Goal: Task Accomplishment & Management: Manage account settings

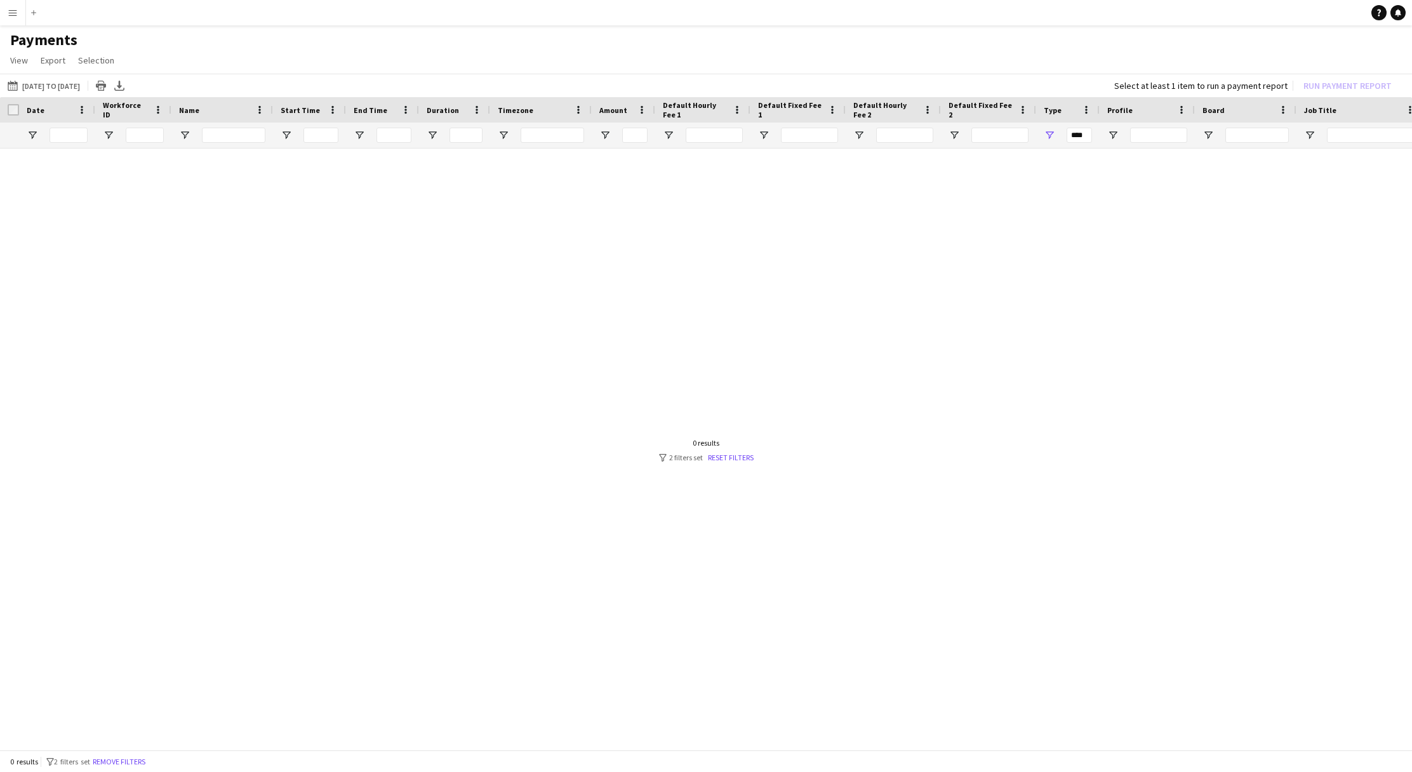
click at [15, 11] on app-icon "Menu" at bounding box center [13, 13] width 10 height 10
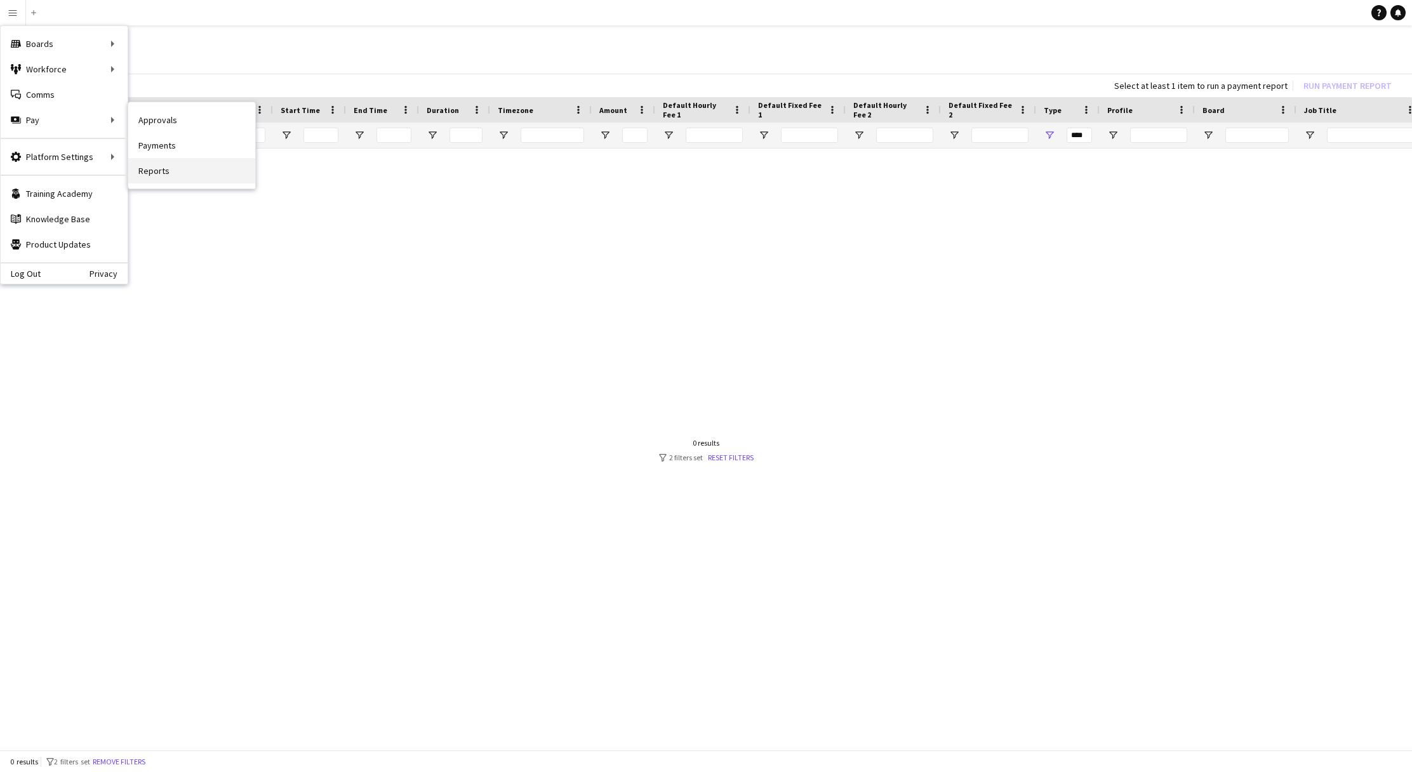
click at [215, 179] on link "Reports" at bounding box center [191, 170] width 127 height 25
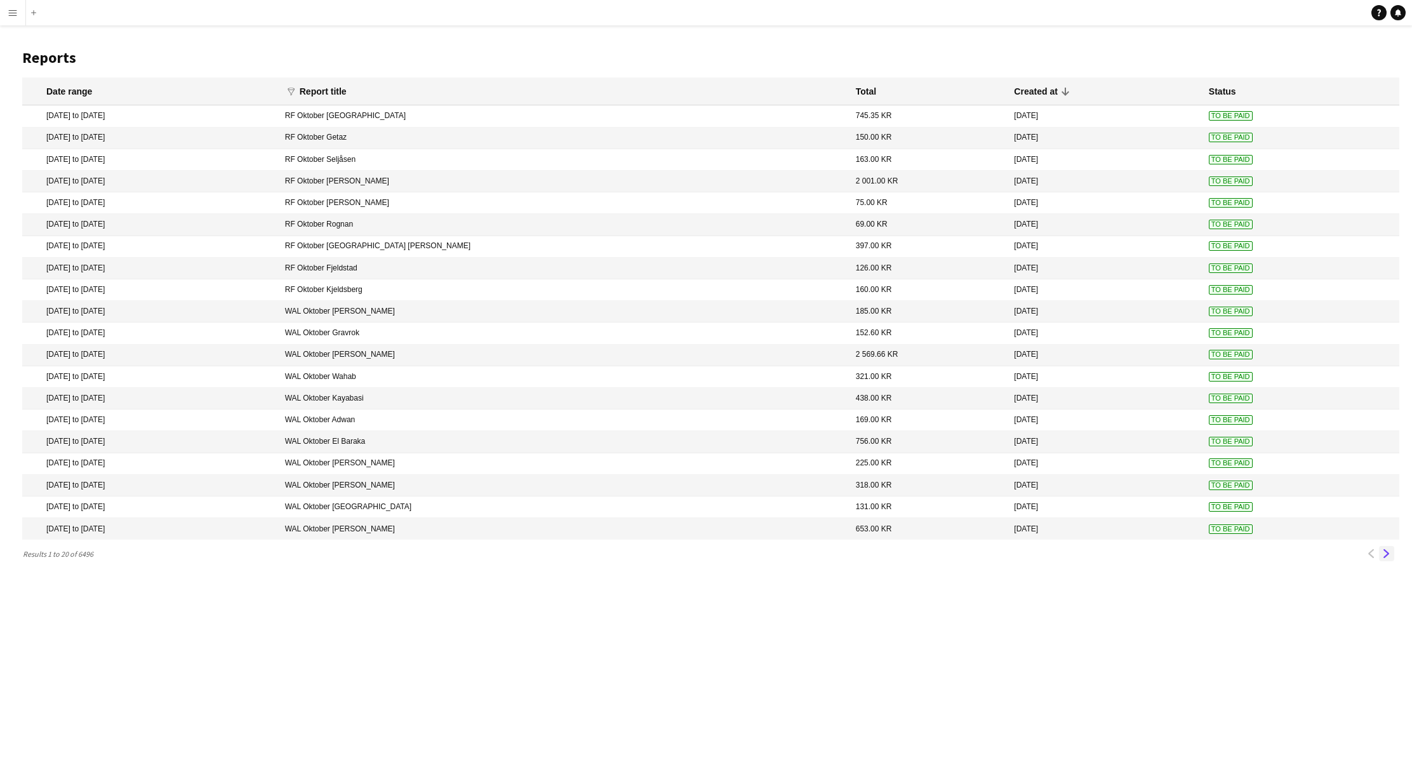
click at [1385, 556] on app-icon "Next" at bounding box center [1386, 553] width 9 height 9
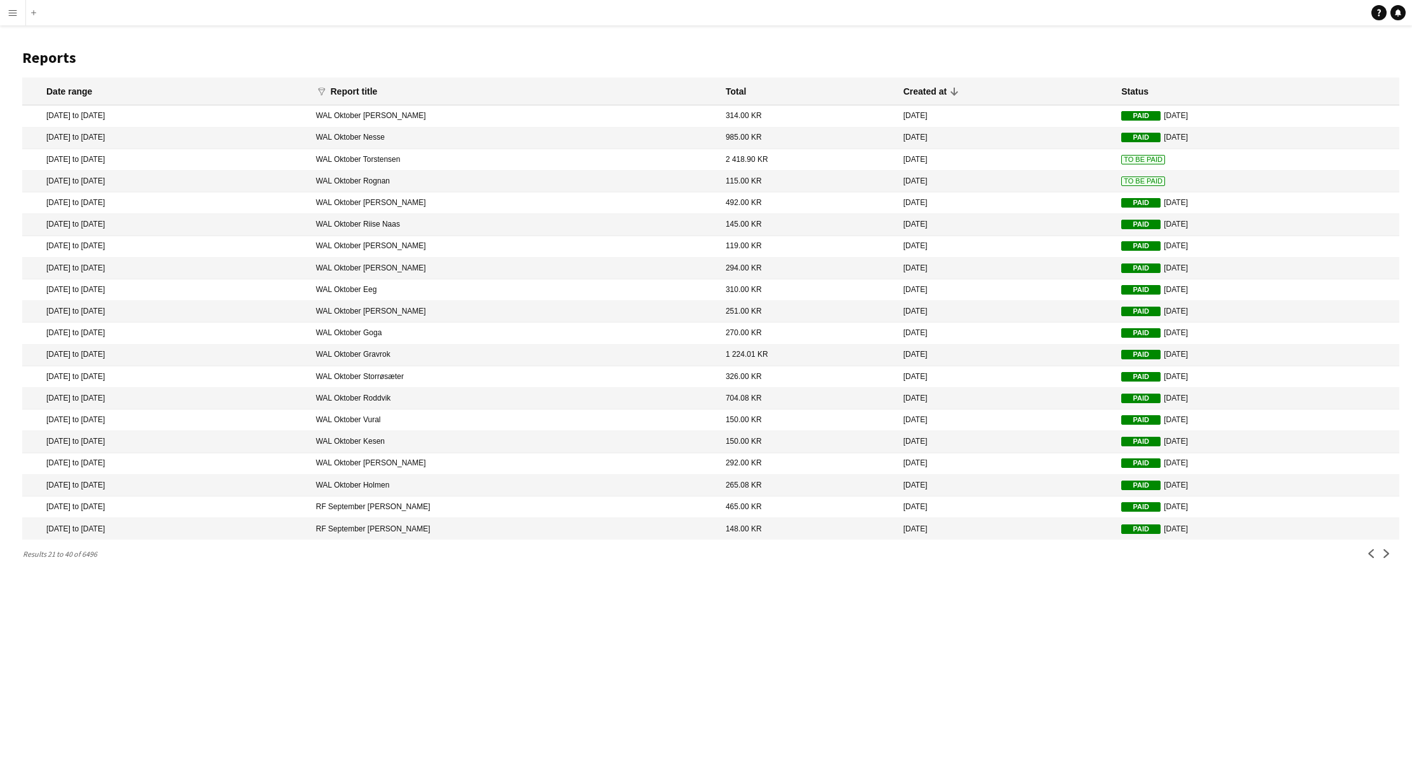
click at [1386, 559] on button "Next" at bounding box center [1386, 553] width 15 height 15
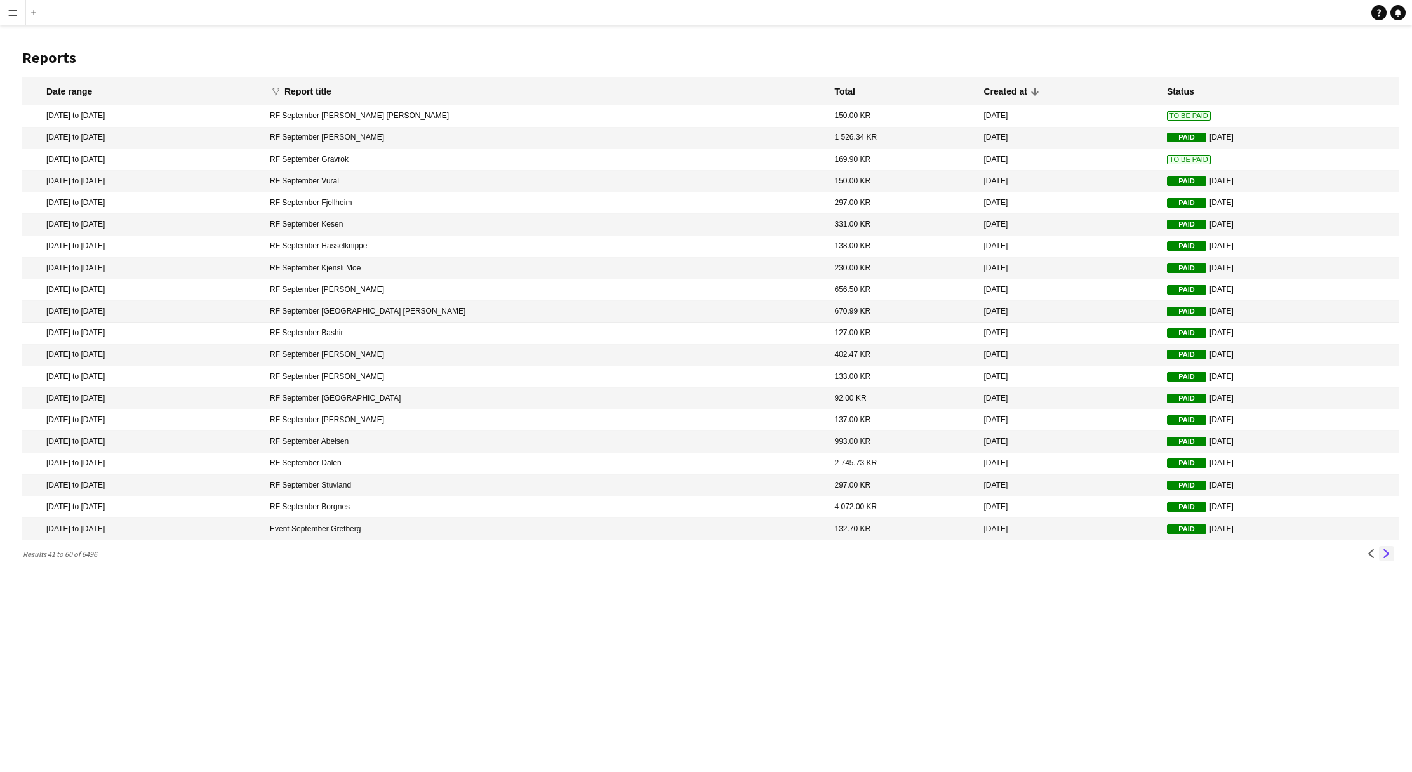
click at [1393, 554] on button "Next" at bounding box center [1386, 553] width 15 height 15
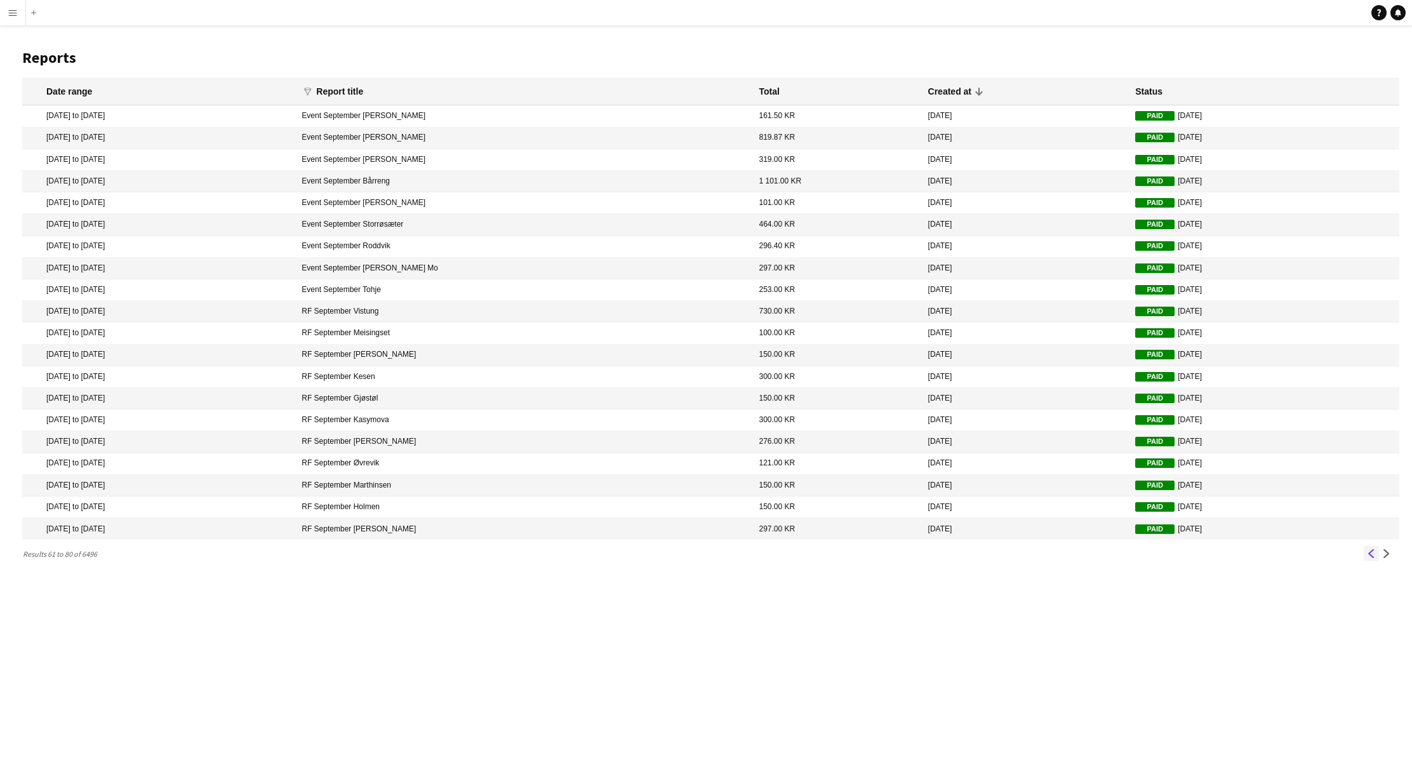
click at [1366, 552] on button "Previous" at bounding box center [1371, 553] width 15 height 15
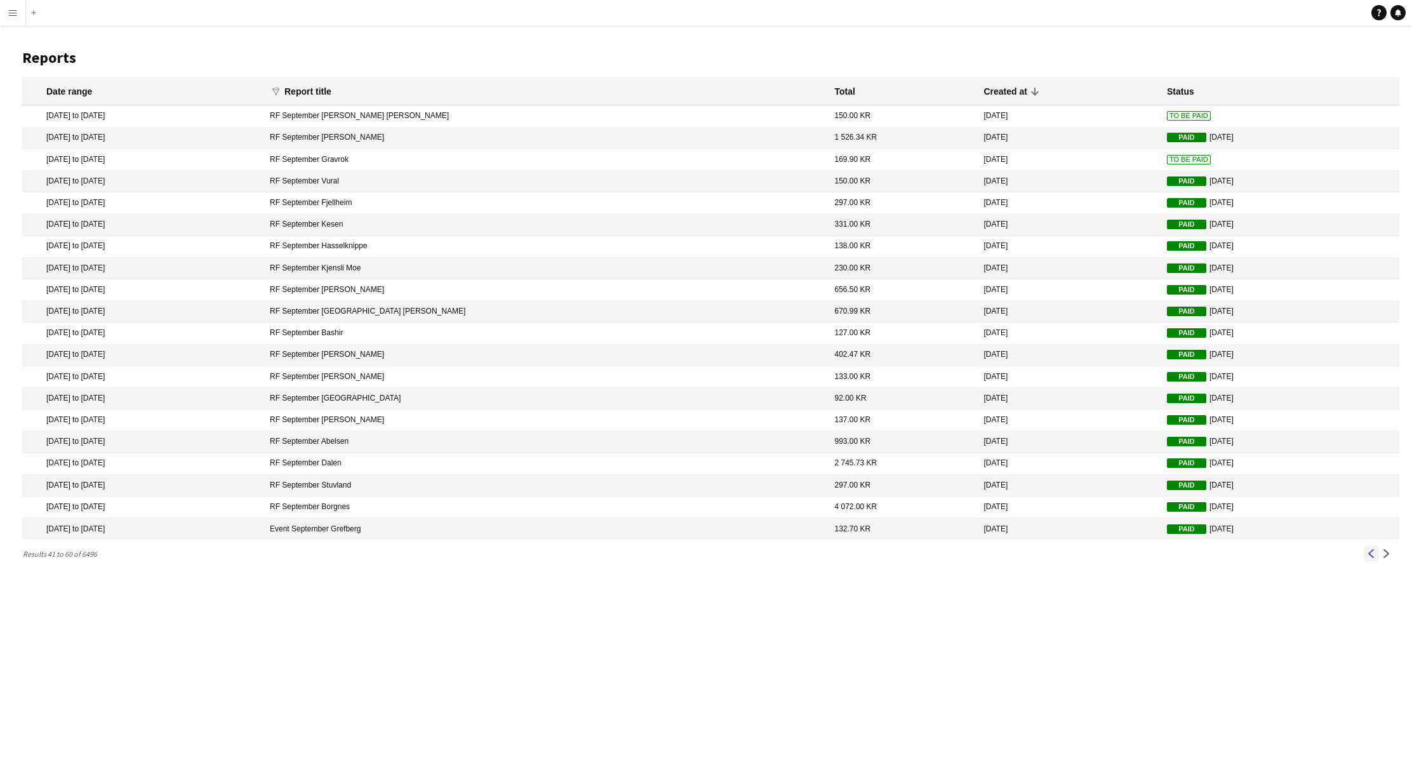
click at [1366, 552] on button "Previous" at bounding box center [1371, 553] width 15 height 15
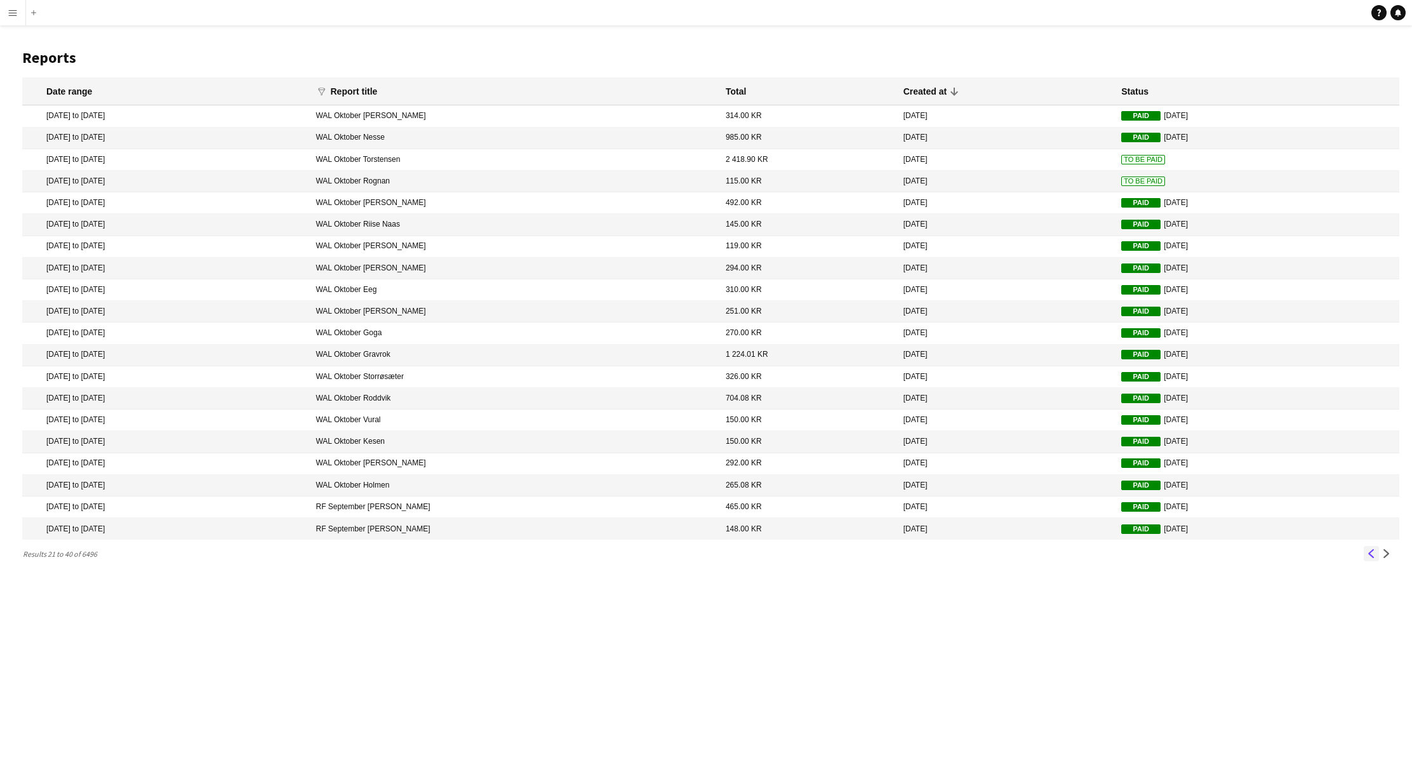
click at [1370, 556] on app-icon "Previous" at bounding box center [1371, 553] width 9 height 9
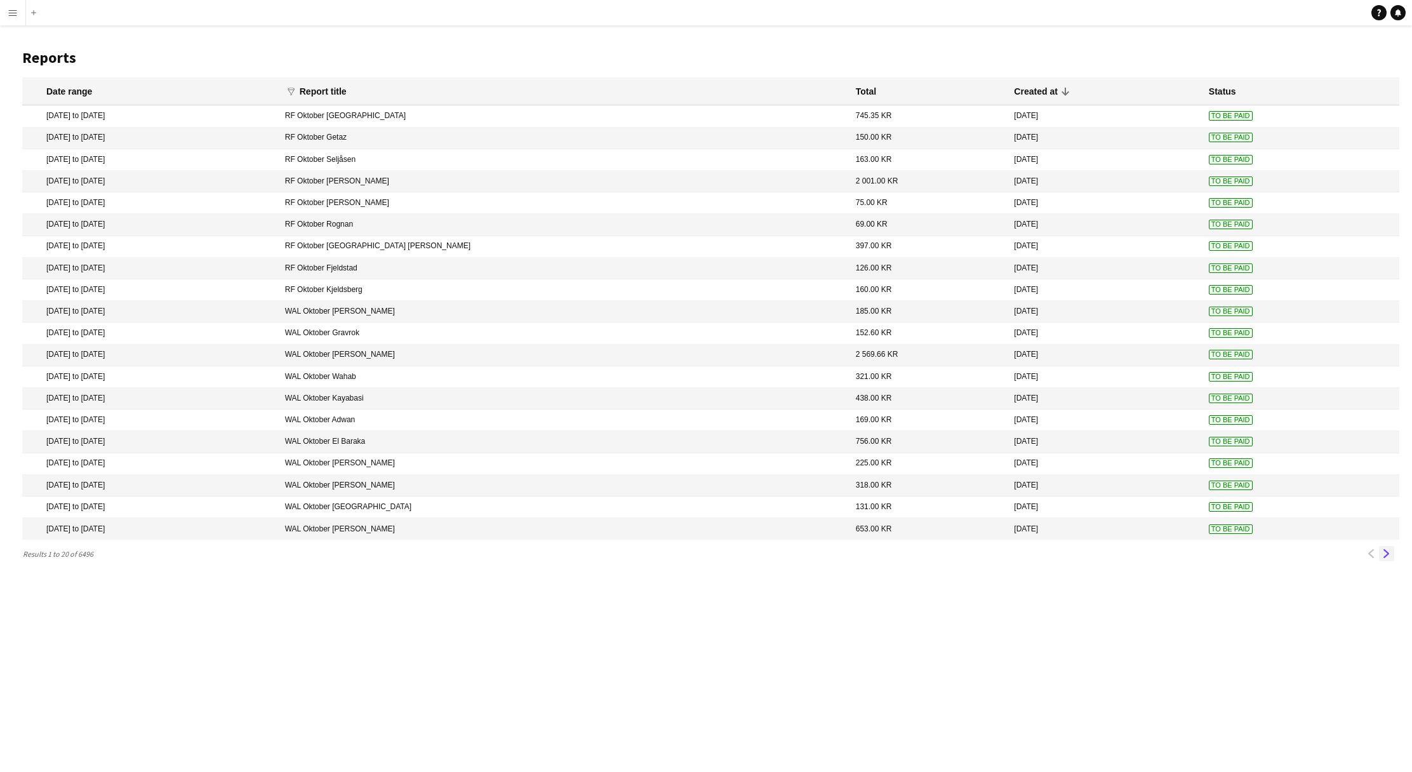
click at [1389, 553] on app-icon "Next" at bounding box center [1386, 553] width 9 height 9
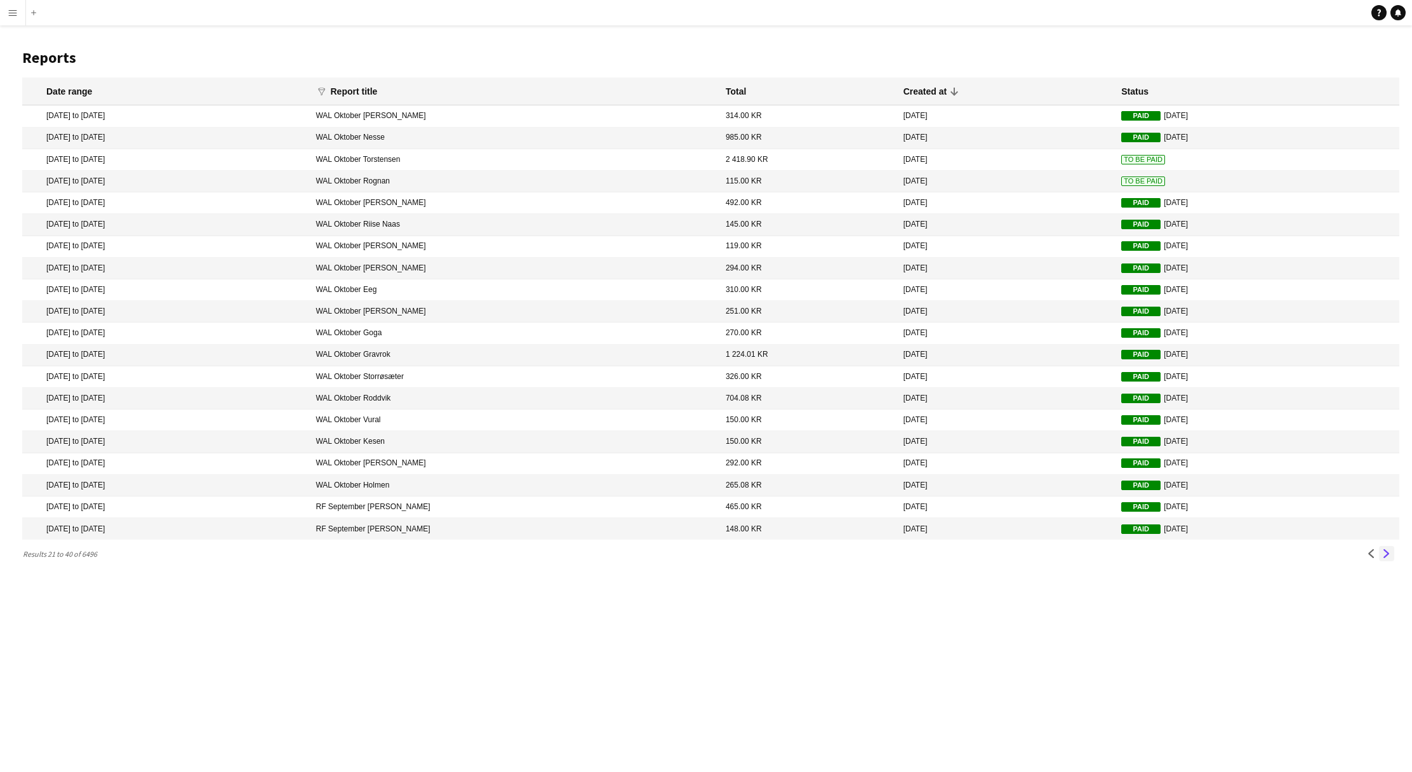
click at [1389, 553] on app-icon "Next" at bounding box center [1386, 553] width 9 height 9
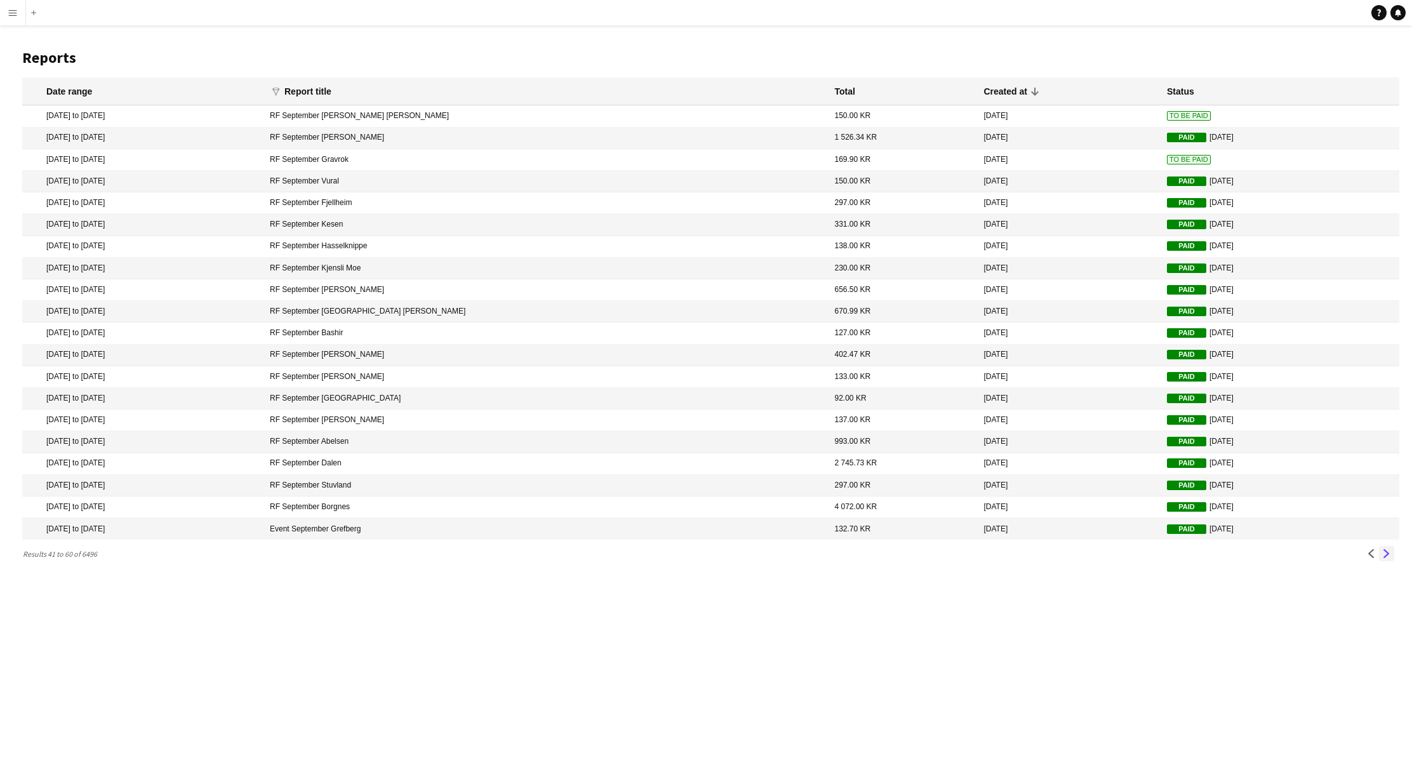
click at [1389, 553] on app-icon "Next" at bounding box center [1386, 553] width 9 height 9
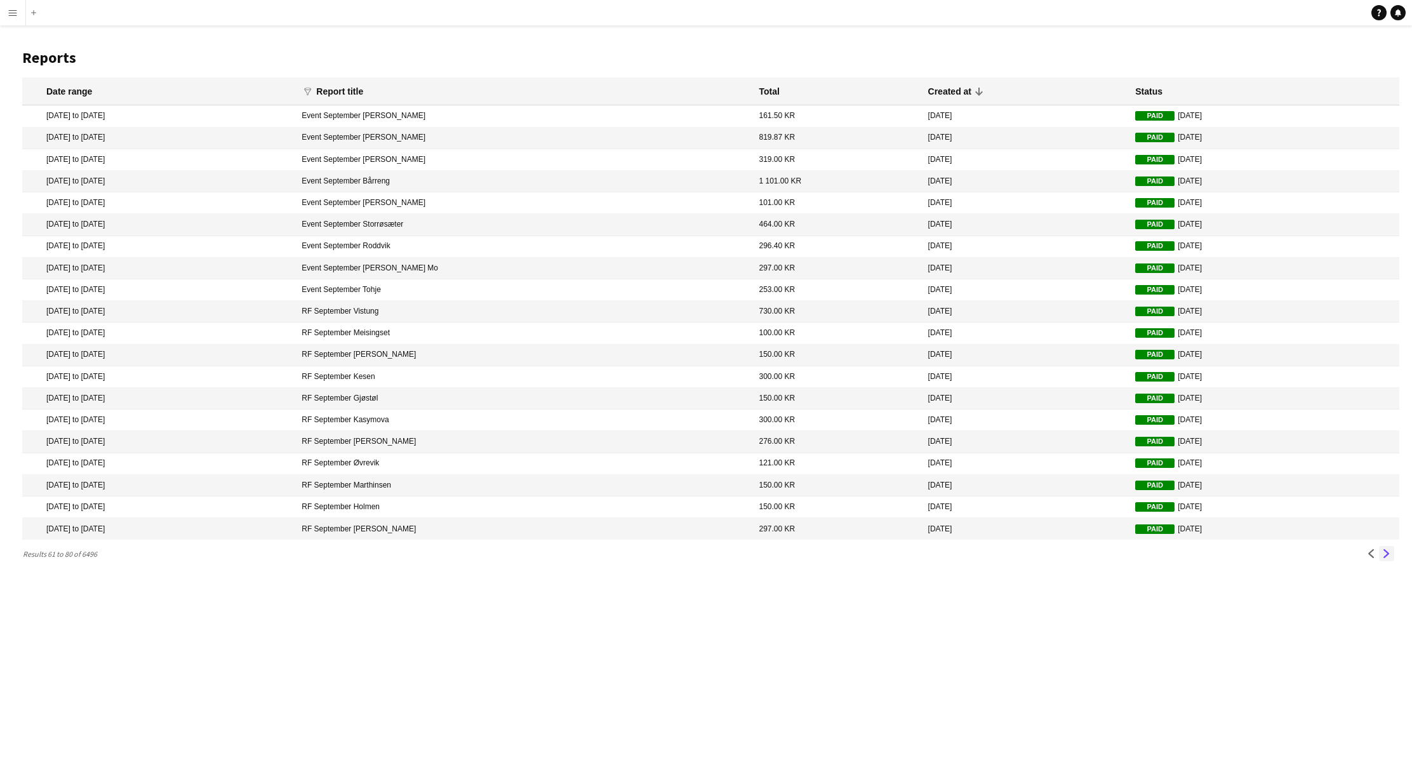
click at [1389, 553] on app-icon "Next" at bounding box center [1386, 553] width 9 height 9
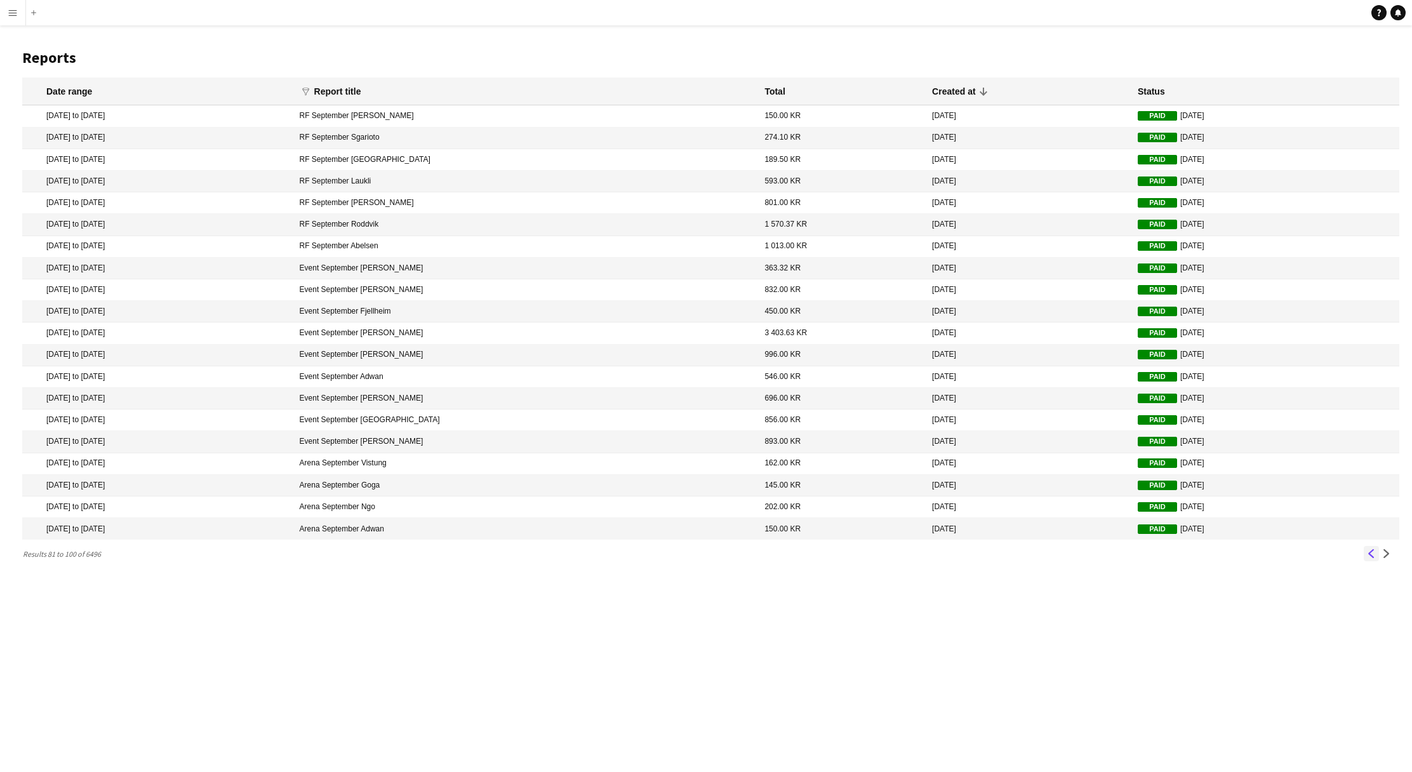
click at [1368, 555] on app-icon "Previous" at bounding box center [1371, 553] width 9 height 9
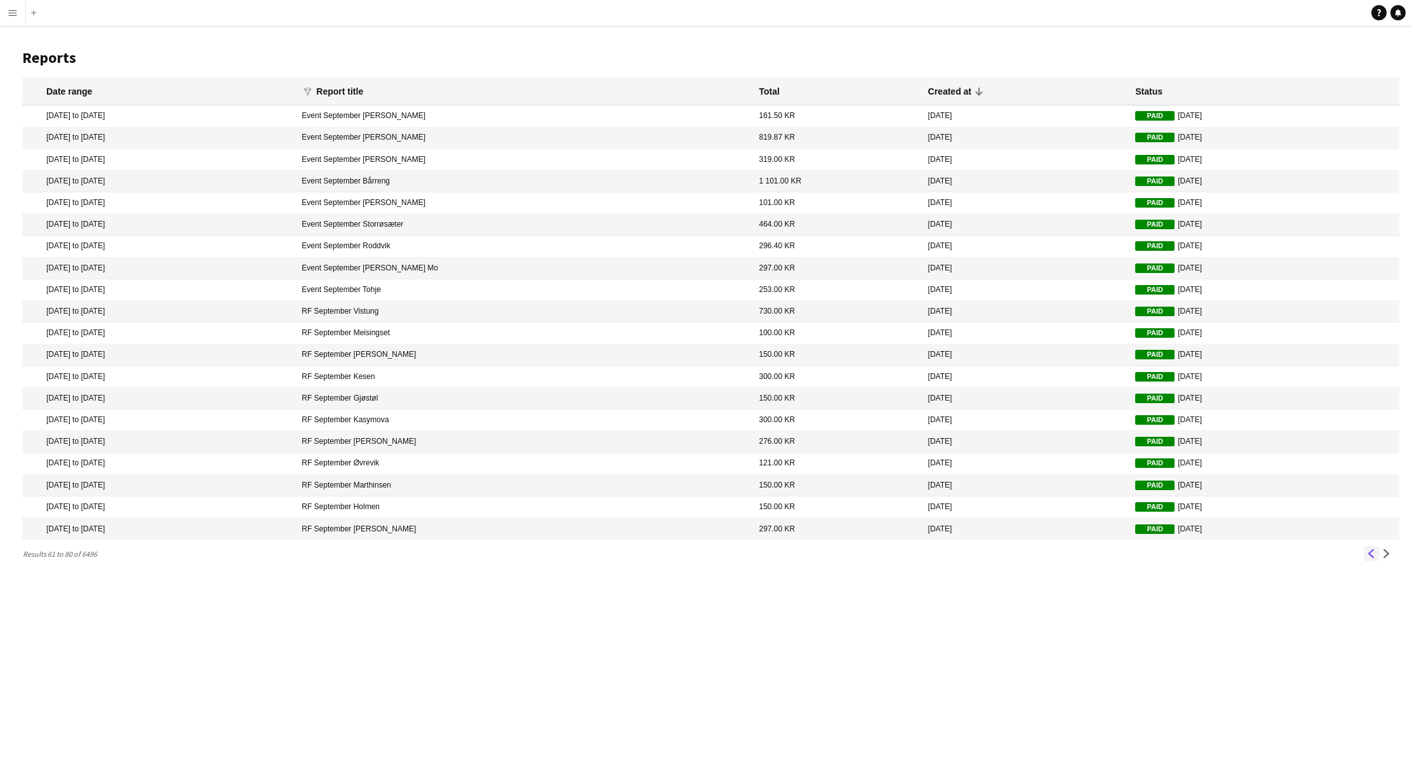
click at [1368, 556] on app-icon "Previous" at bounding box center [1371, 553] width 9 height 9
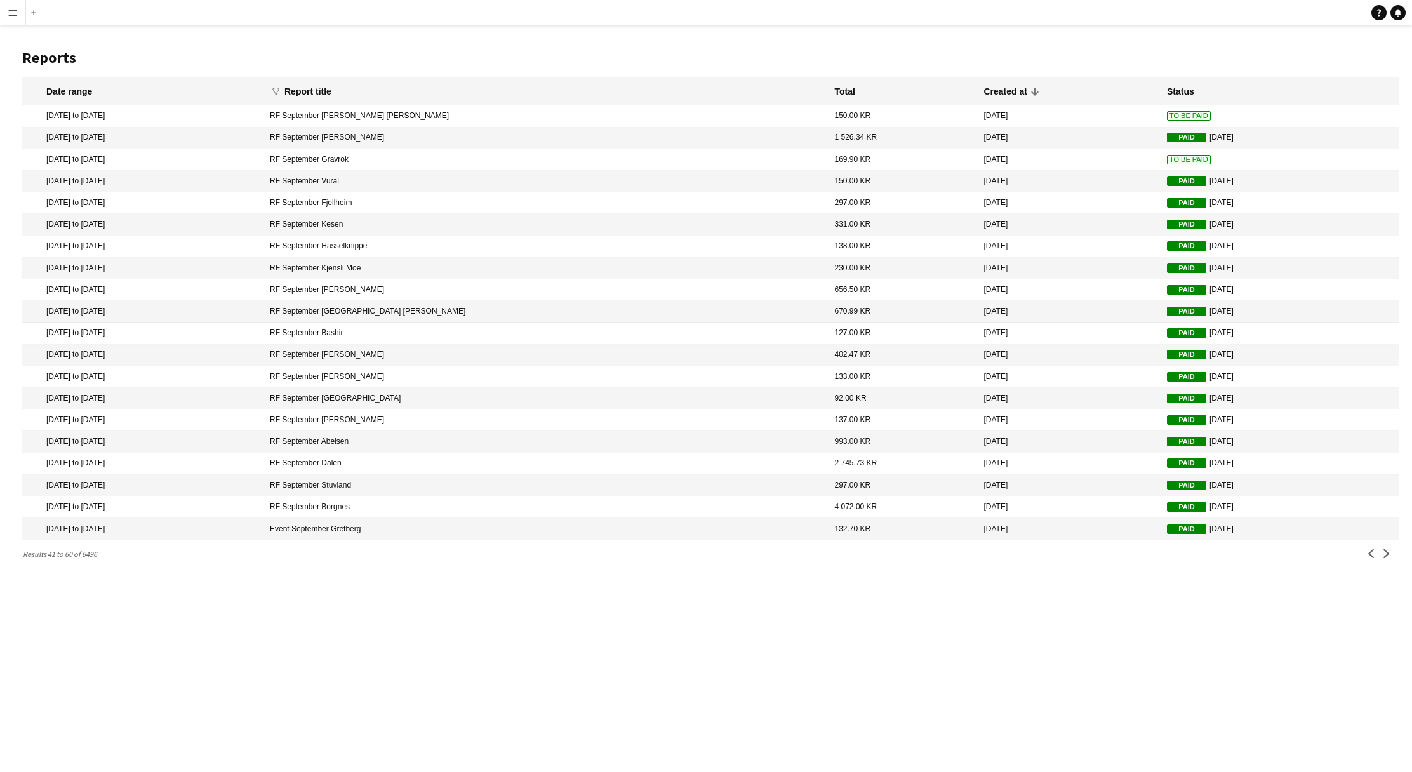
click at [530, 445] on mat-cell "RF September Abelsen" at bounding box center [546, 442] width 565 height 22
click at [11, 13] on app-icon "Menu" at bounding box center [13, 13] width 10 height 10
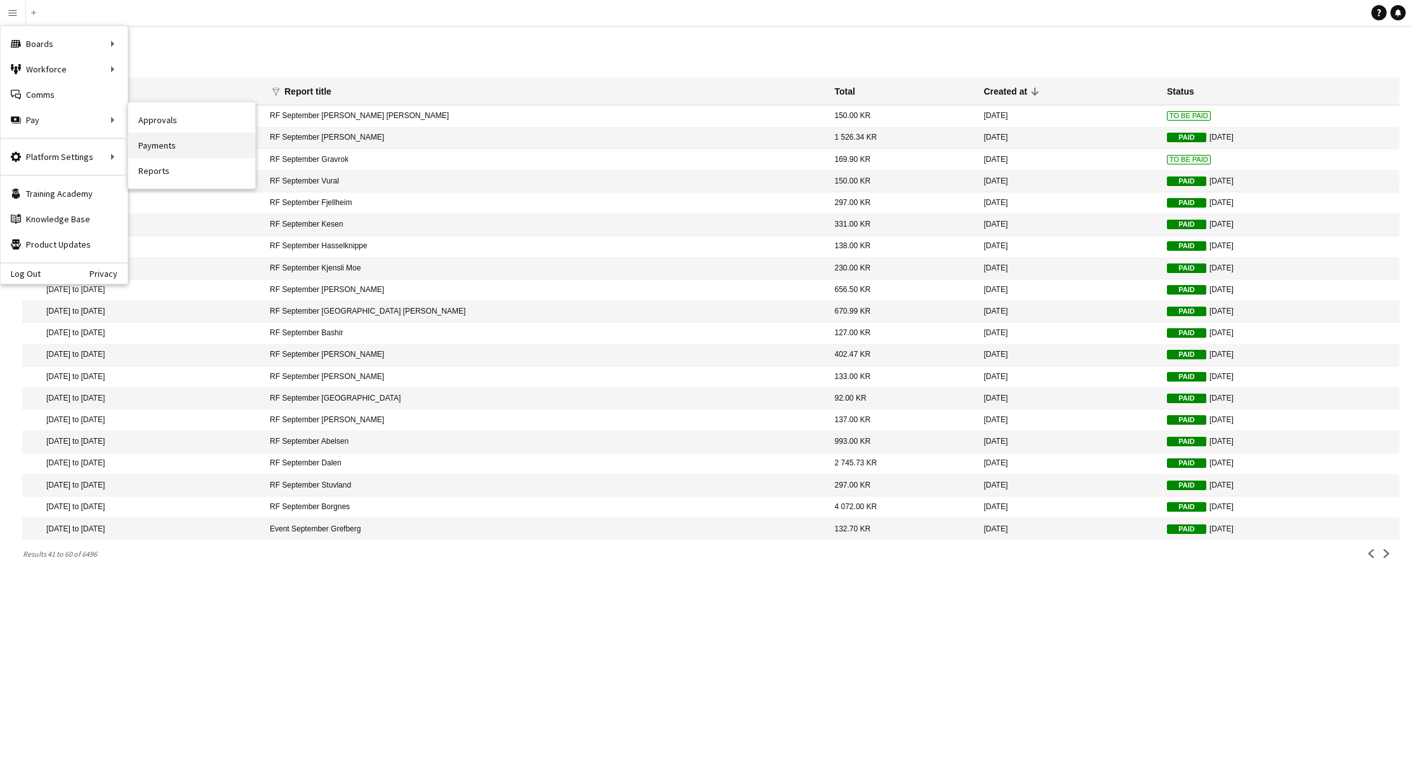
click at [168, 137] on link "Payments" at bounding box center [191, 145] width 127 height 25
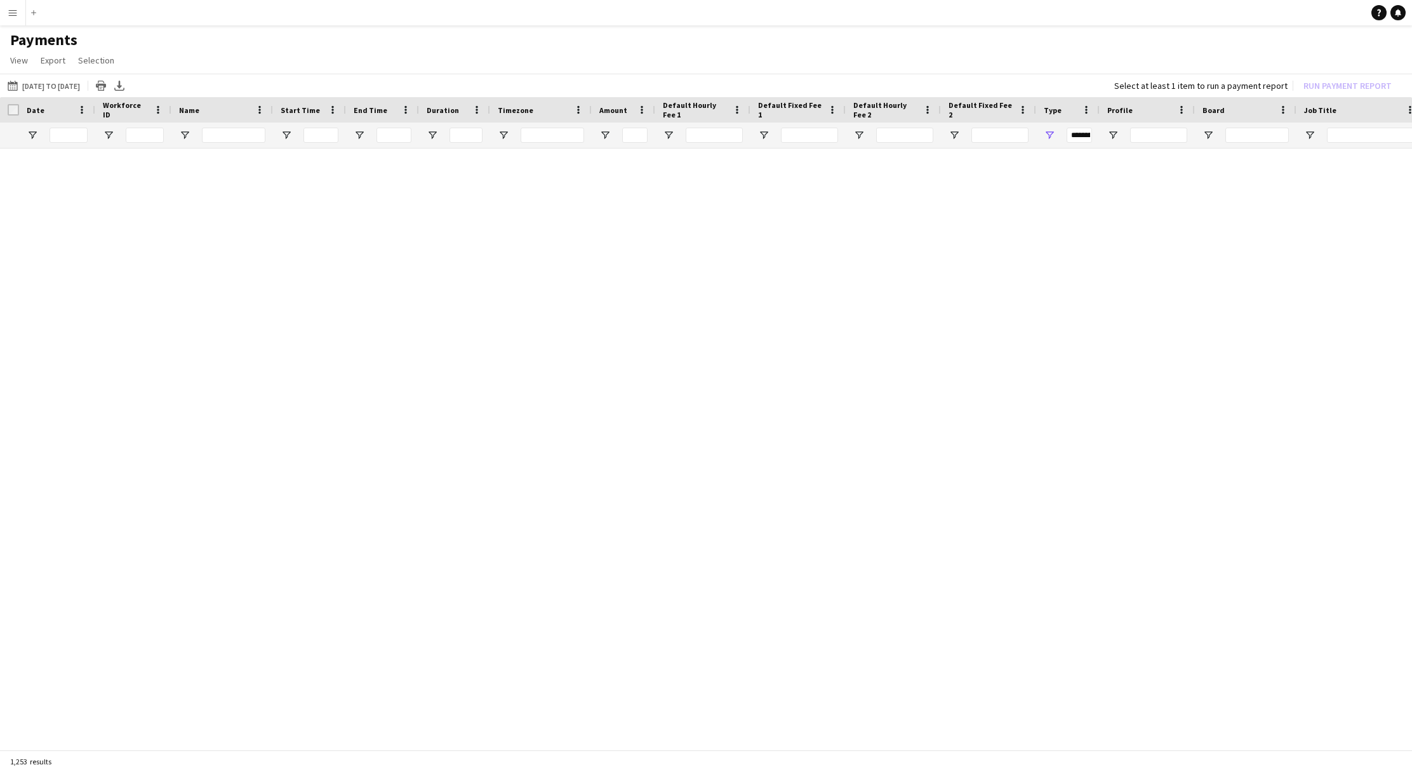
type input "***"
click at [13, 15] on app-icon "Menu" at bounding box center [13, 13] width 10 height 10
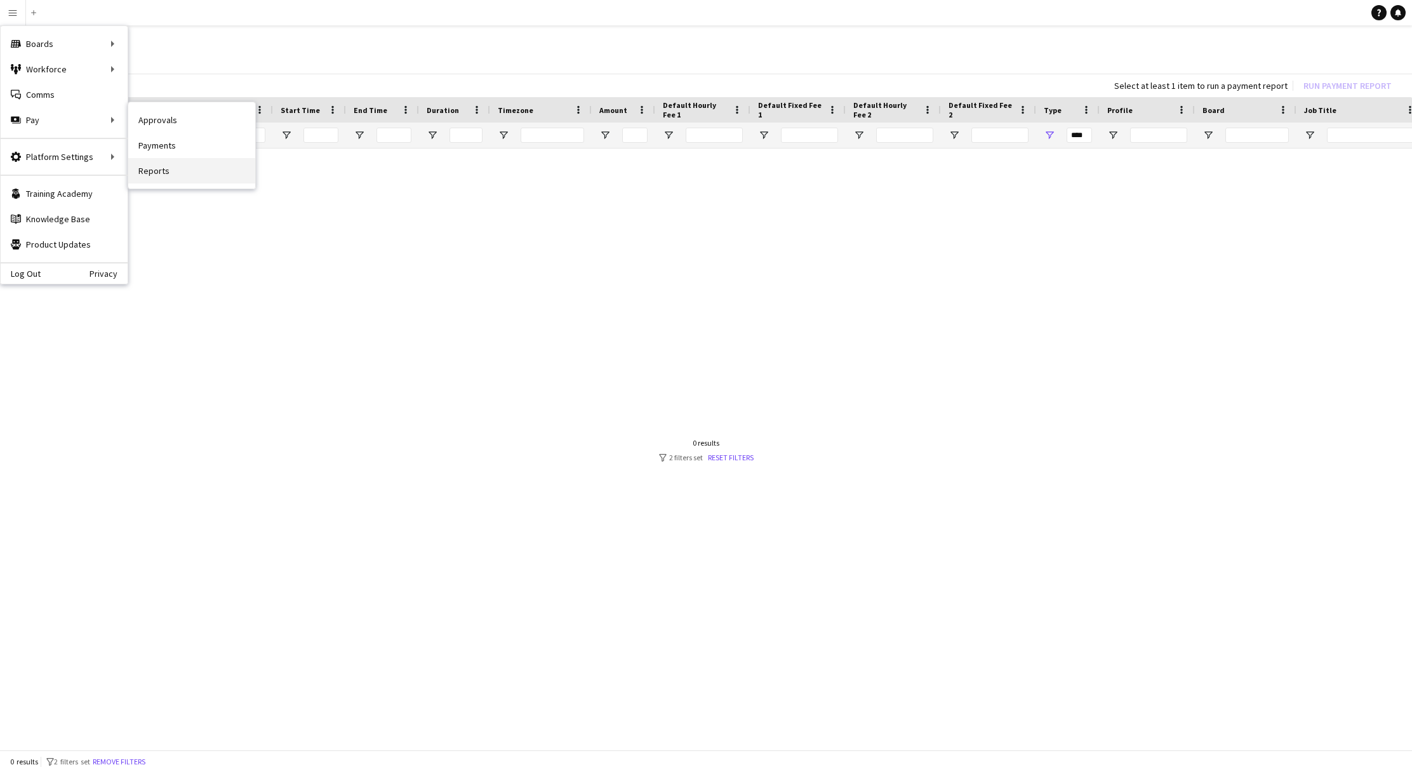
click at [173, 161] on link "Reports" at bounding box center [191, 170] width 127 height 25
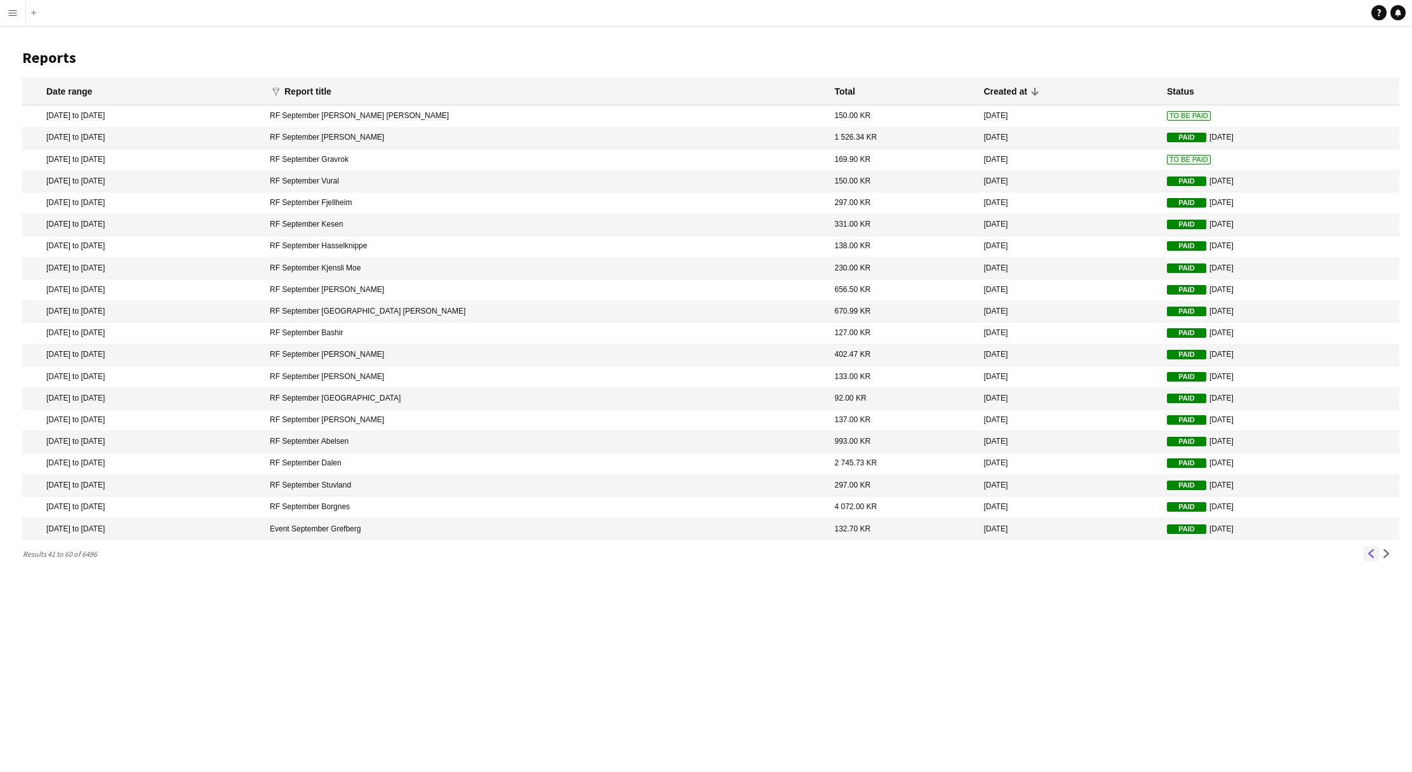
click at [1370, 556] on app-icon "Previous" at bounding box center [1371, 553] width 9 height 9
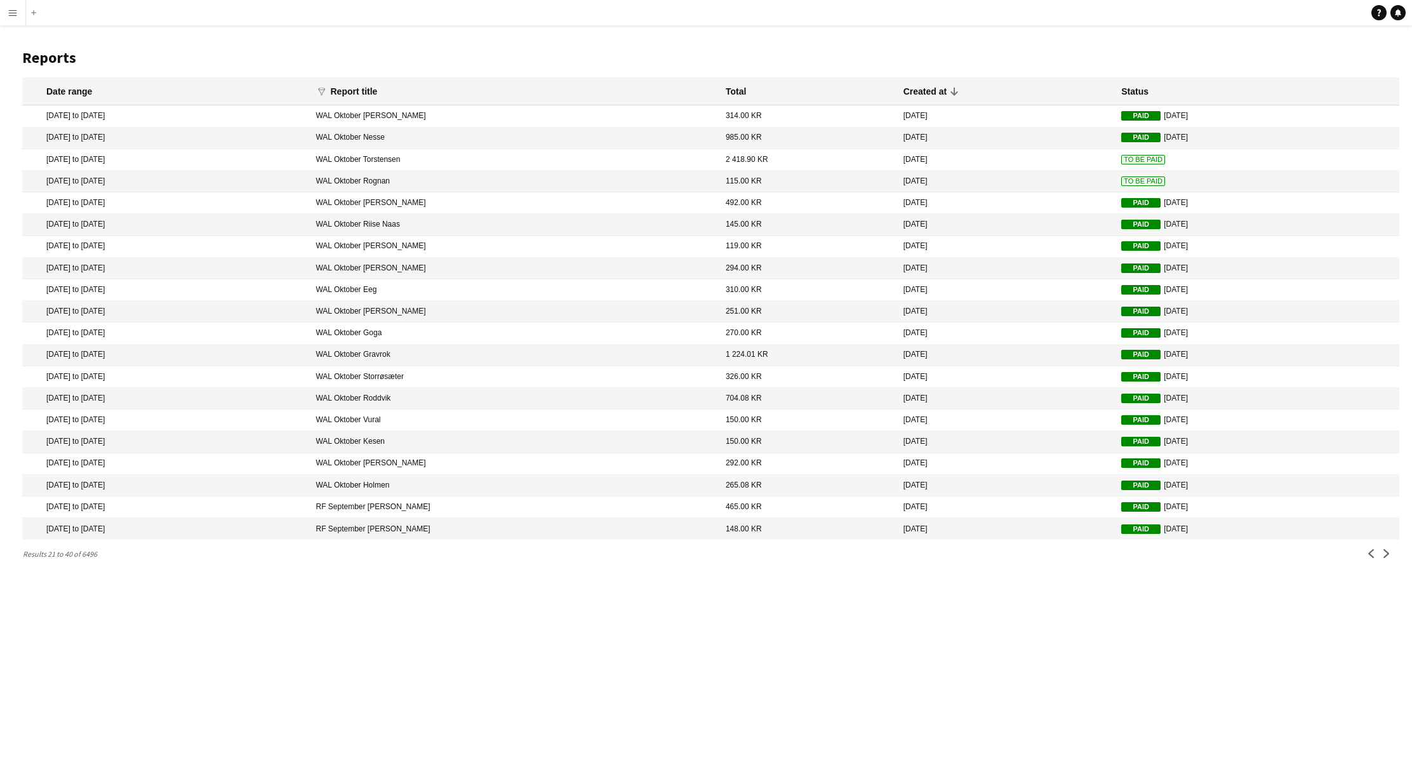
click at [1128, 181] on span "To Be Paid" at bounding box center [1143, 182] width 44 height 10
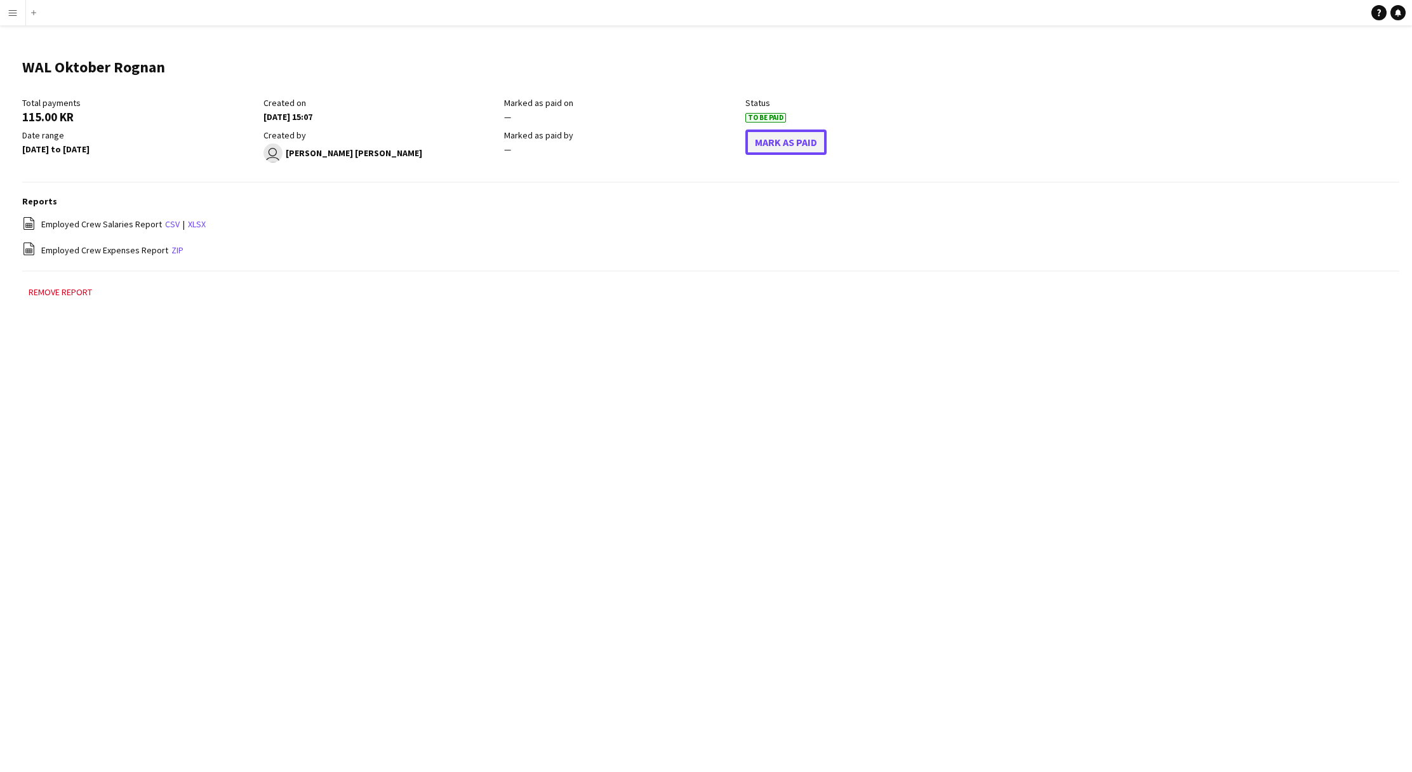
click at [780, 145] on button "Mark As Paid" at bounding box center [785, 142] width 81 height 25
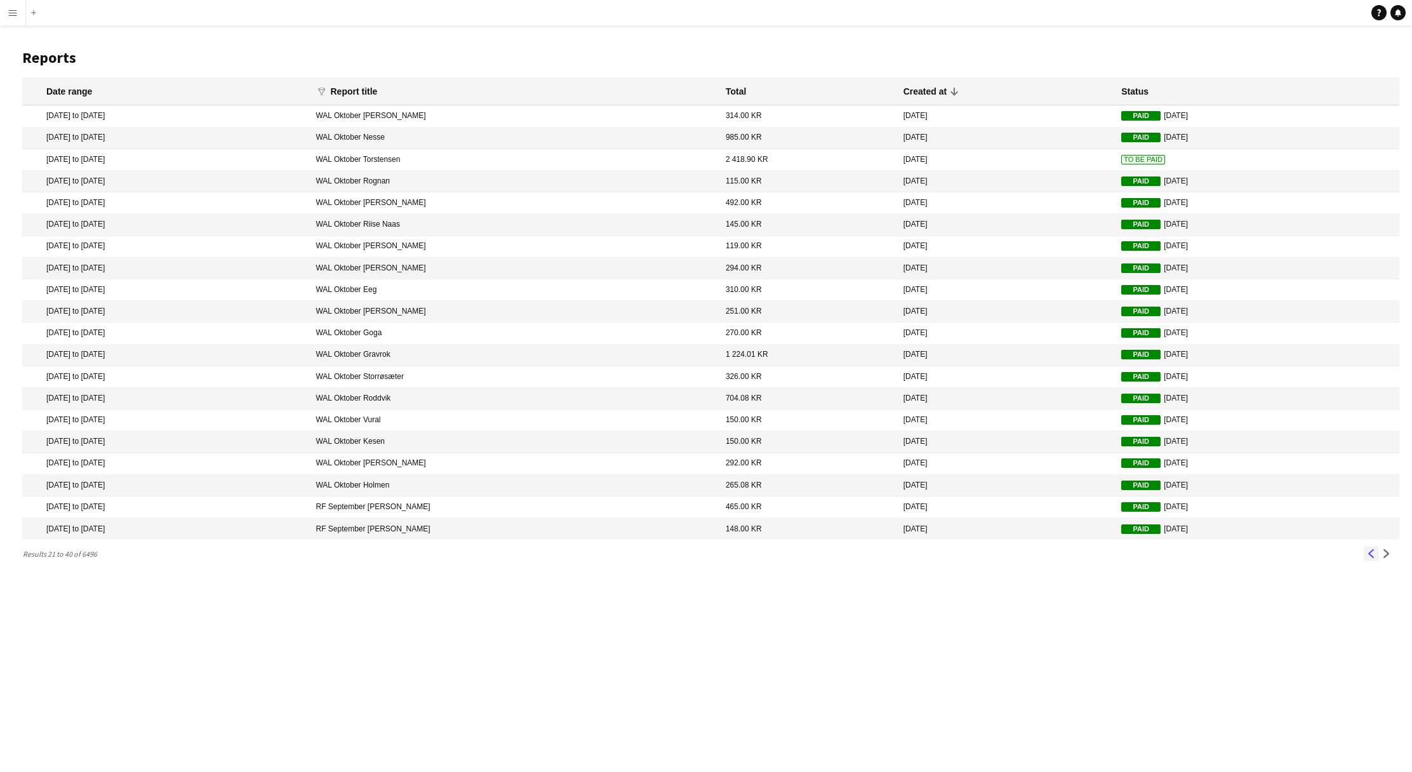
click at [1370, 556] on app-icon "Previous" at bounding box center [1371, 553] width 9 height 9
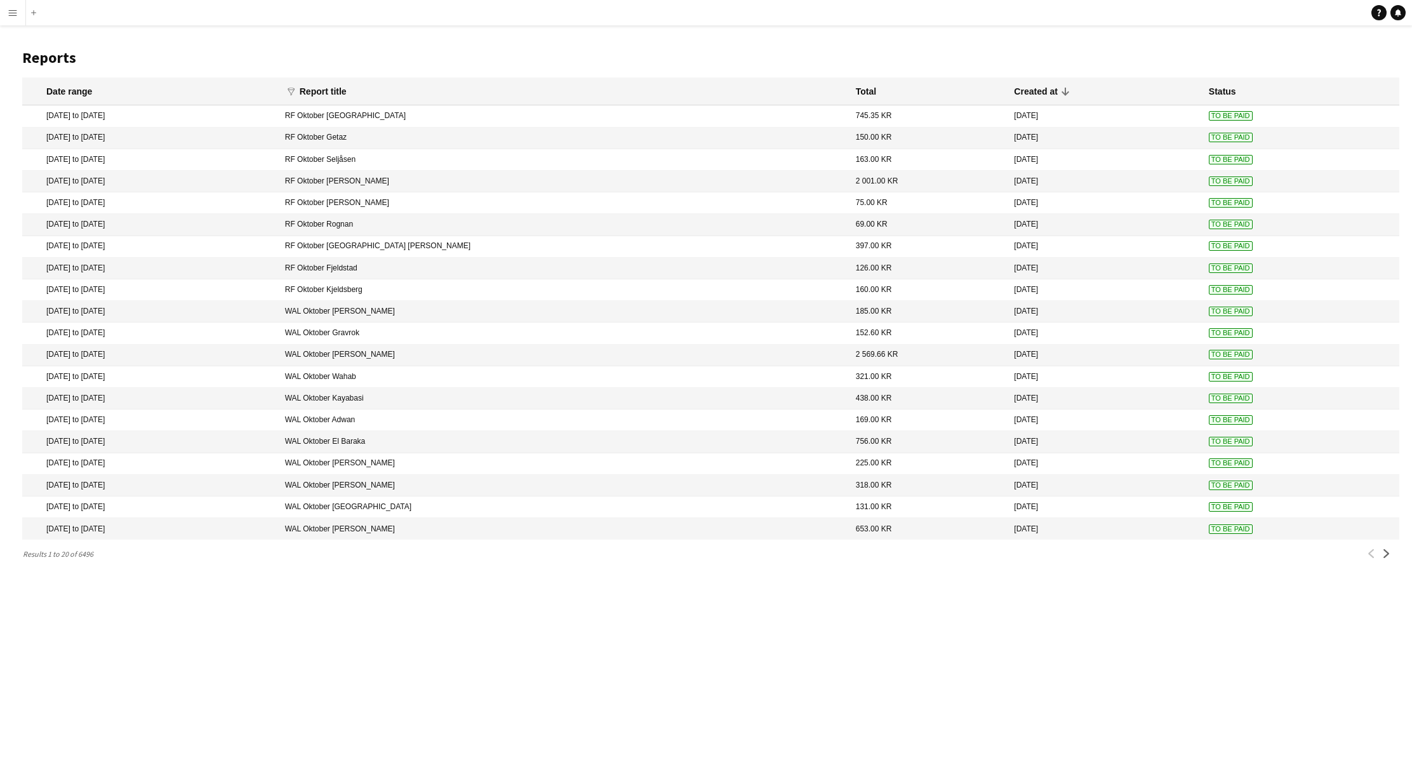
click at [529, 418] on mat-cell "WAL Oktober Adwan" at bounding box center [564, 421] width 571 height 22
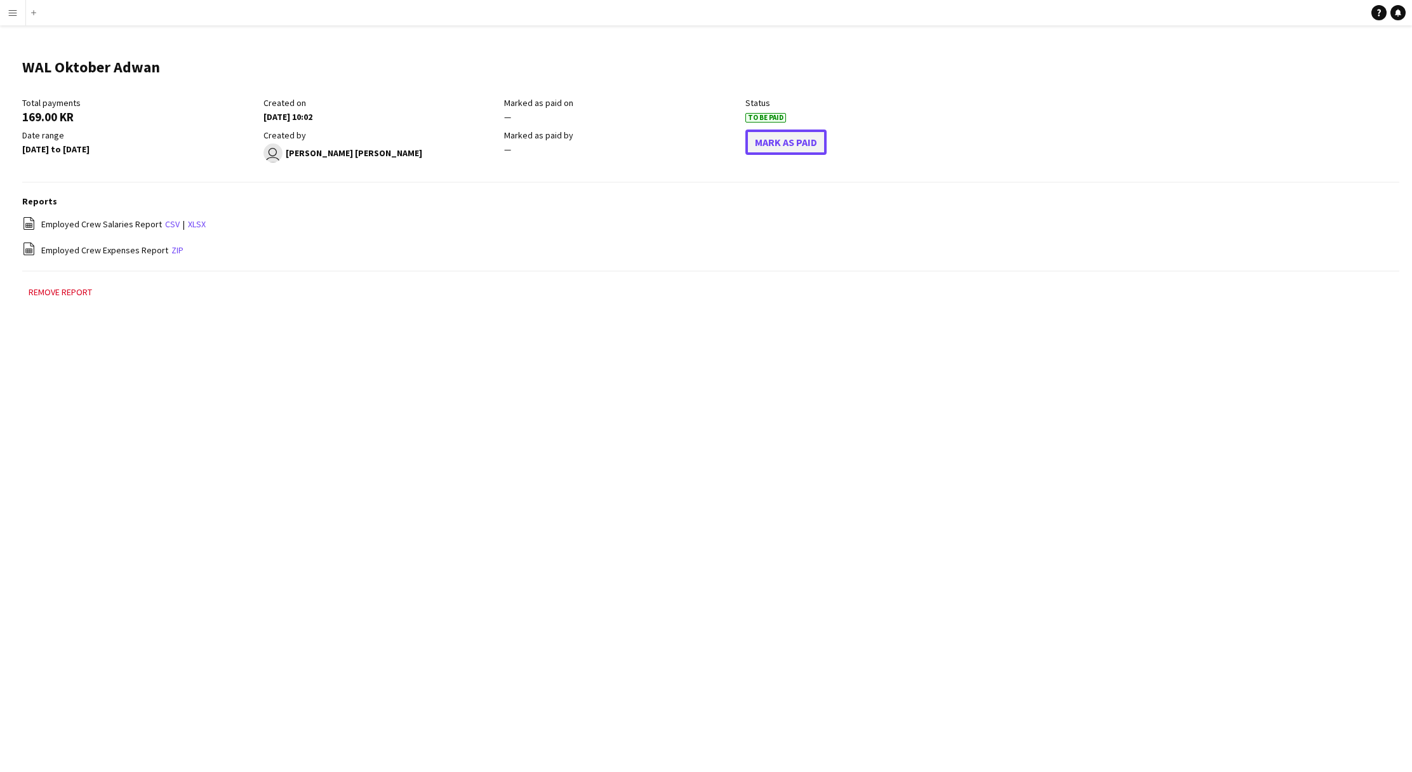
click at [788, 154] on button "Mark As Paid" at bounding box center [785, 142] width 81 height 25
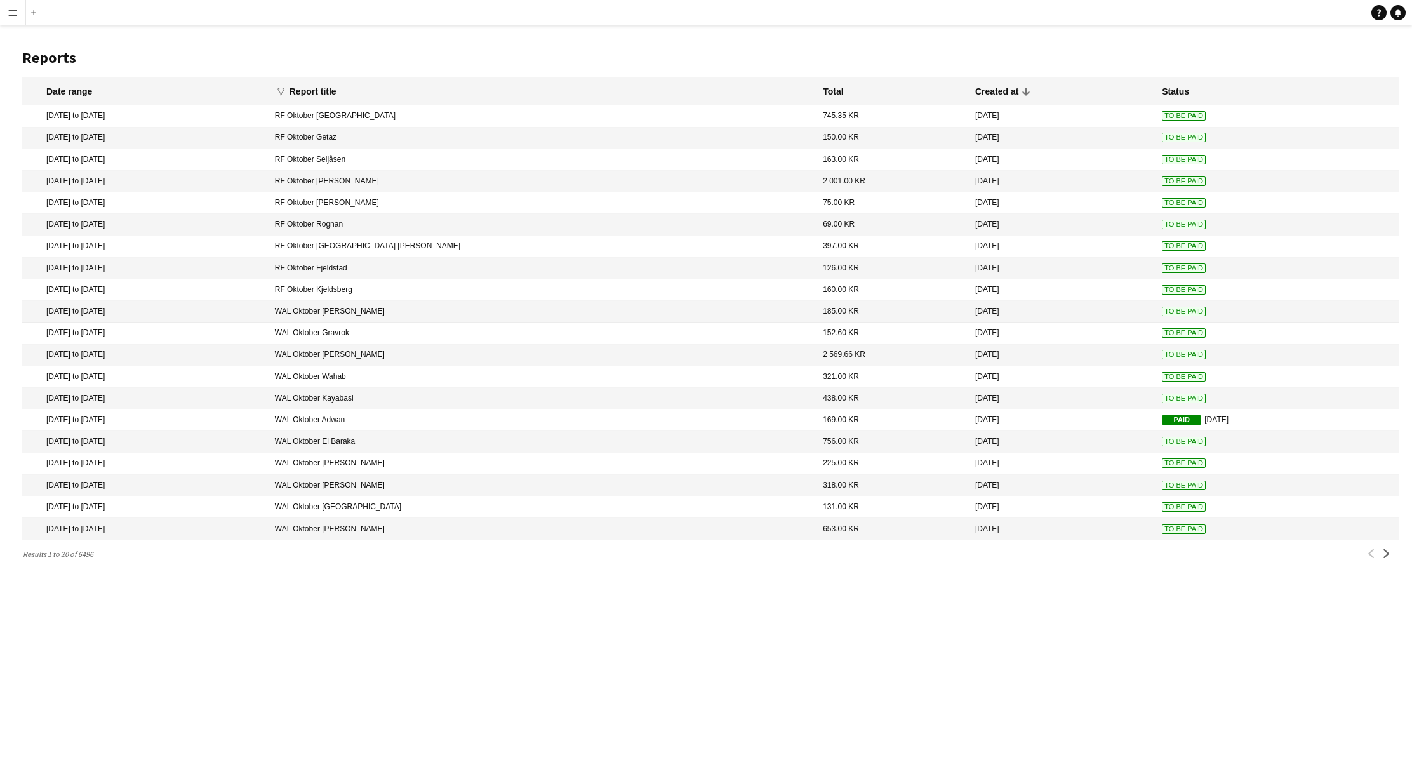
click at [466, 440] on mat-cell "WAL Oktober El Baraka" at bounding box center [543, 442] width 548 height 22
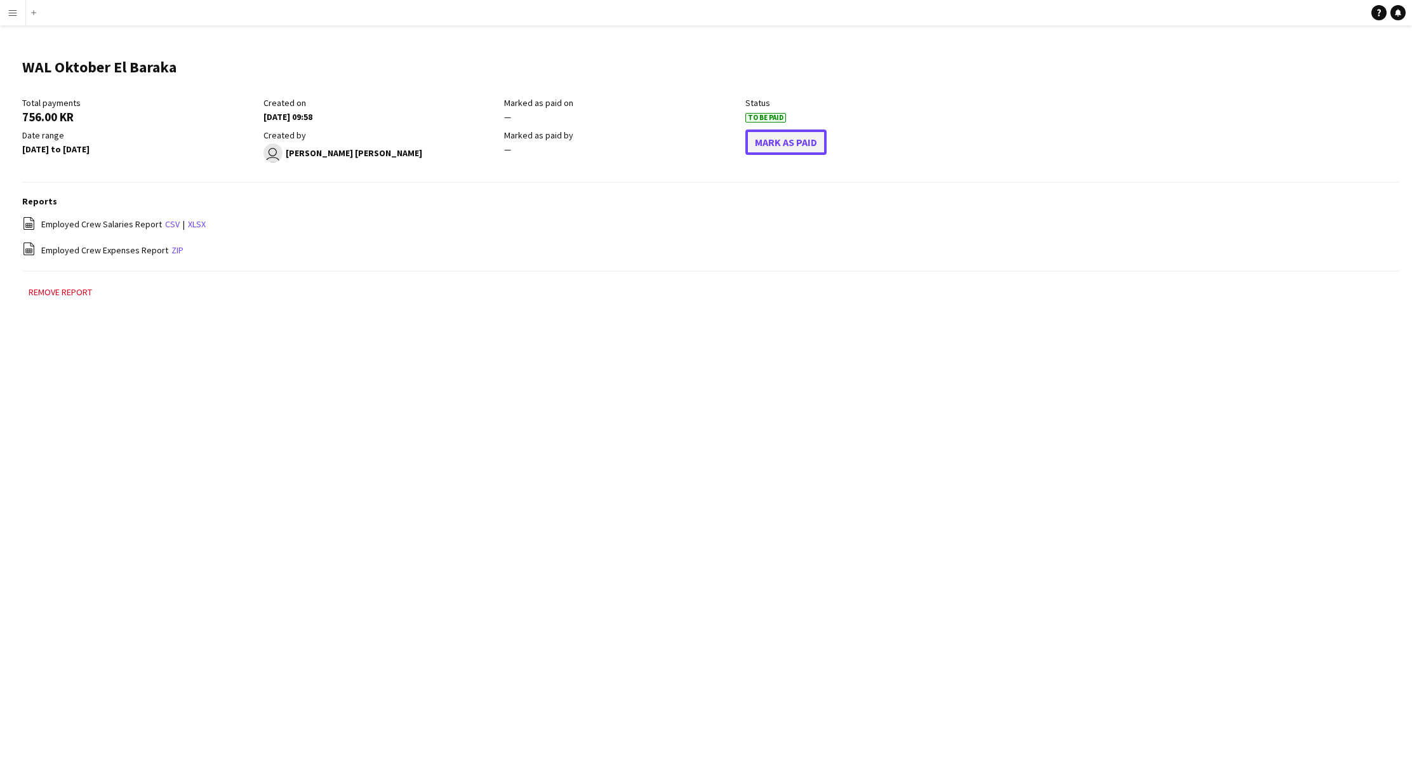
click at [795, 145] on button "Mark As Paid" at bounding box center [785, 142] width 81 height 25
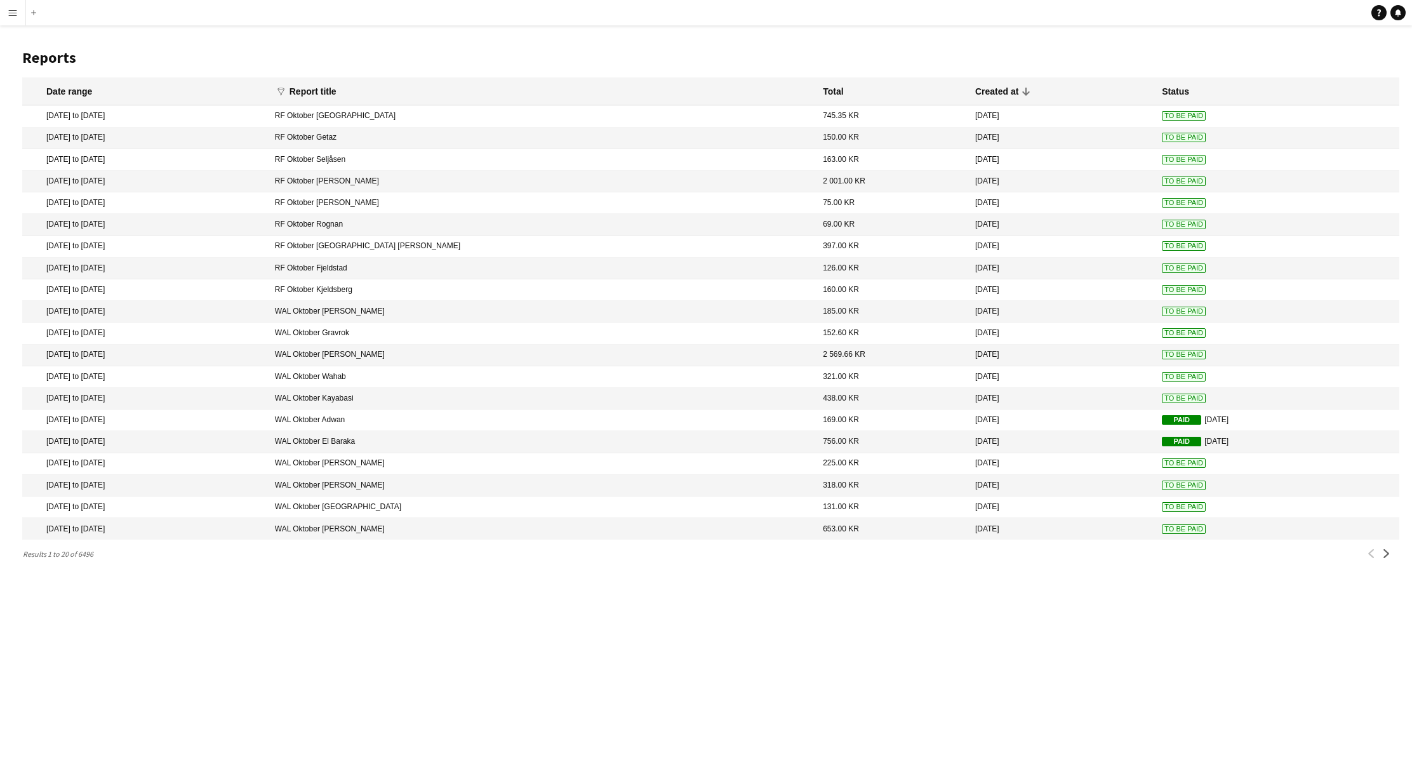
click at [969, 476] on mat-cell "[DATE]" at bounding box center [1062, 486] width 187 height 22
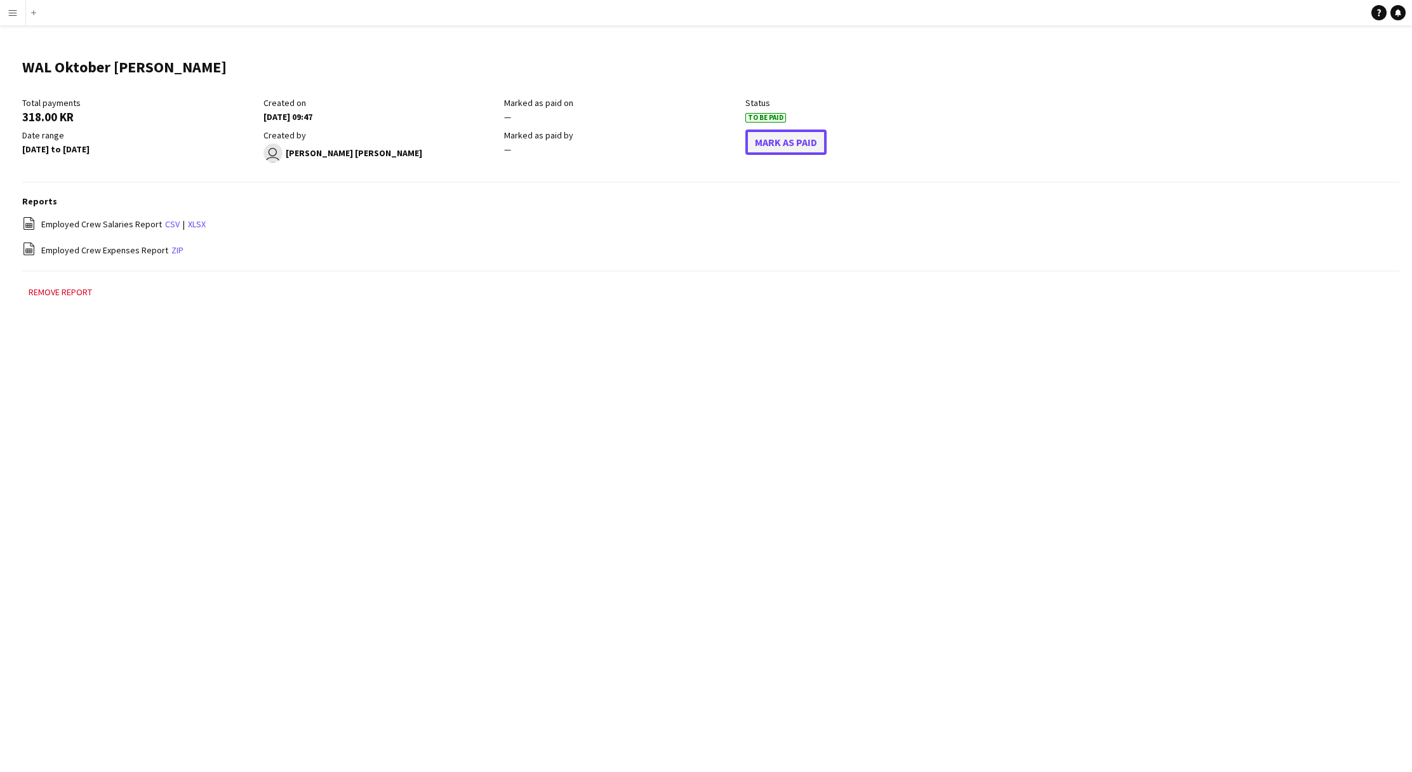
click at [758, 142] on button "Mark As Paid" at bounding box center [785, 142] width 81 height 25
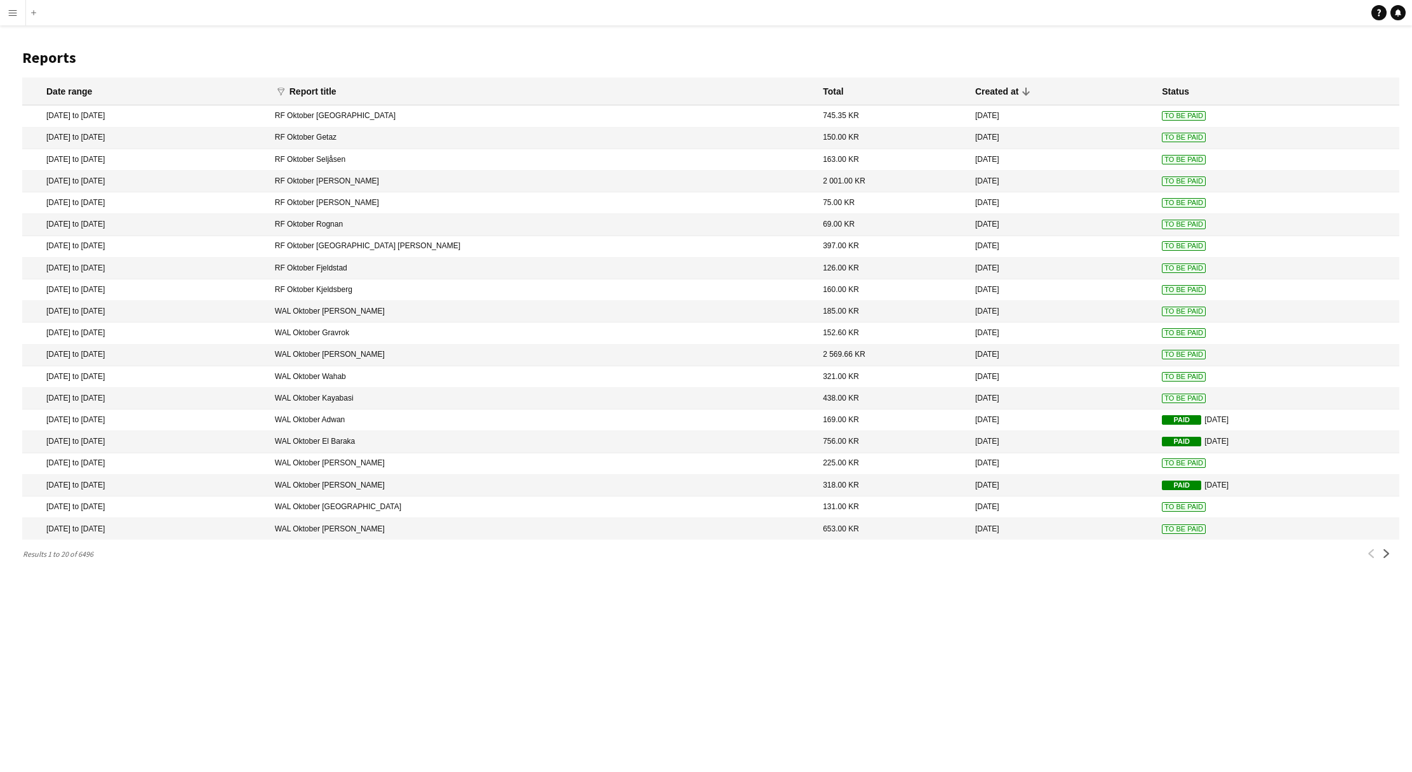
click at [1162, 485] on span "Paid" at bounding box center [1181, 486] width 39 height 10
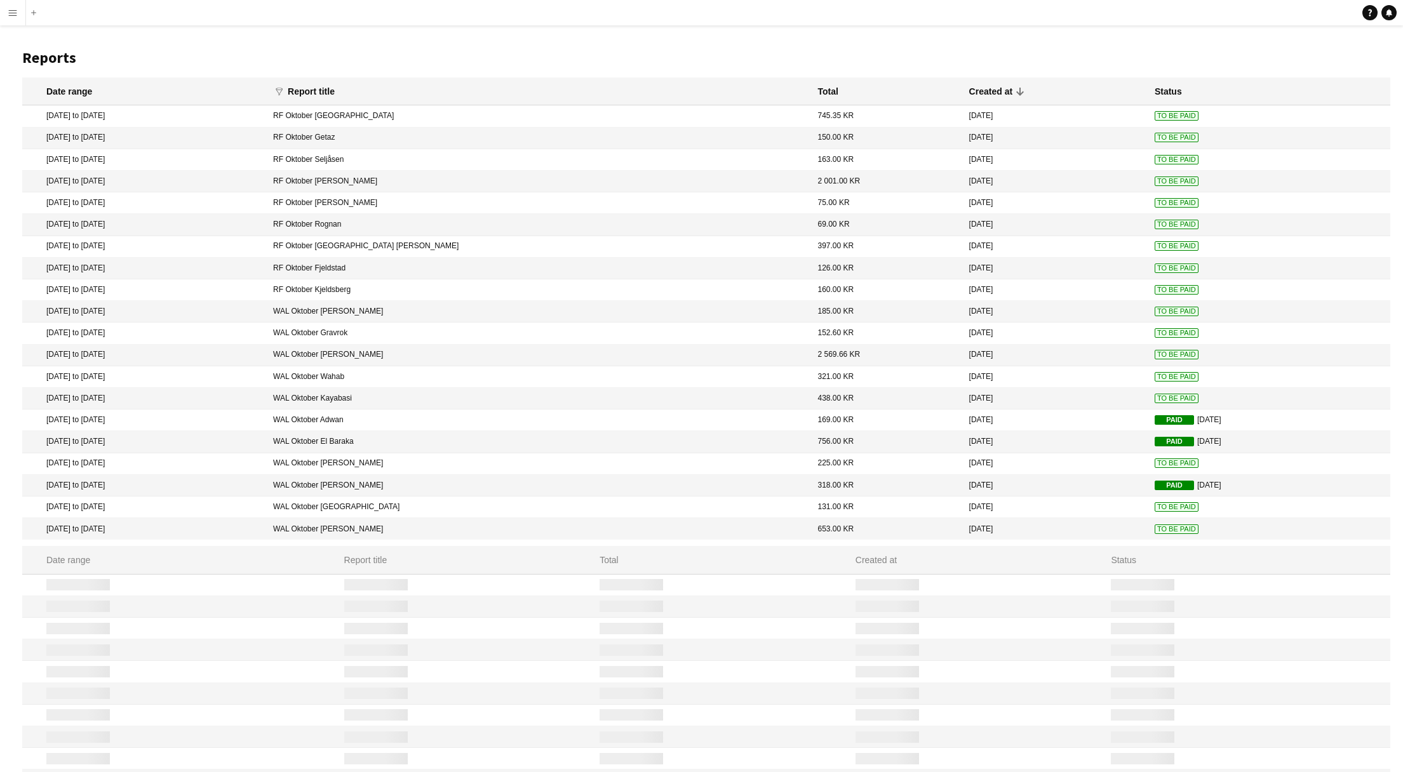
click at [1154, 462] on span "To Be Paid" at bounding box center [1176, 463] width 44 height 10
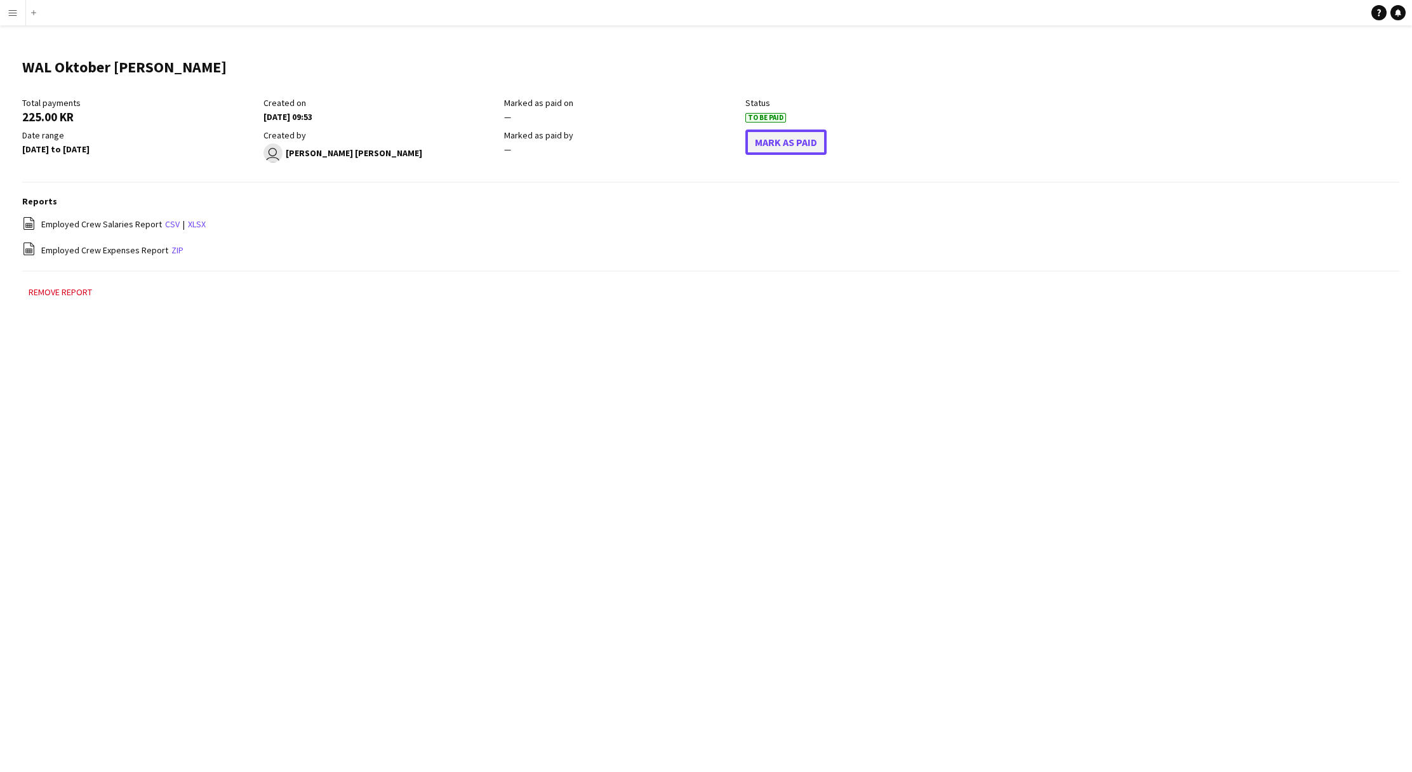
click at [772, 145] on button "Mark As Paid" at bounding box center [785, 142] width 81 height 25
click at [792, 144] on button "Mark As Paid" at bounding box center [785, 142] width 81 height 25
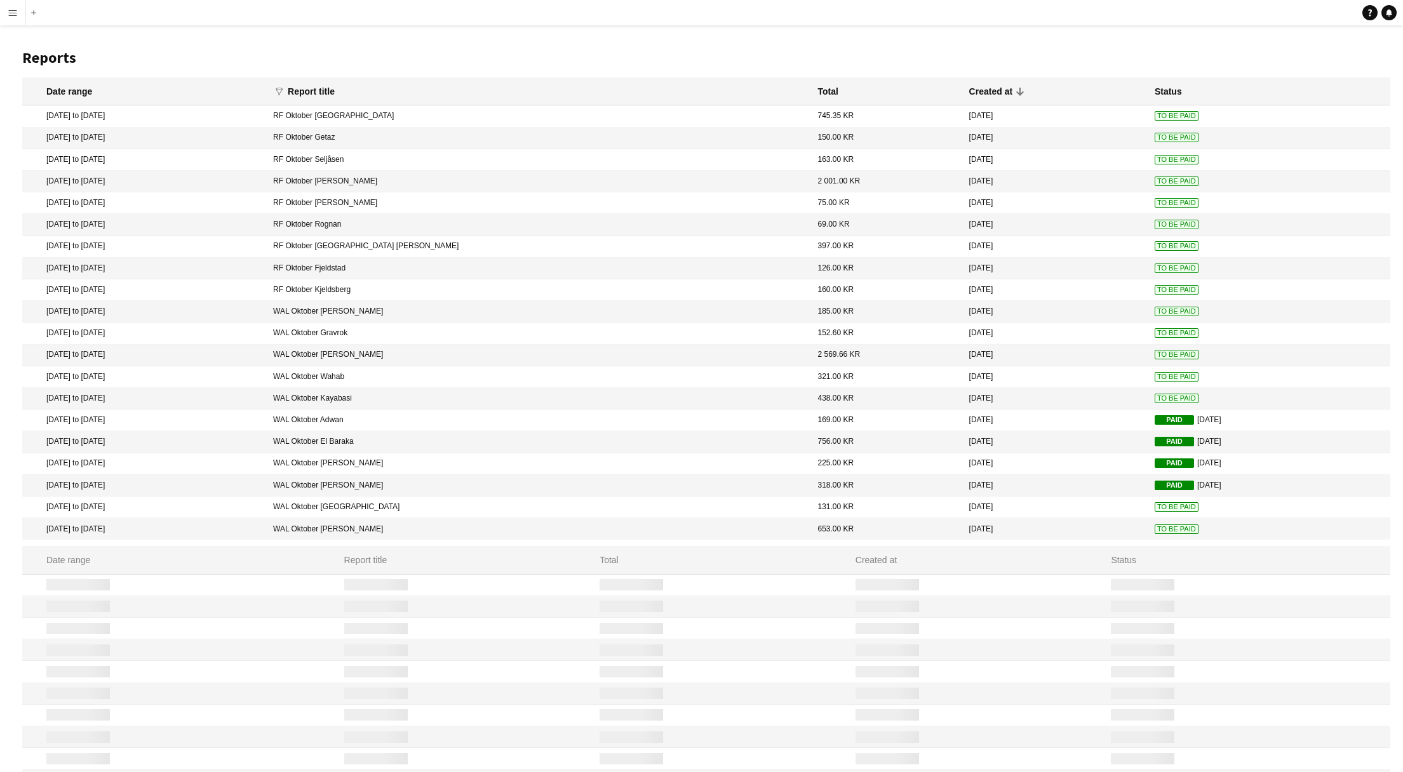
click at [1154, 529] on span "To Be Paid" at bounding box center [1176, 530] width 44 height 10
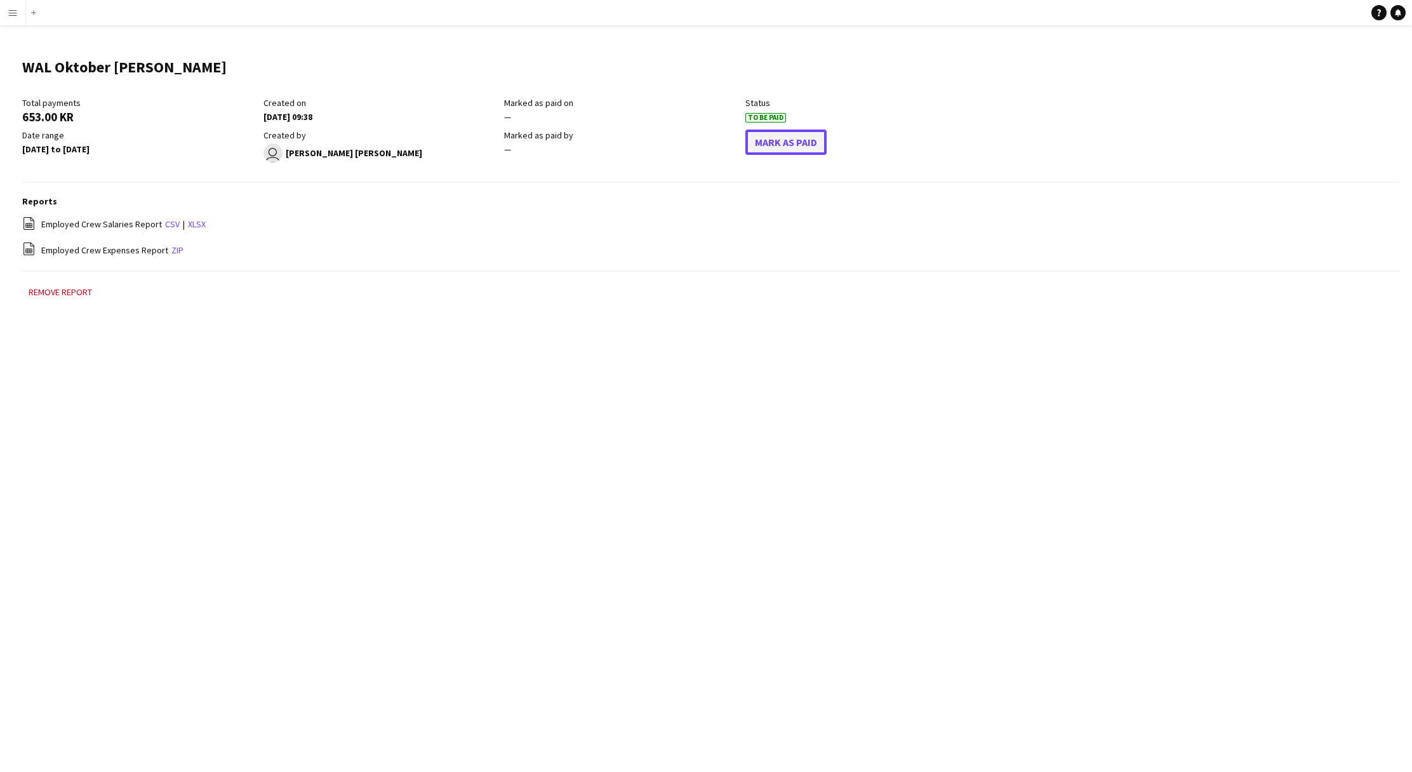
click at [791, 144] on button "Mark As Paid" at bounding box center [785, 142] width 81 height 25
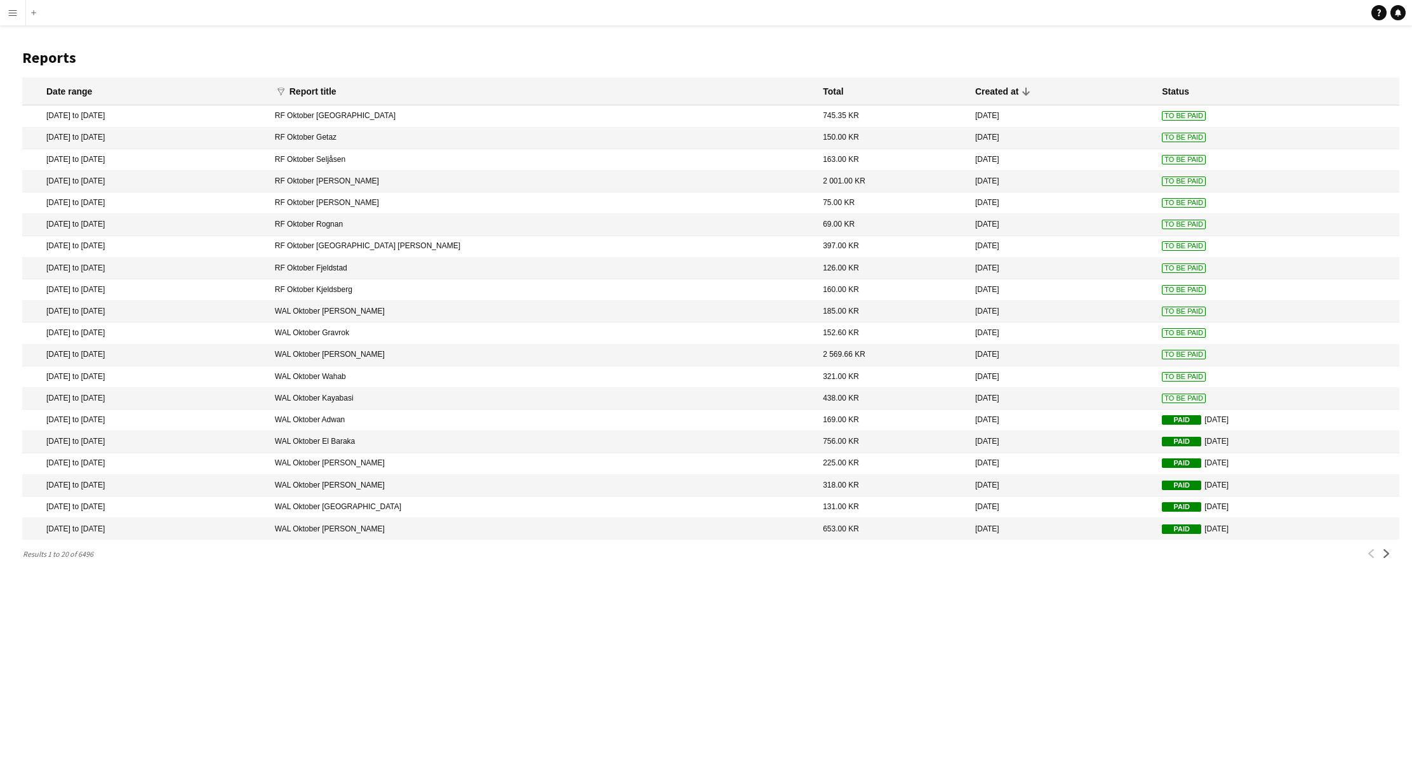
click at [1082, 396] on mat-cell "[DATE]" at bounding box center [1062, 399] width 187 height 22
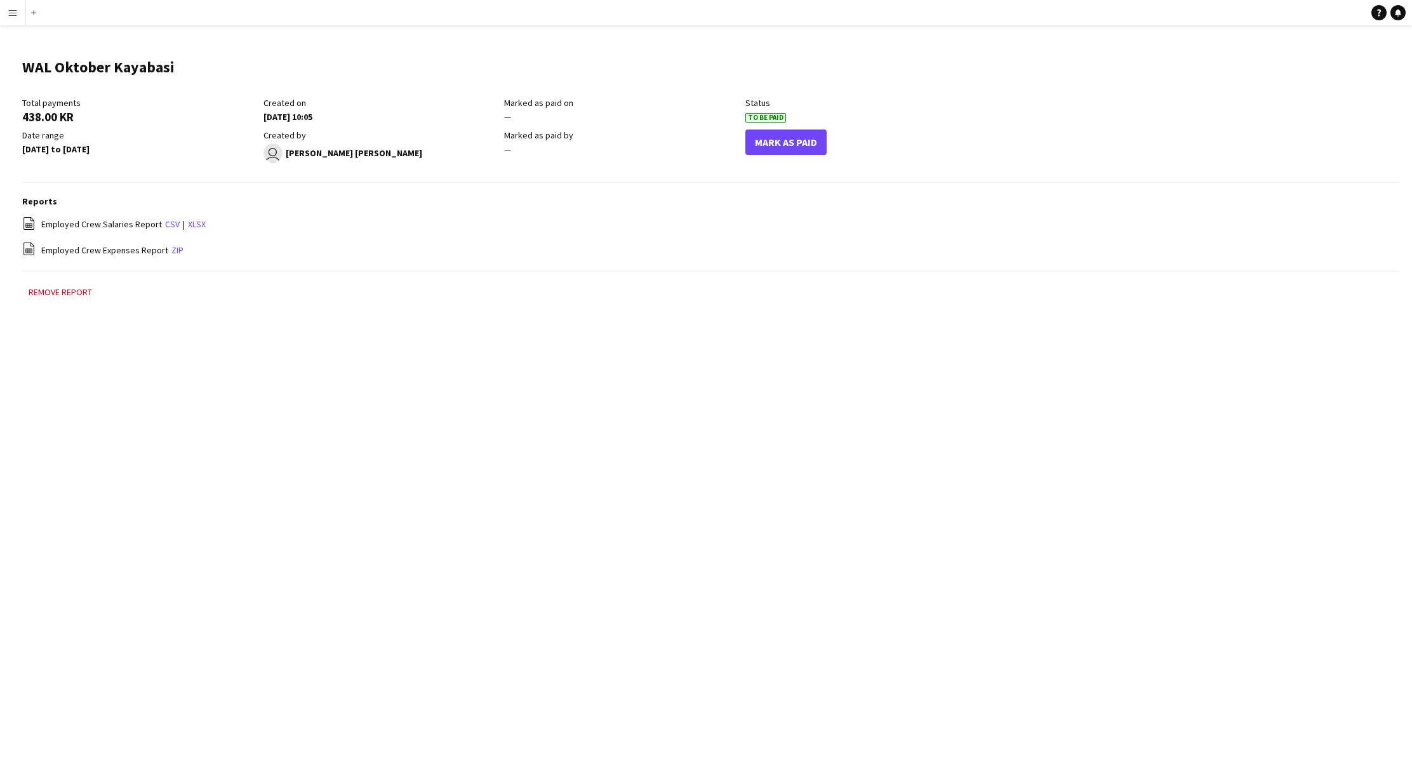
click at [827, 150] on div "Mark As Paid" at bounding box center [865, 146] width 241 height 33
click at [810, 147] on button "Mark As Paid" at bounding box center [785, 142] width 81 height 25
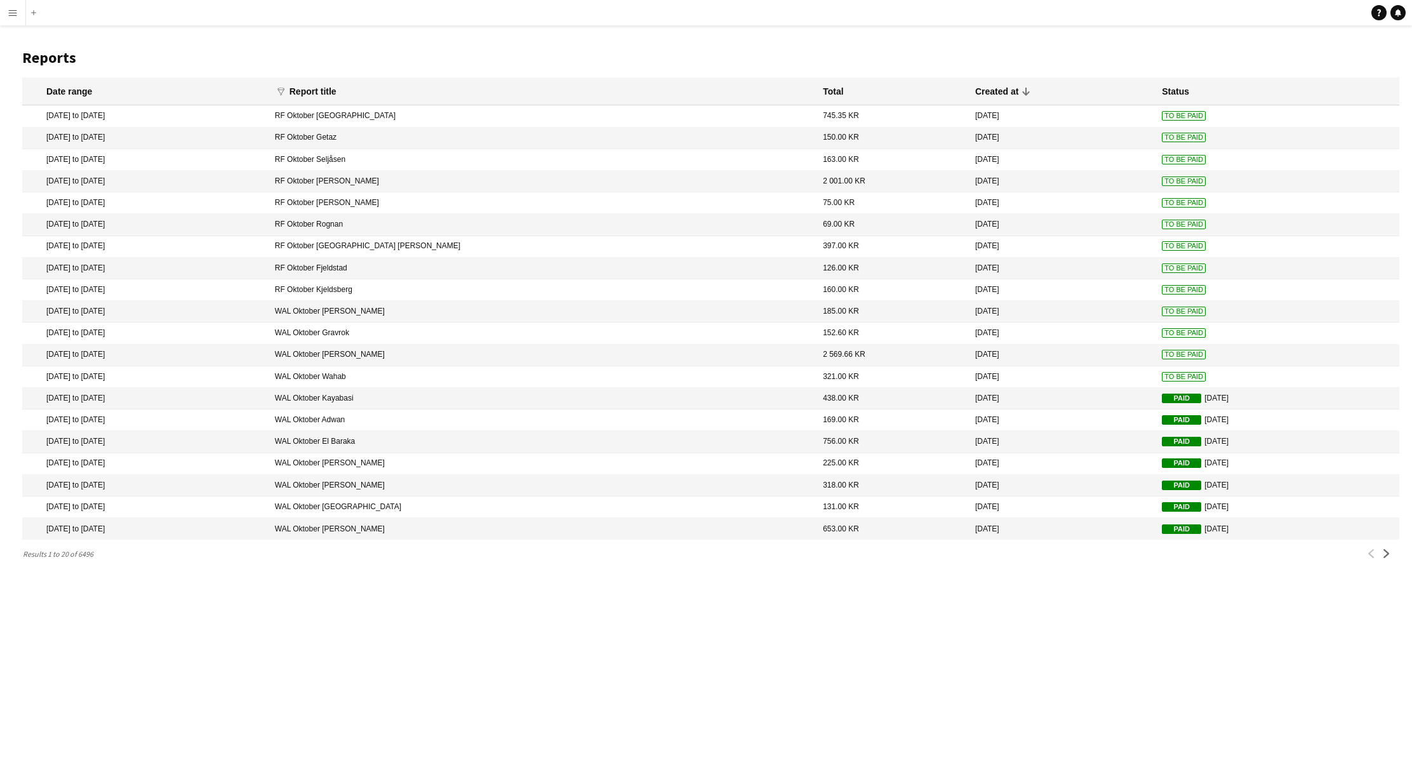
click at [1162, 377] on span "To Be Paid" at bounding box center [1184, 377] width 44 height 10
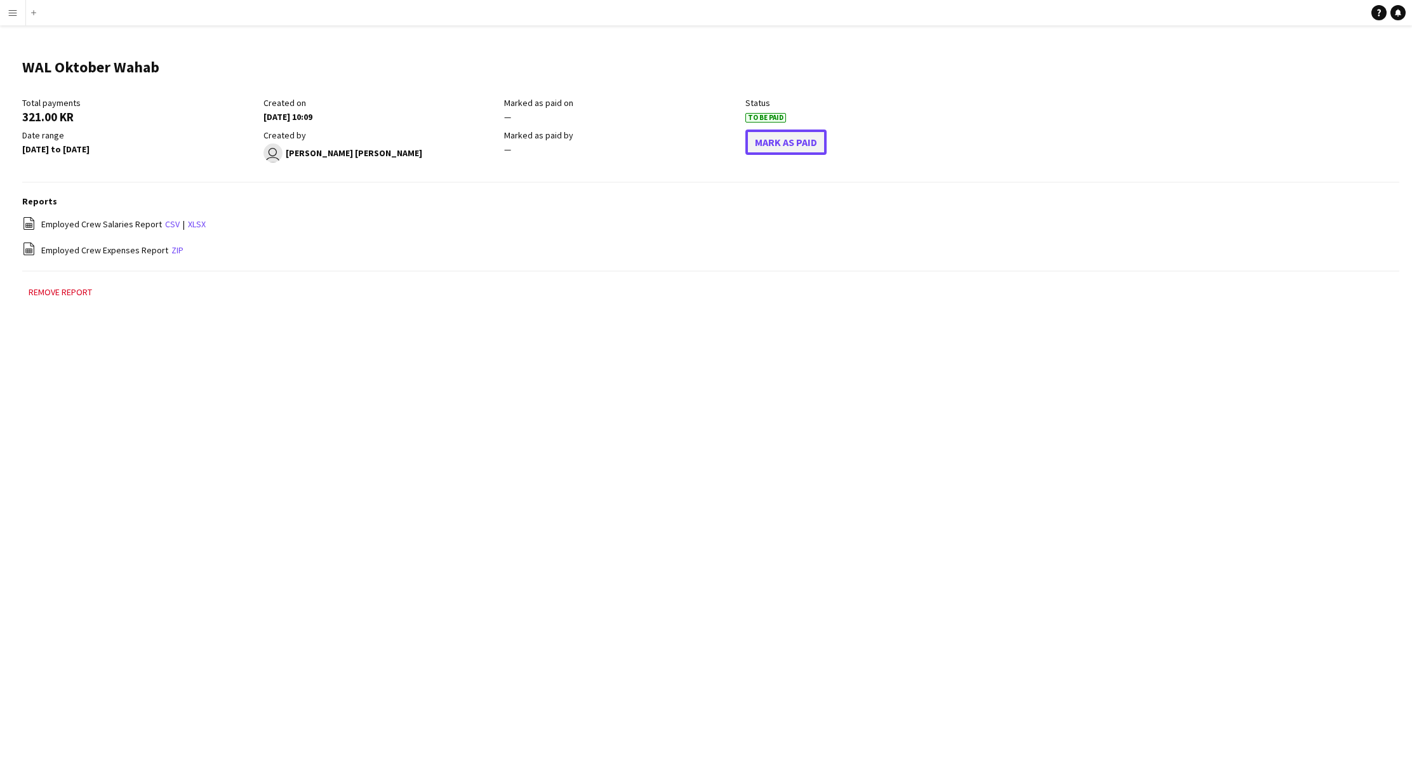
click at [792, 138] on button "Mark As Paid" at bounding box center [785, 142] width 81 height 25
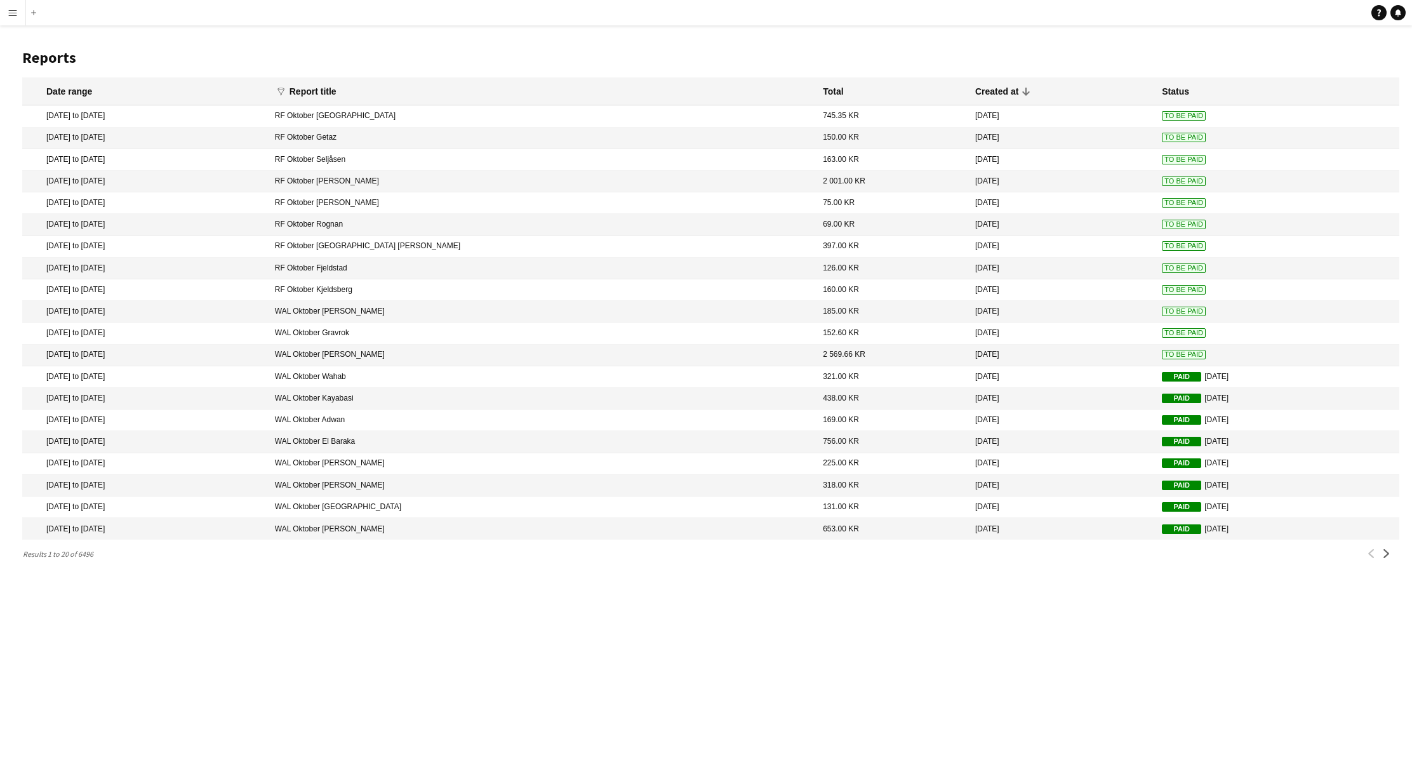
click at [820, 334] on mat-cell "152.60 KR" at bounding box center [893, 334] width 152 height 22
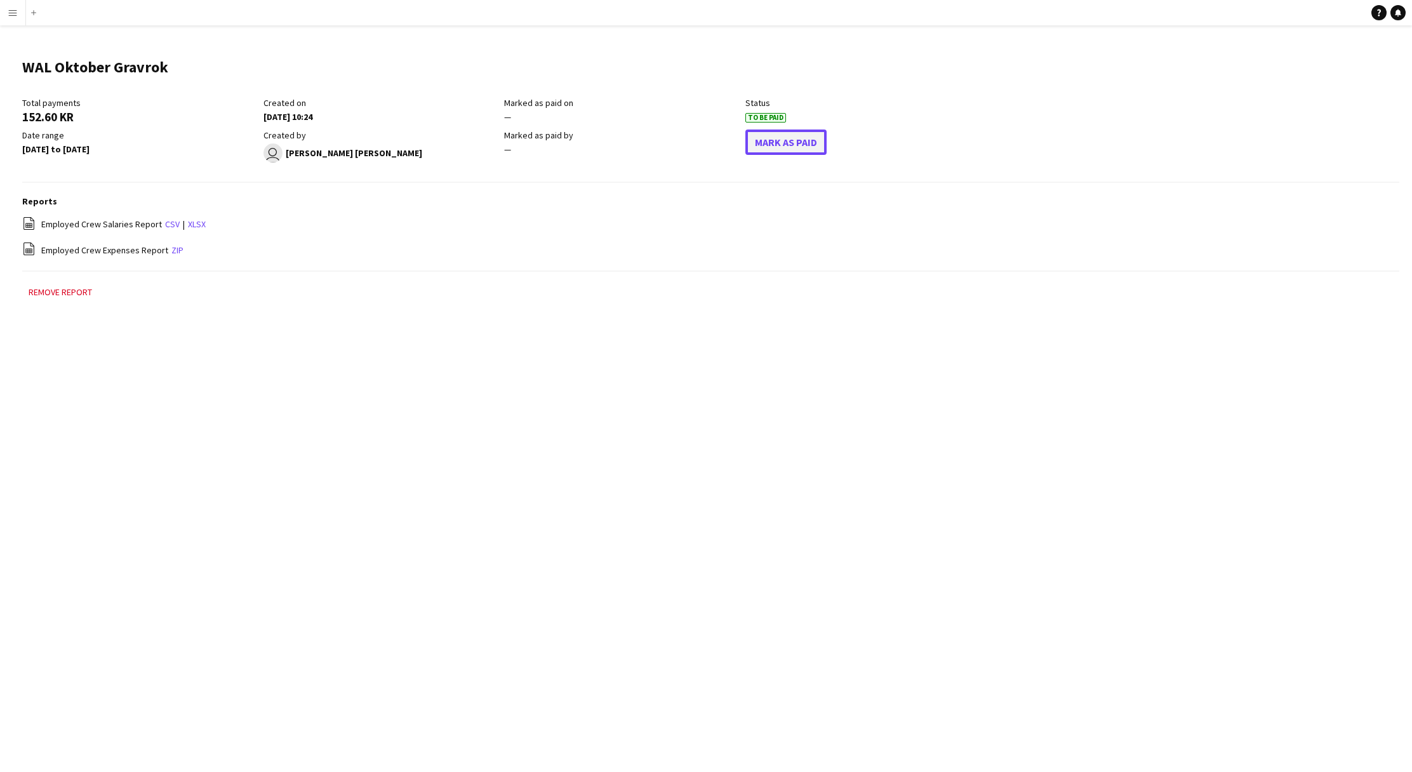
click at [791, 144] on button "Mark As Paid" at bounding box center [785, 142] width 81 height 25
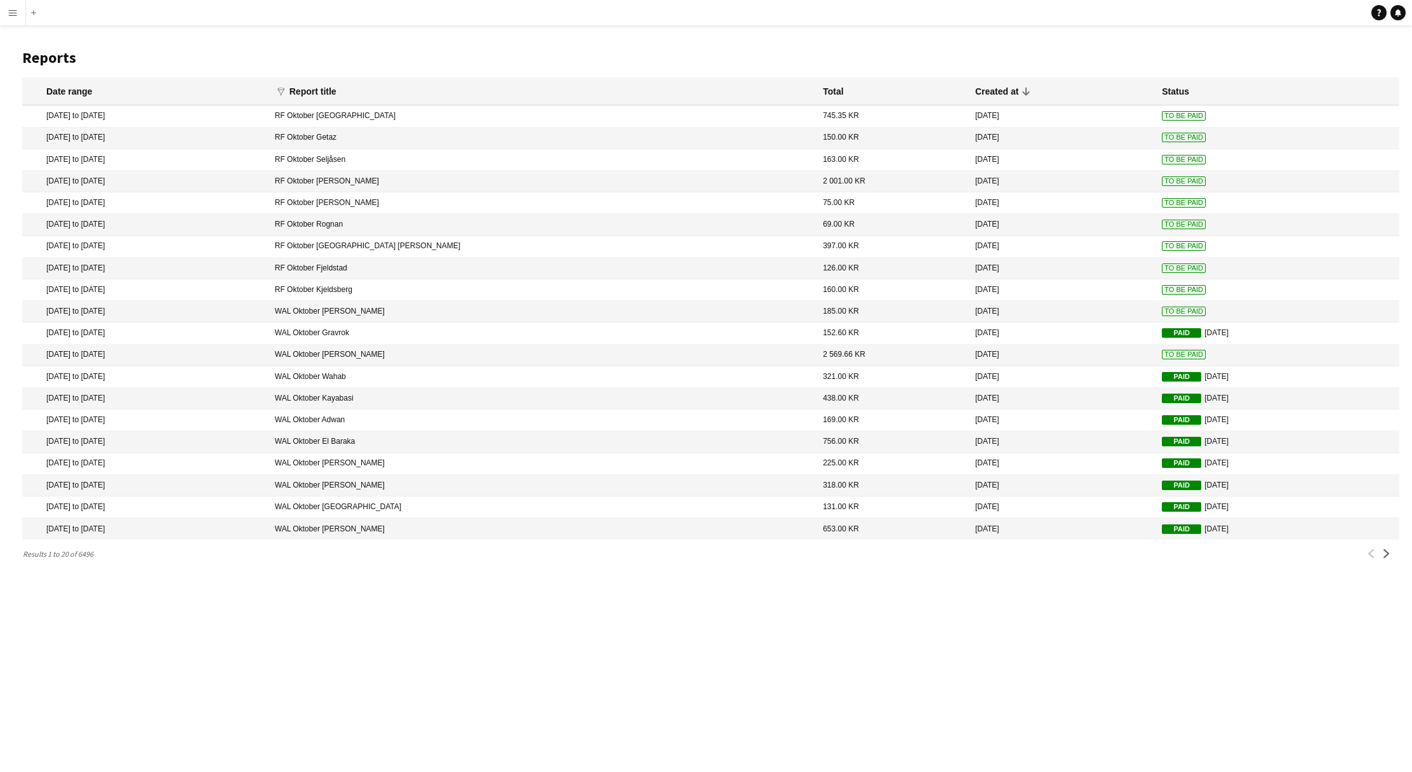
click at [1162, 310] on span "To Be Paid" at bounding box center [1184, 312] width 44 height 10
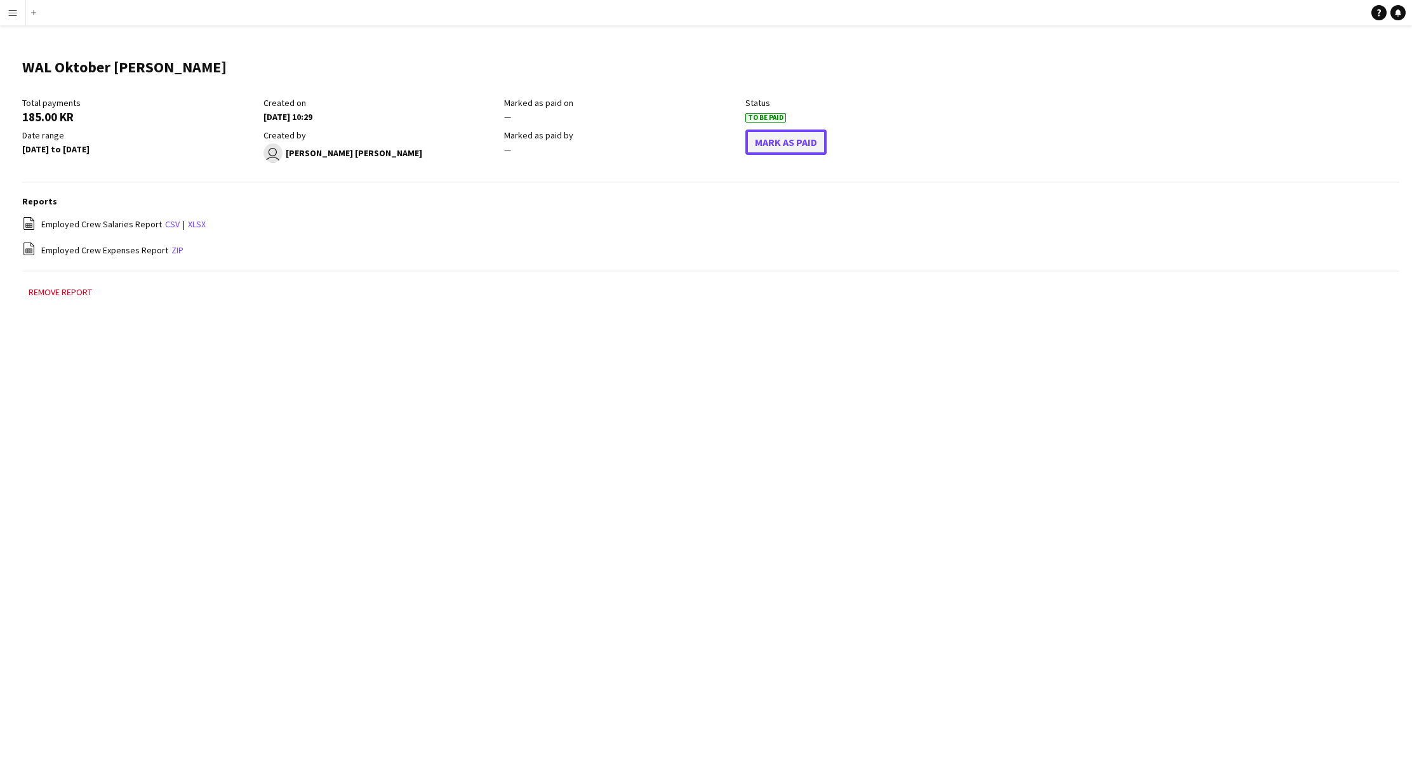
click at [806, 154] on button "Mark As Paid" at bounding box center [785, 142] width 81 height 25
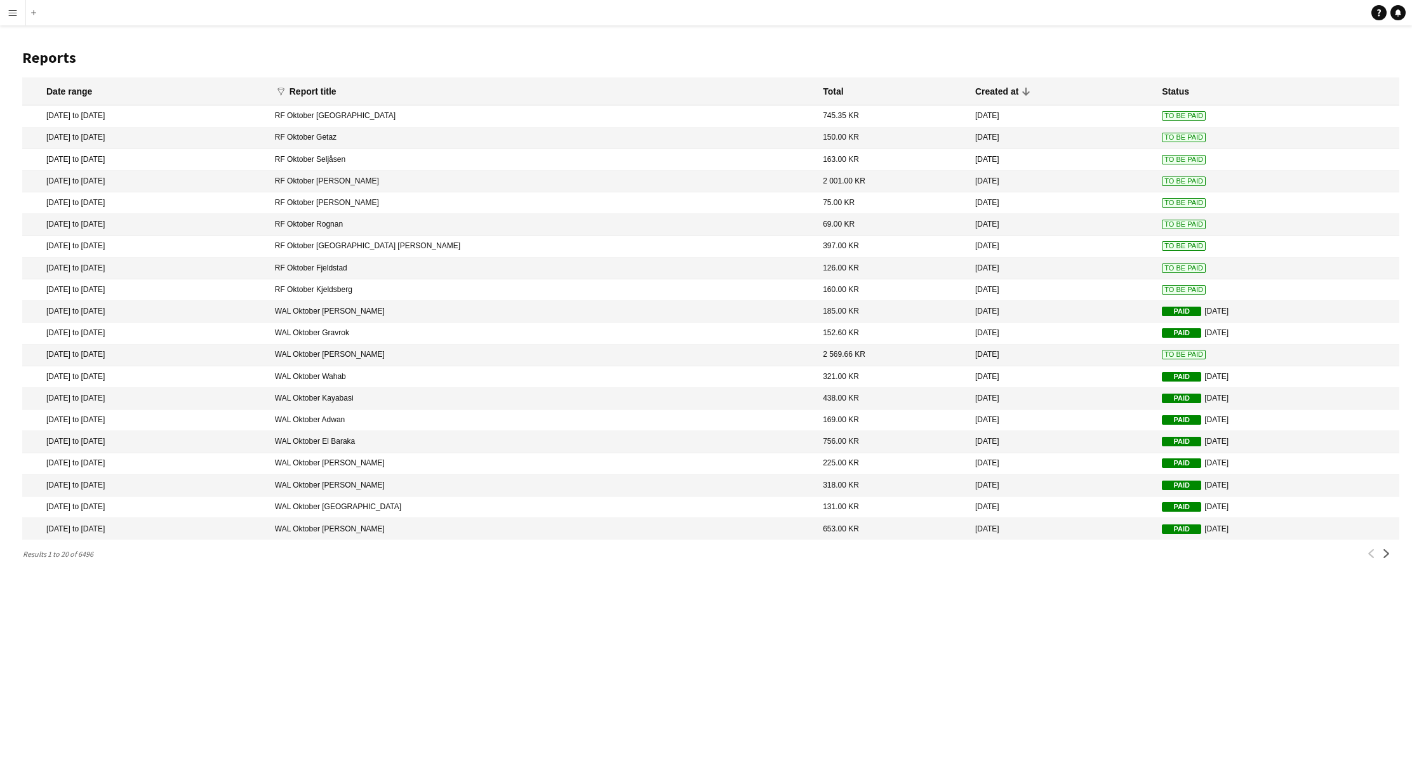
click at [1162, 288] on span "To Be Paid" at bounding box center [1184, 290] width 44 height 10
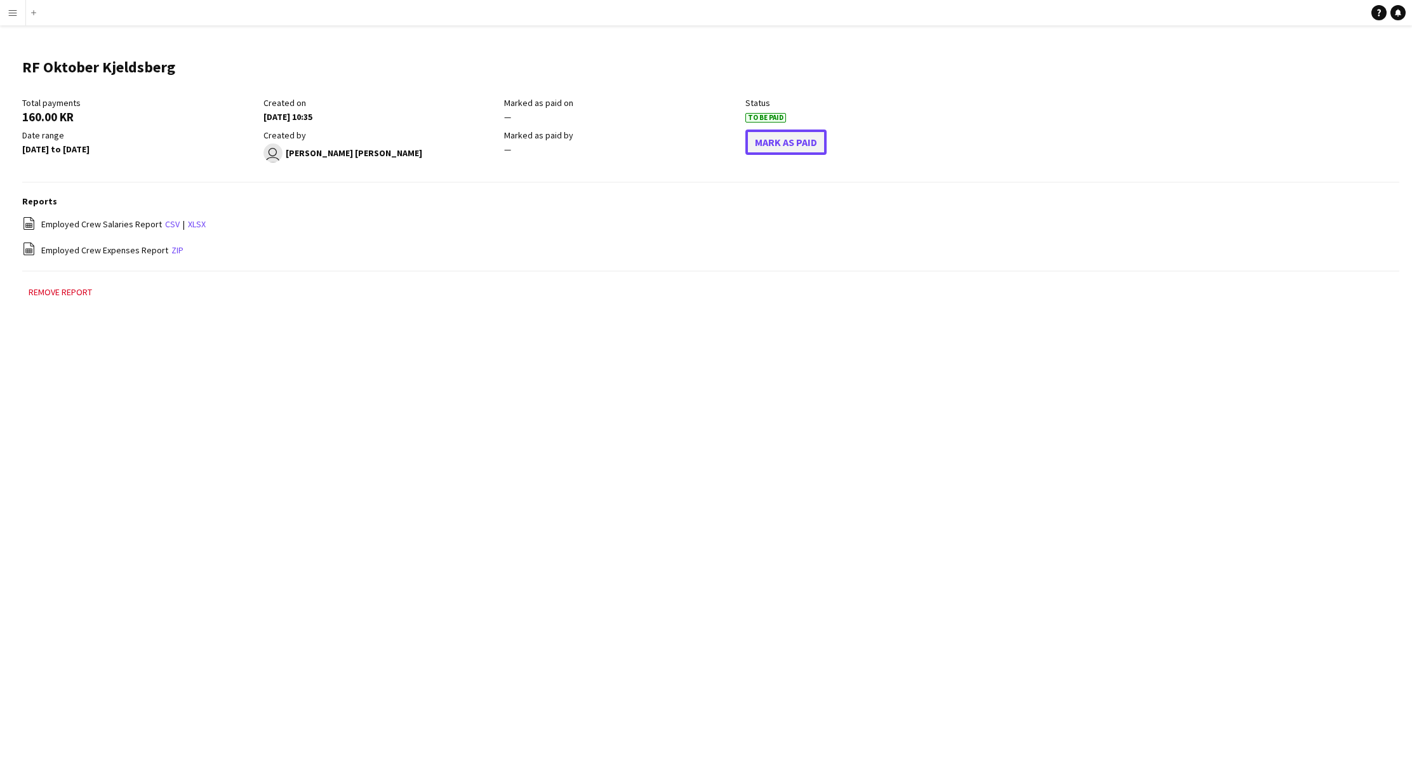
click at [792, 151] on button "Mark As Paid" at bounding box center [785, 142] width 81 height 25
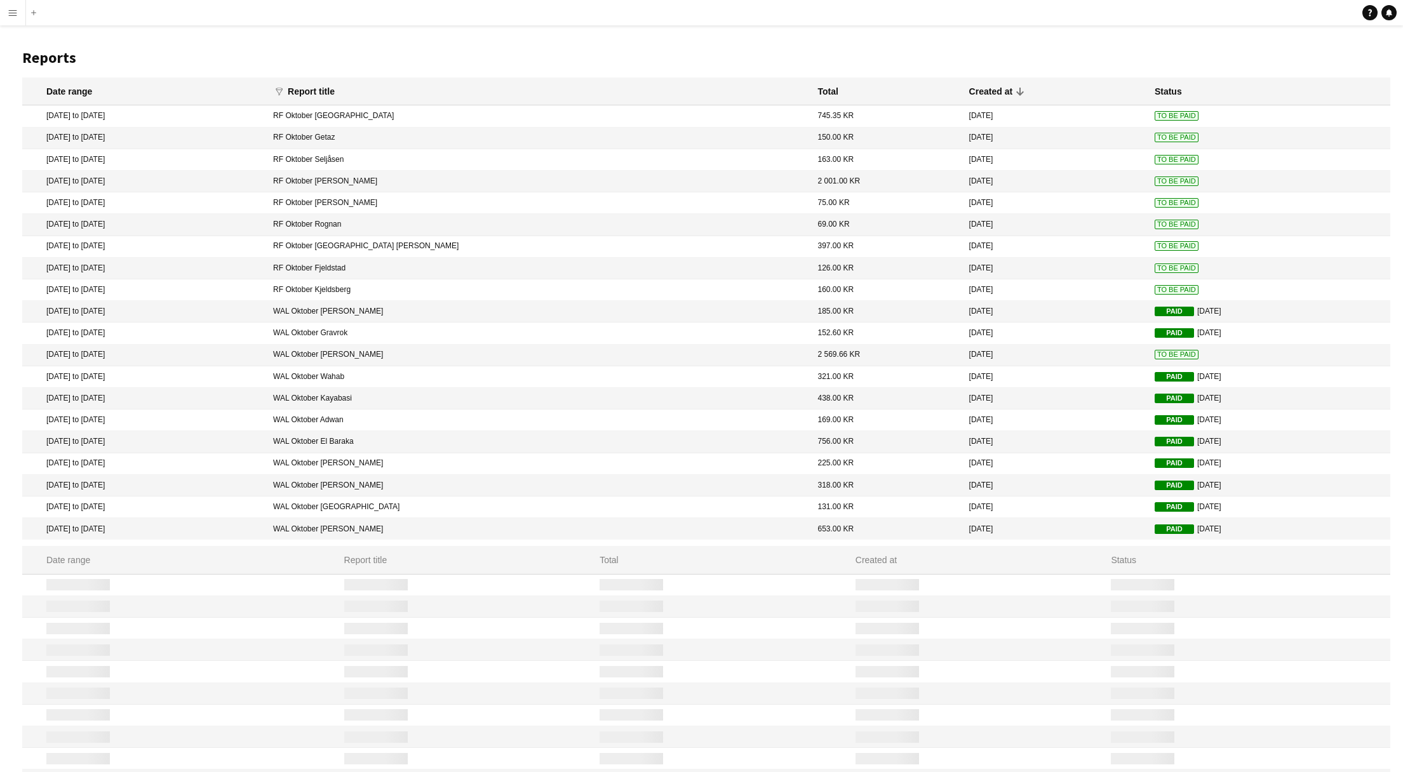
click at [1154, 269] on span "To Be Paid" at bounding box center [1176, 269] width 44 height 10
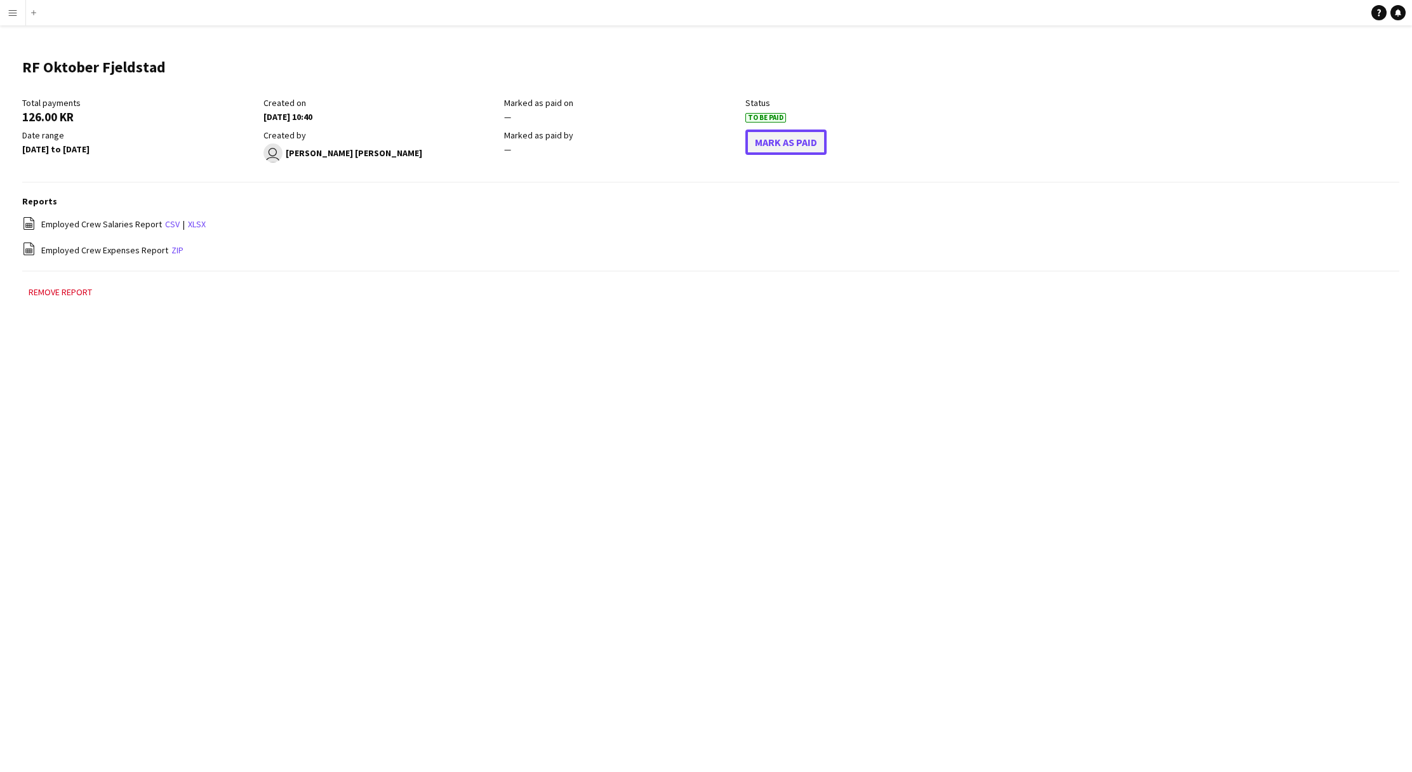
click at [751, 146] on button "Mark As Paid" at bounding box center [785, 142] width 81 height 25
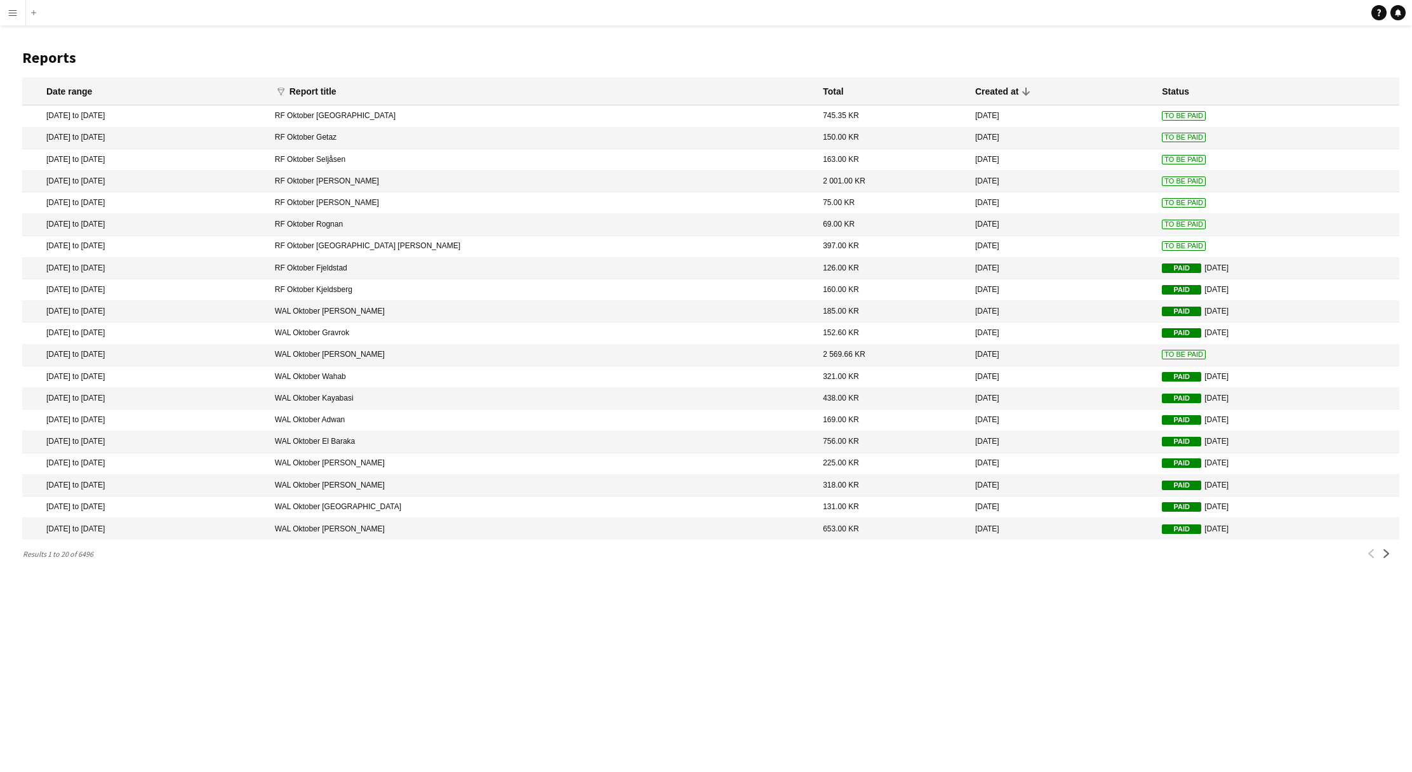
click at [1162, 244] on span "To Be Paid" at bounding box center [1184, 246] width 44 height 10
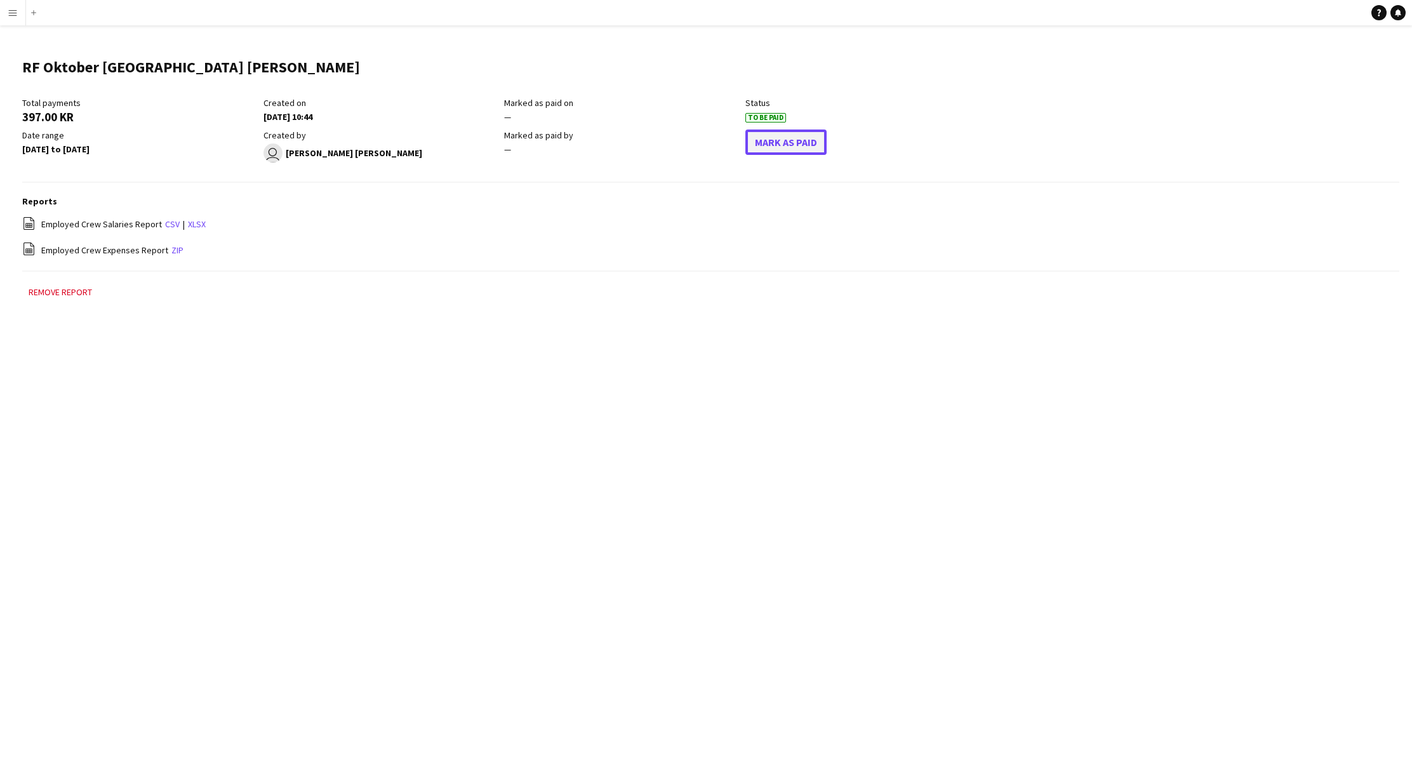
click at [819, 144] on button "Mark As Paid" at bounding box center [785, 142] width 81 height 25
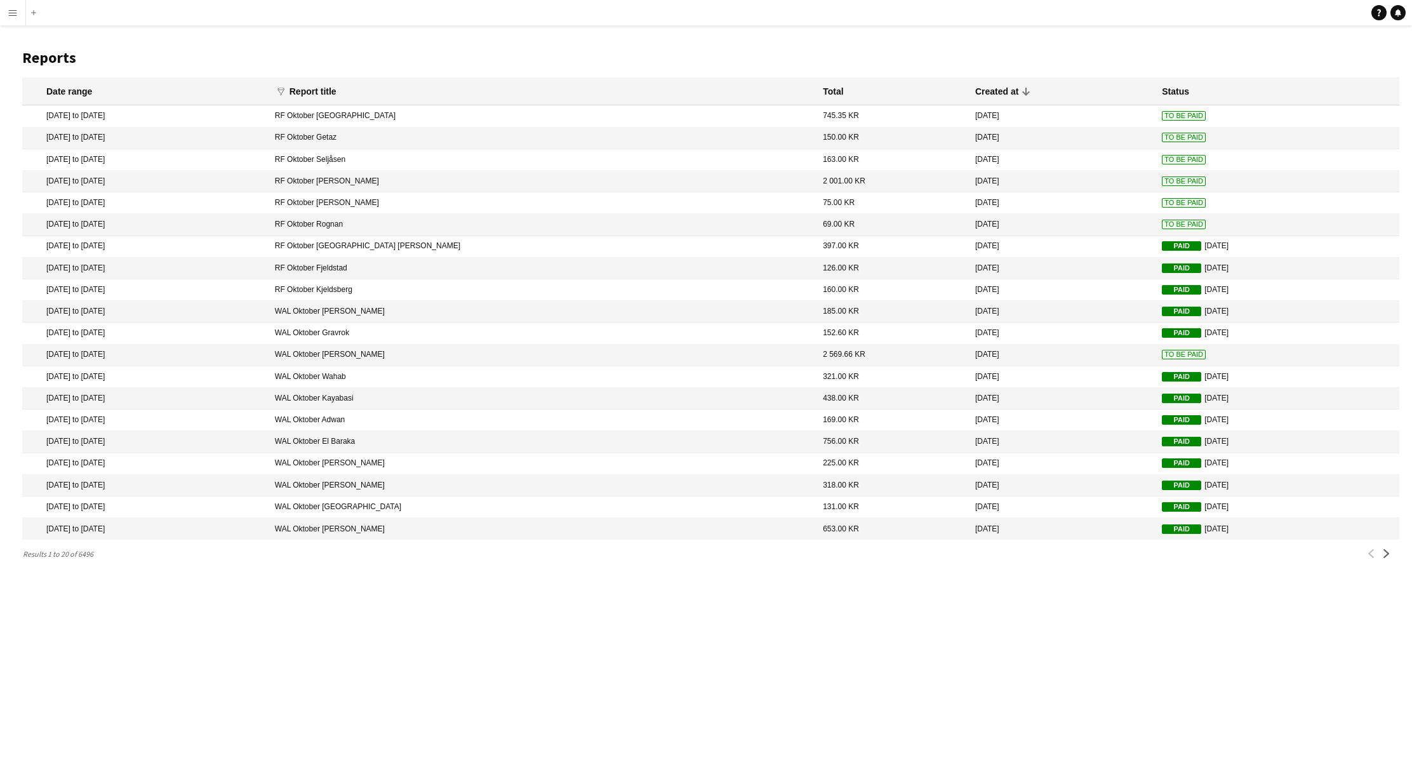
click at [1162, 224] on span "To Be Paid" at bounding box center [1184, 225] width 44 height 10
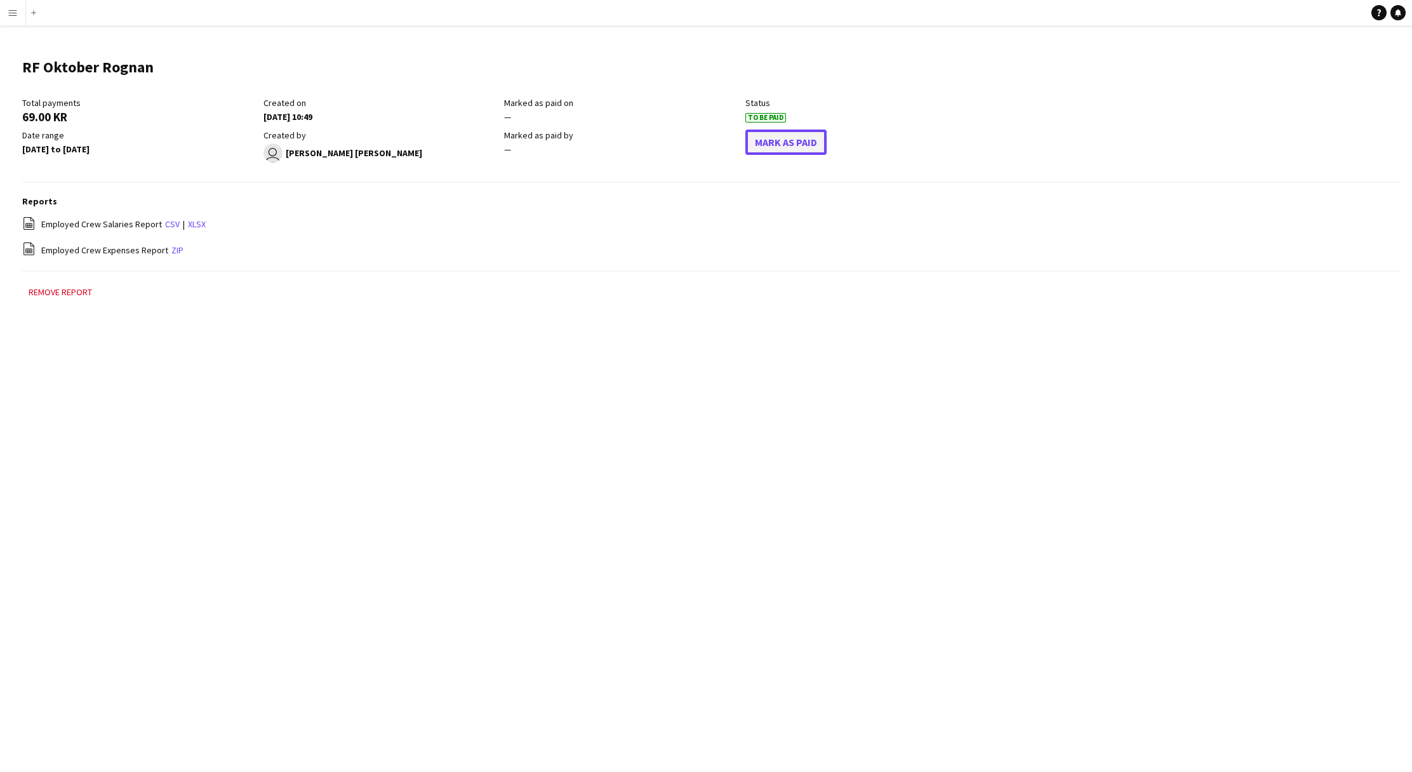
click at [777, 143] on button "Mark As Paid" at bounding box center [785, 142] width 81 height 25
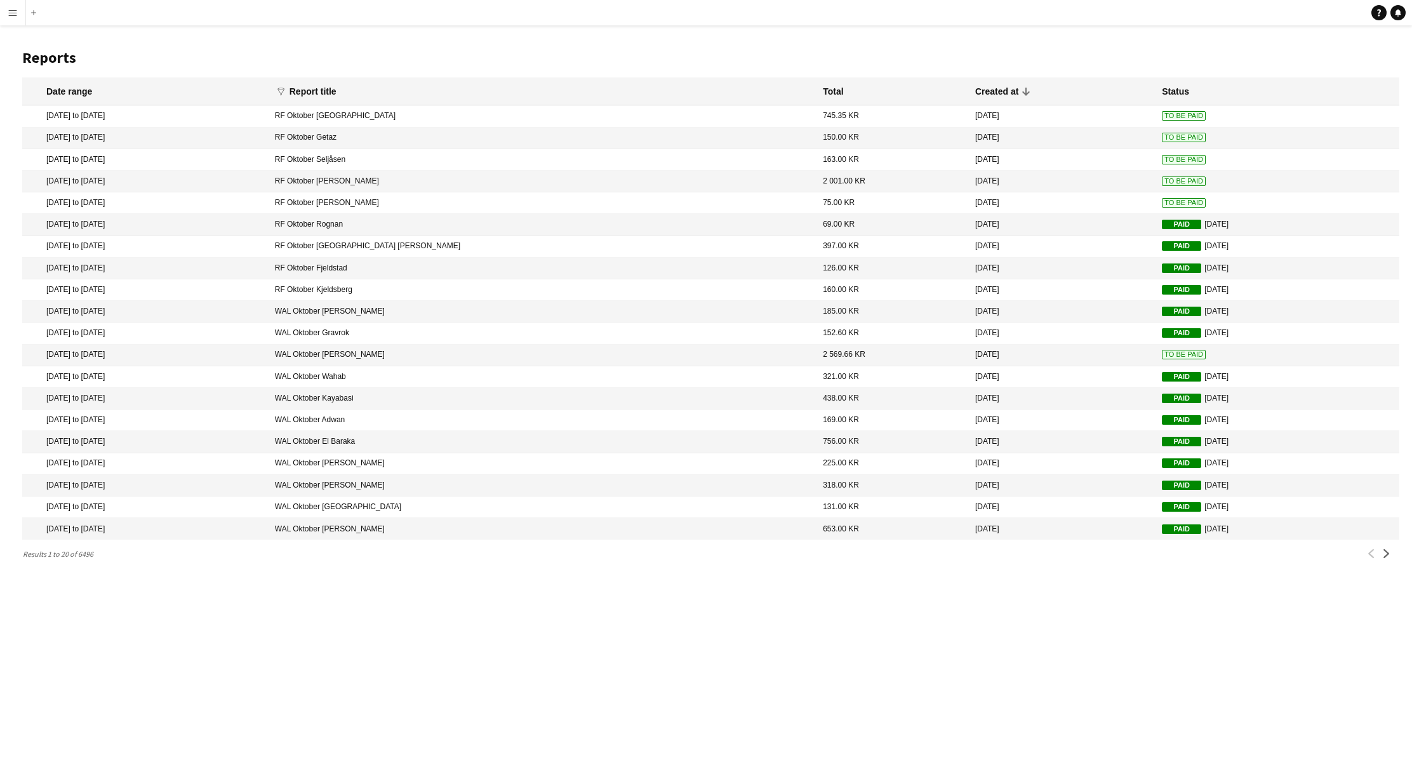
click at [1156, 197] on mat-cell "To Be Paid" at bounding box center [1278, 203] width 244 height 22
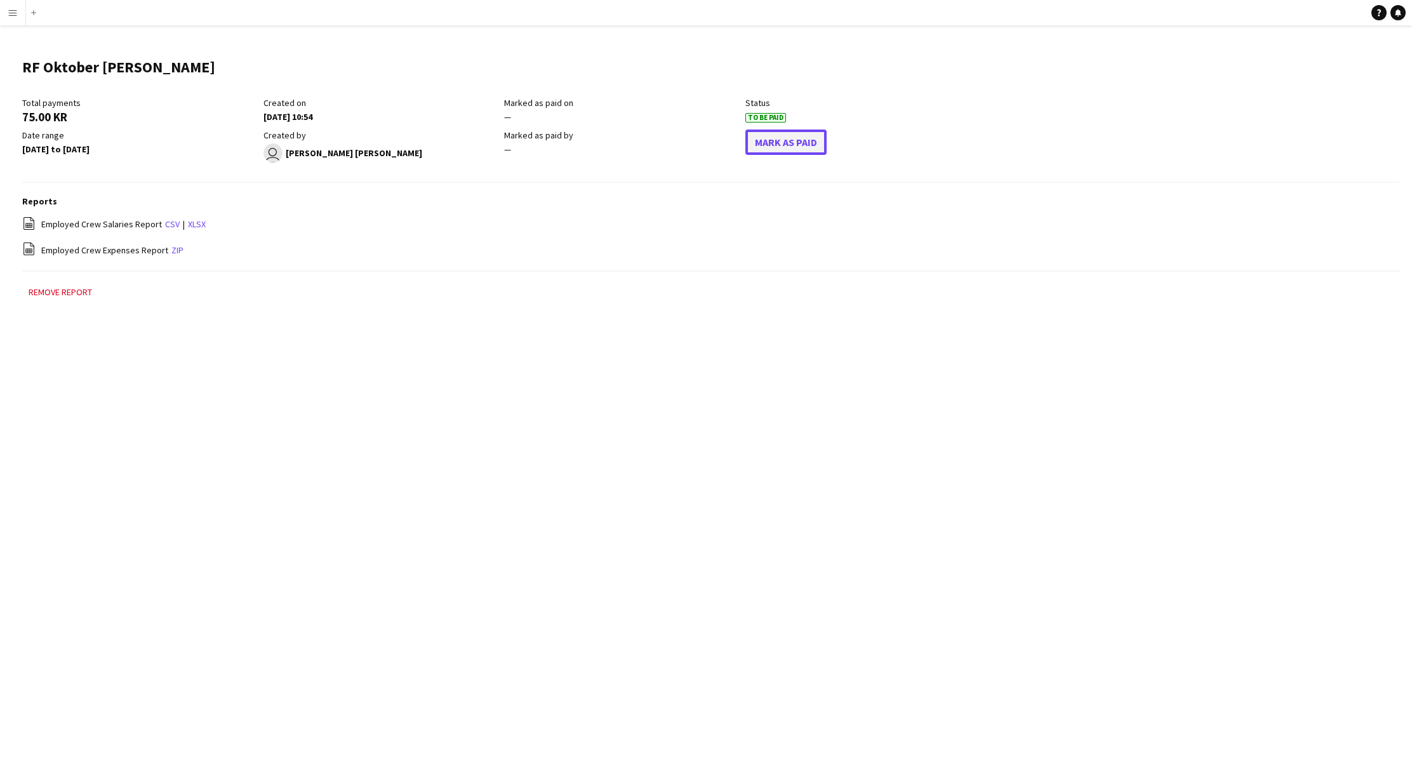
click at [820, 148] on button "Mark As Paid" at bounding box center [785, 142] width 81 height 25
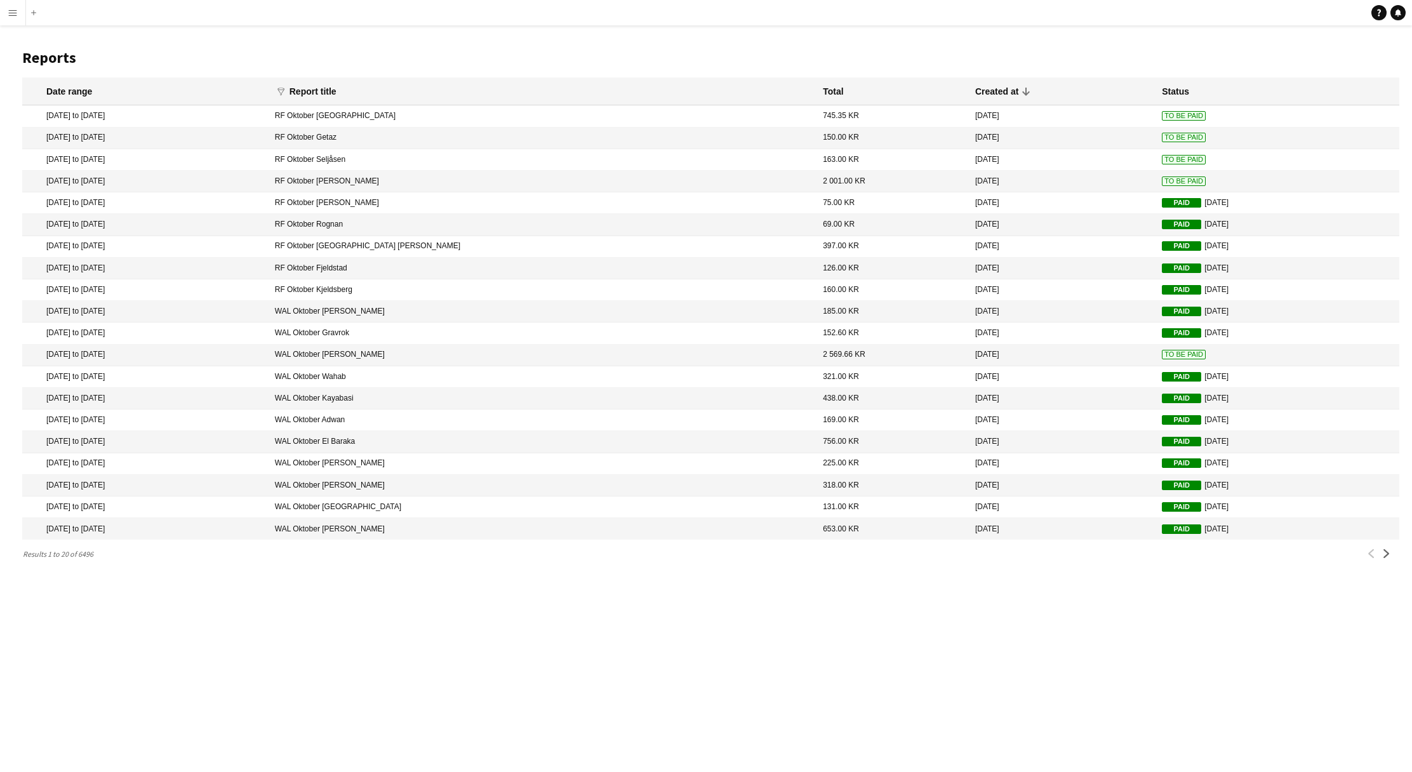
click at [1162, 140] on span "To Be Paid" at bounding box center [1184, 138] width 44 height 10
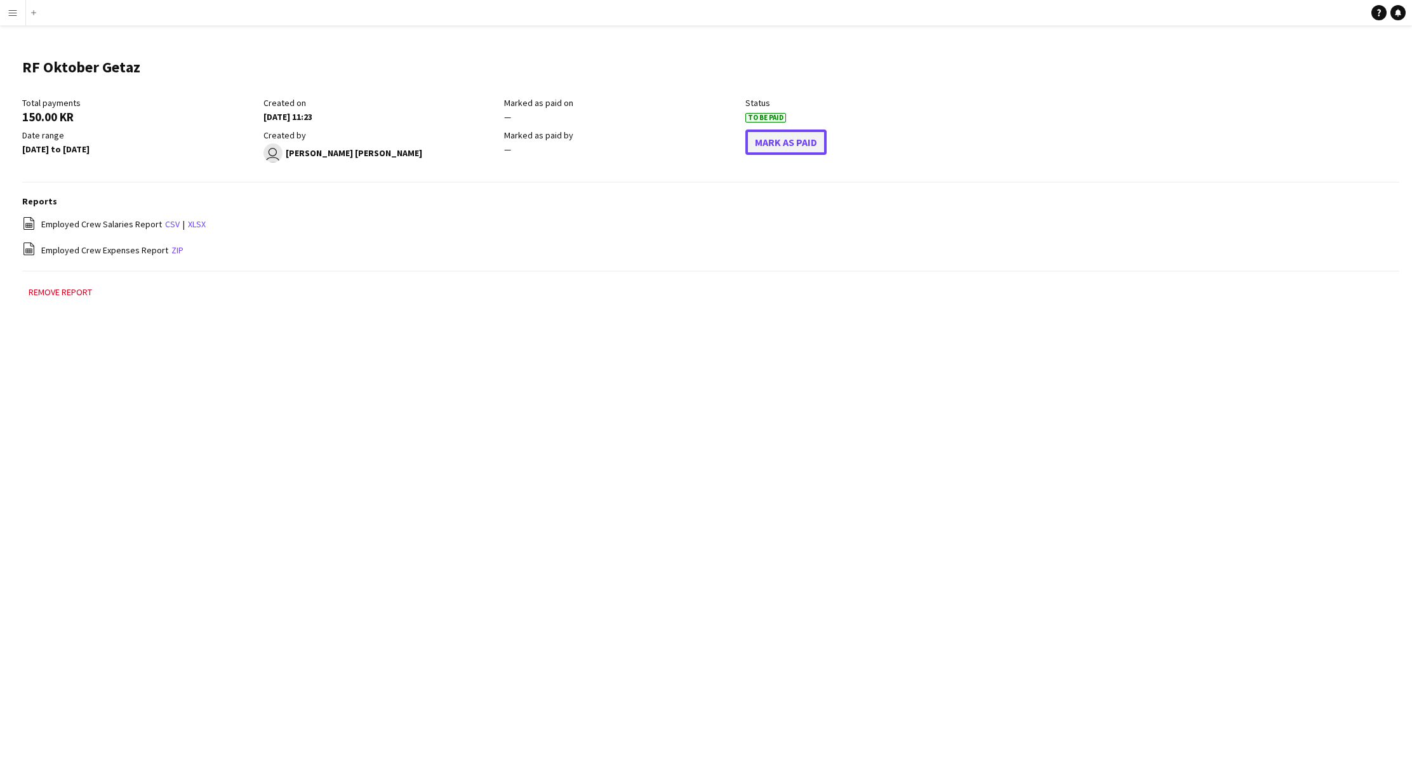
click at [754, 144] on button "Mark As Paid" at bounding box center [785, 142] width 81 height 25
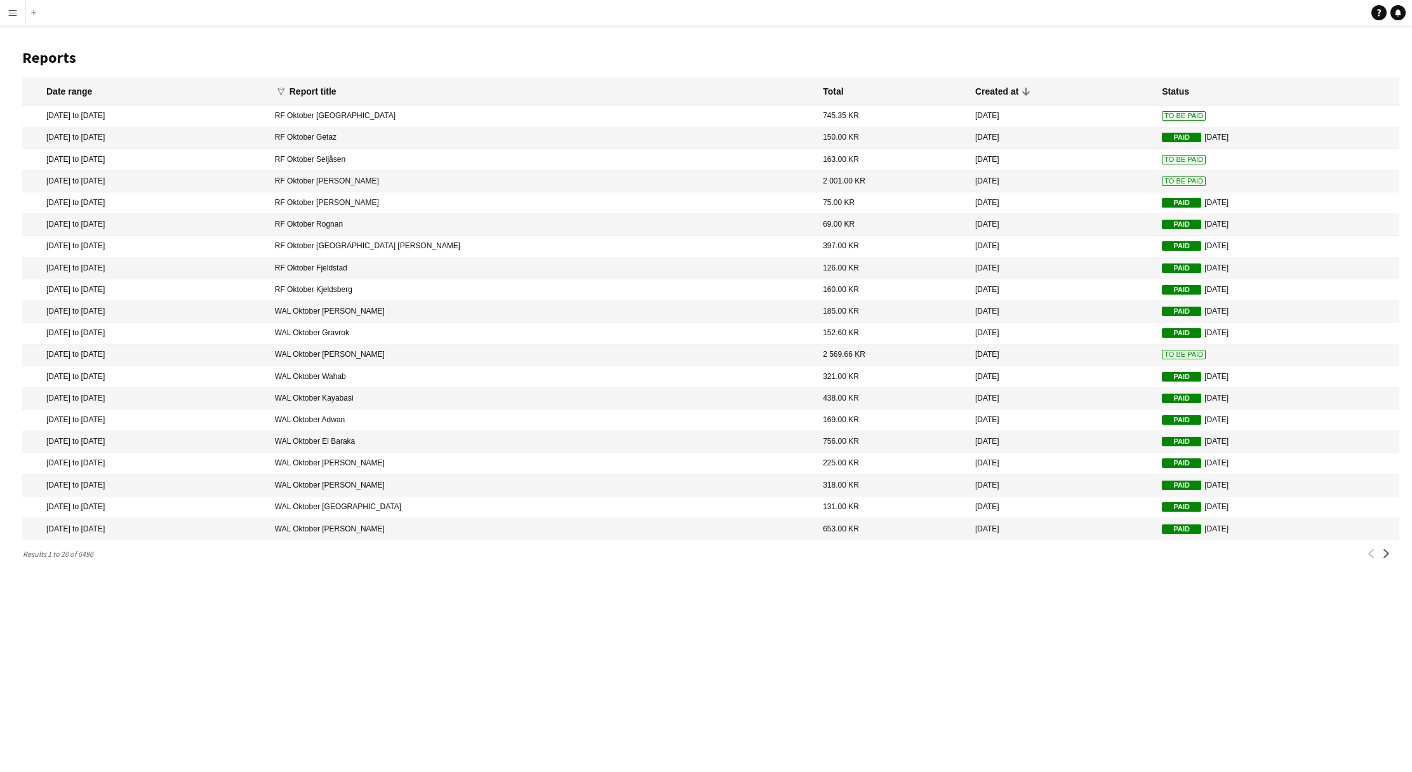
click at [1162, 178] on span "To Be Paid" at bounding box center [1184, 182] width 44 height 10
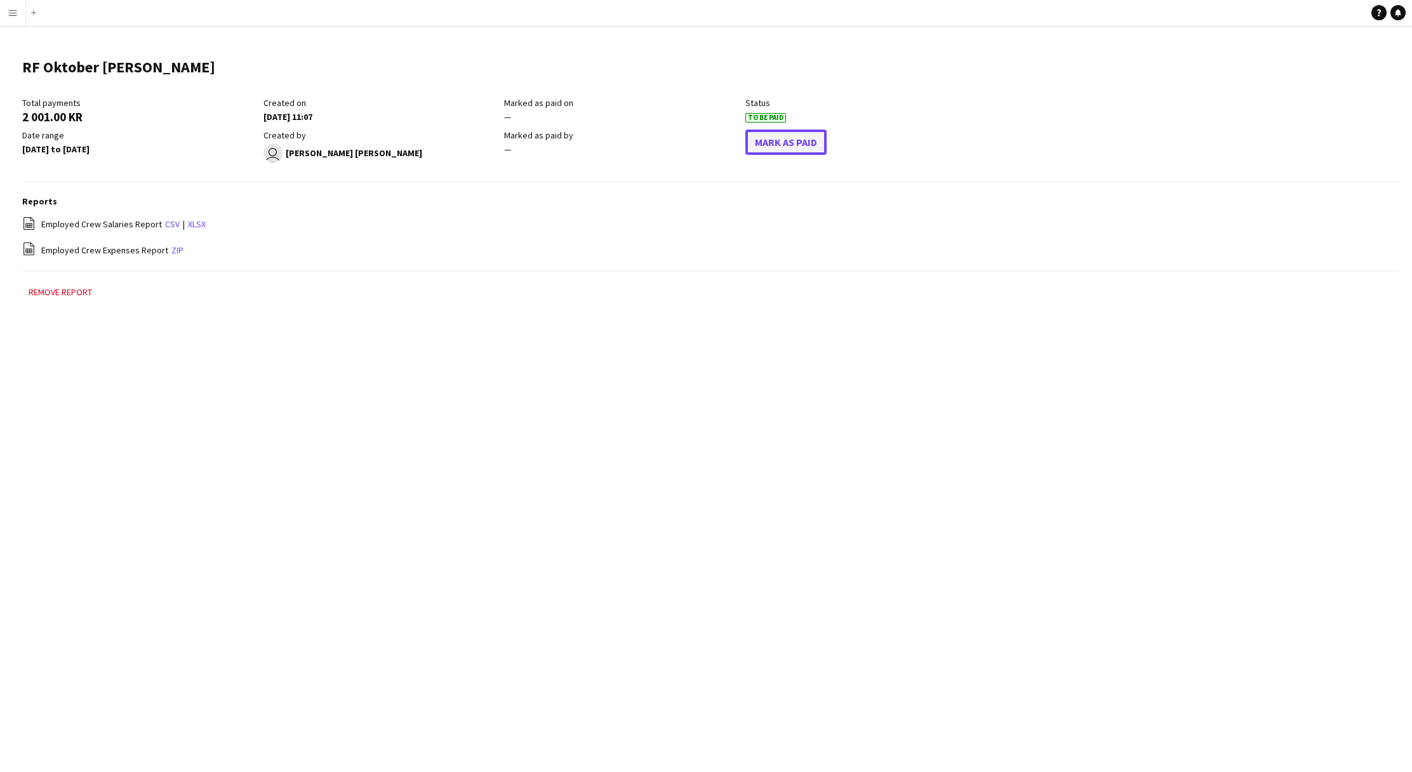
click at [774, 145] on button "Mark As Paid" at bounding box center [785, 142] width 81 height 25
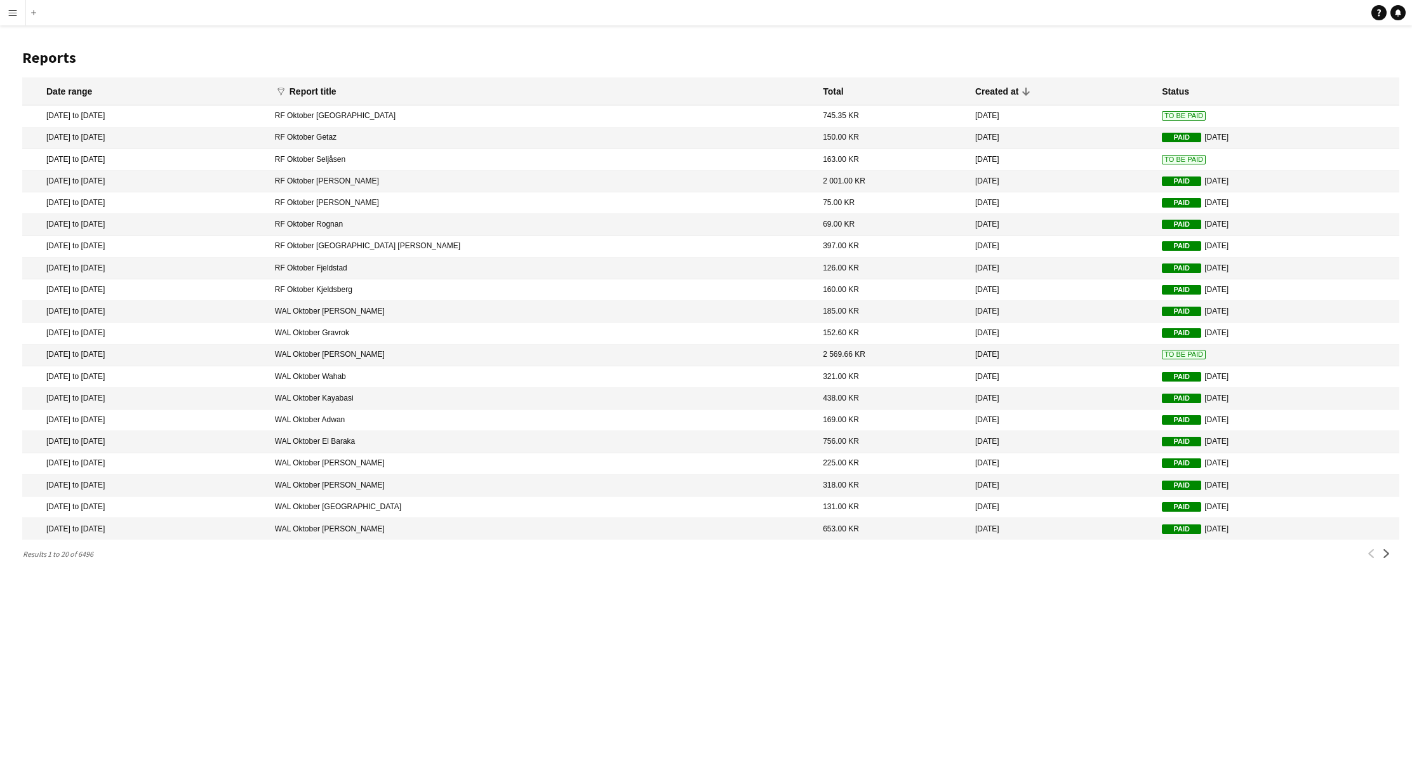
click at [1156, 113] on mat-cell "To Be Paid" at bounding box center [1278, 116] width 244 height 22
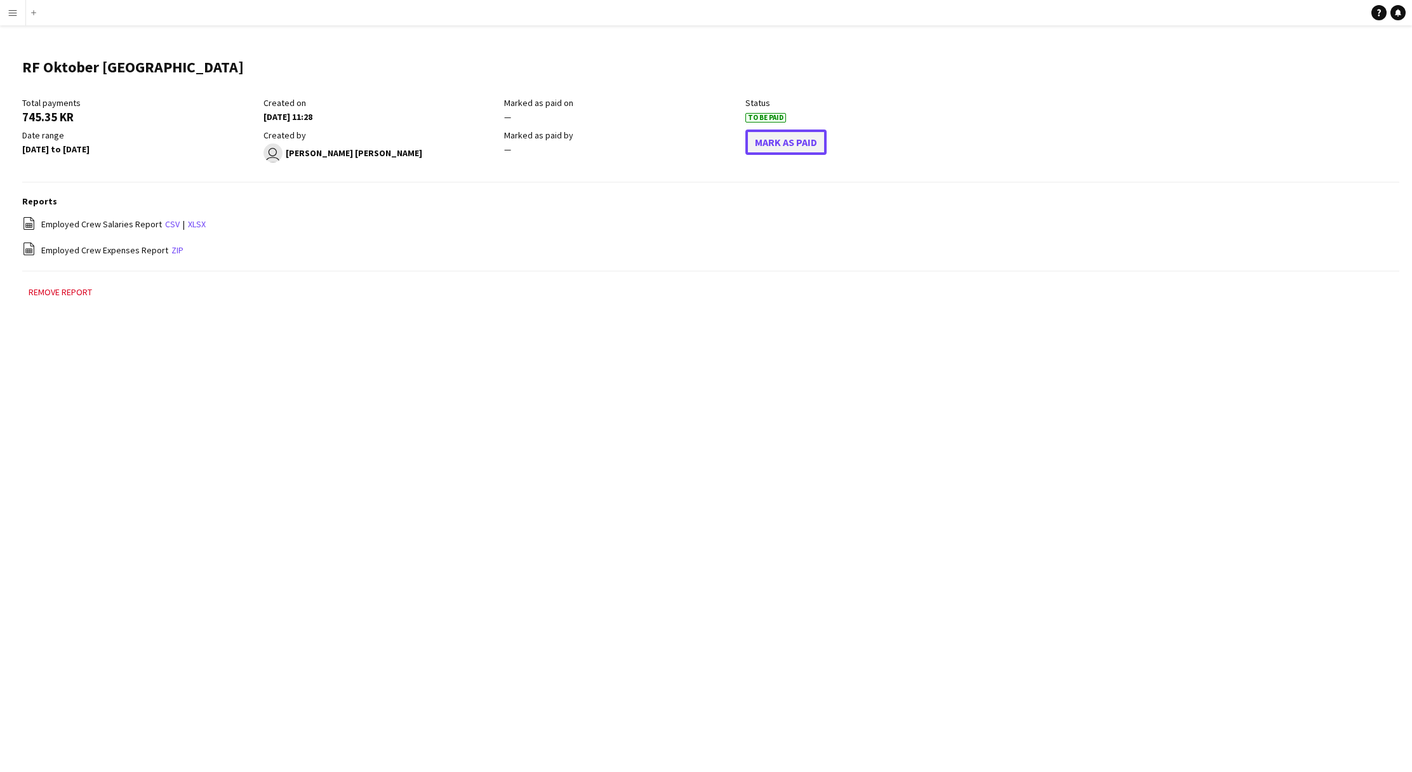
click at [753, 142] on button "Mark As Paid" at bounding box center [785, 142] width 81 height 25
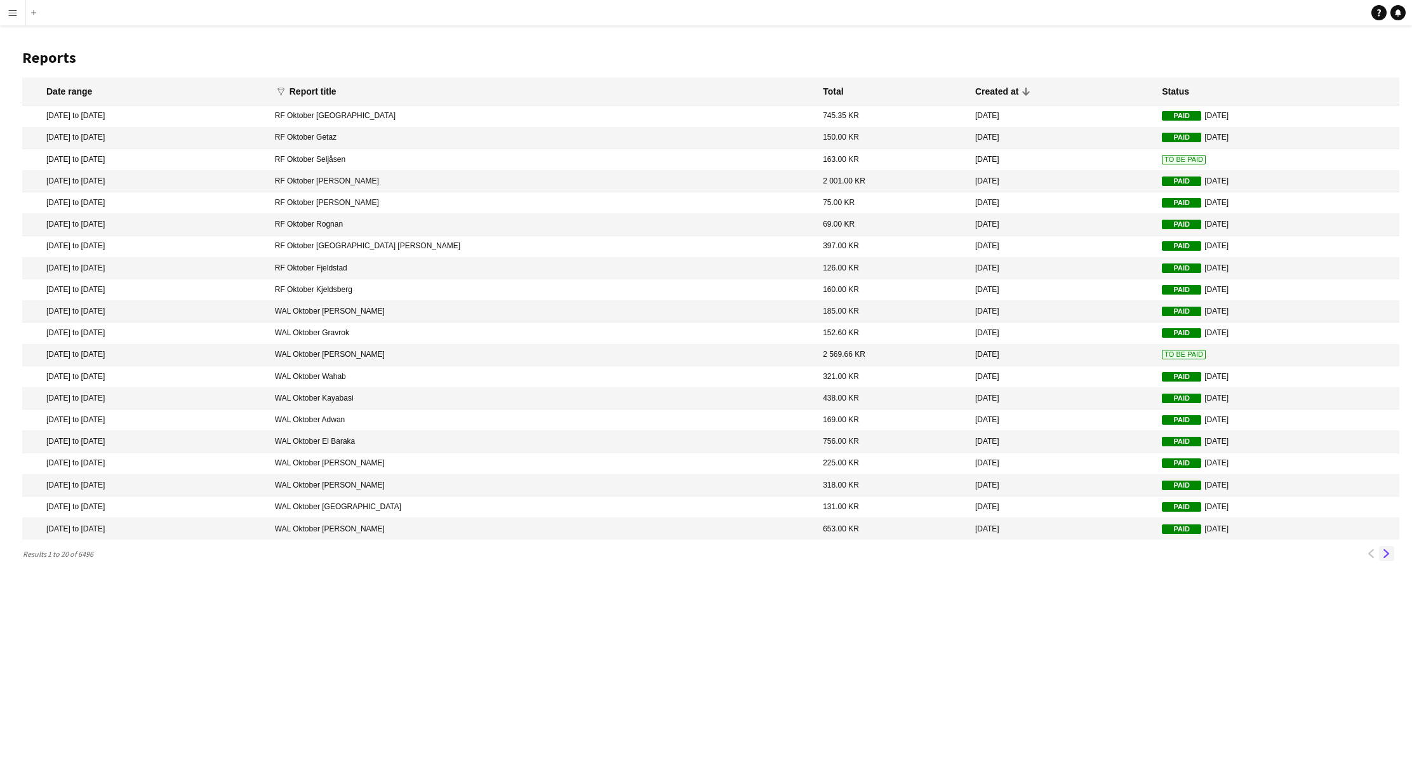
click at [1391, 551] on app-icon "Next" at bounding box center [1386, 553] width 9 height 9
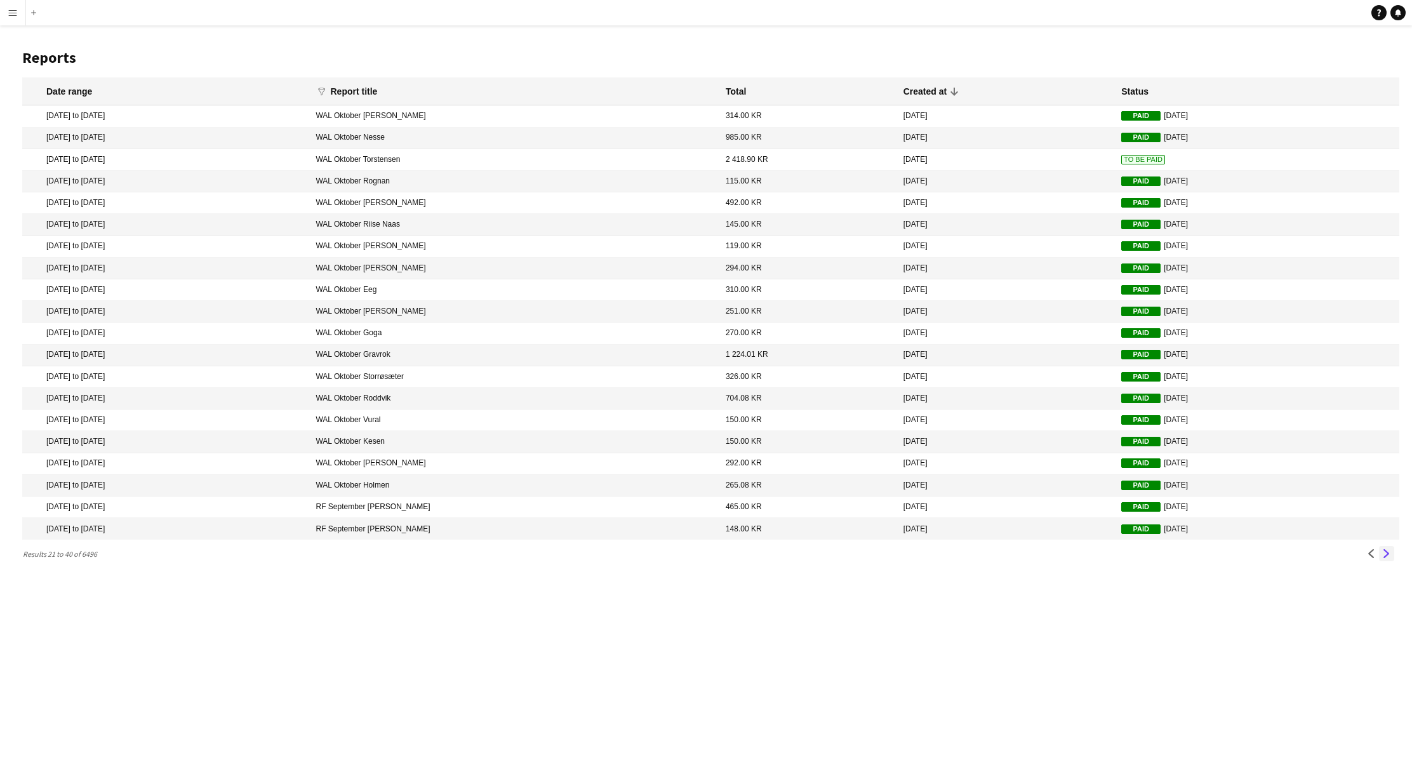
click at [1386, 547] on button "Next" at bounding box center [1386, 553] width 15 height 15
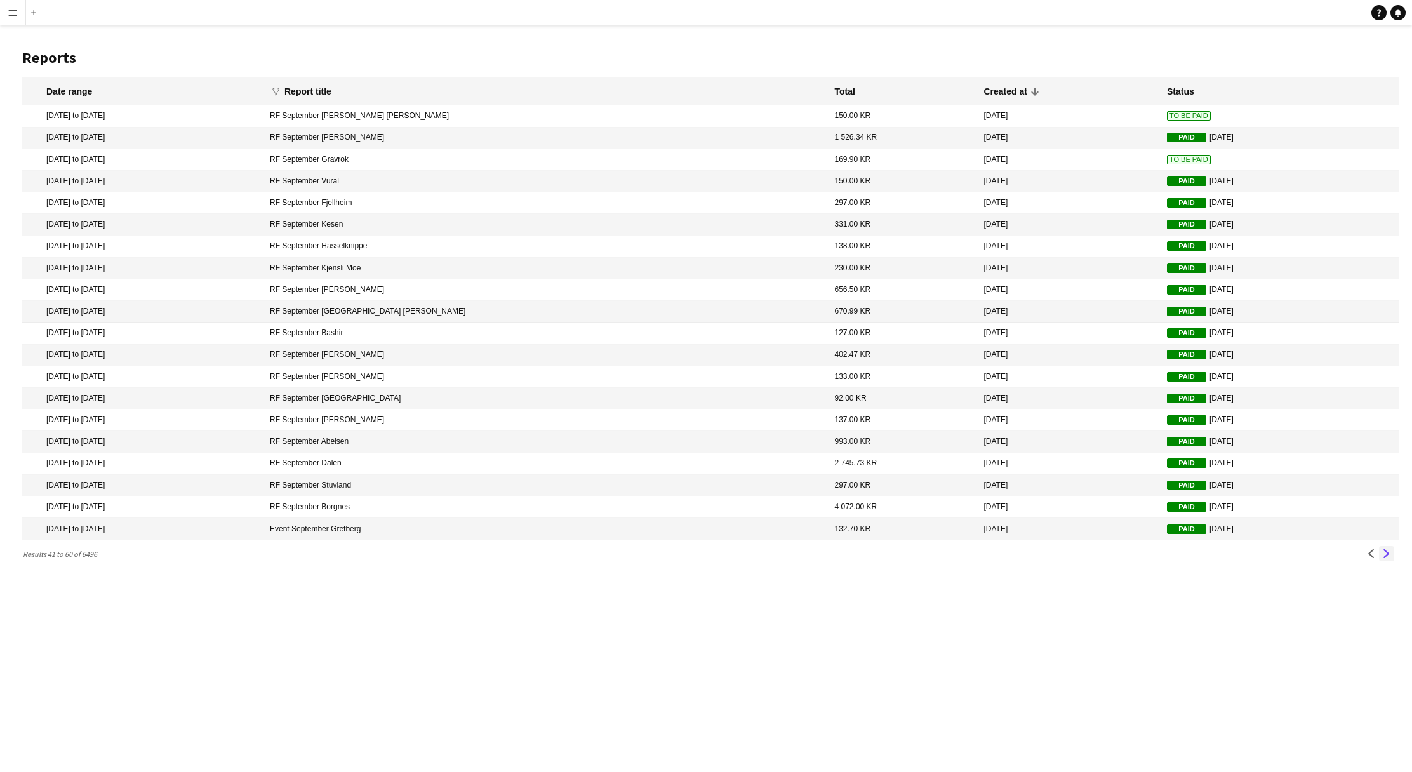
click at [1384, 558] on app-icon "Next" at bounding box center [1386, 553] width 9 height 9
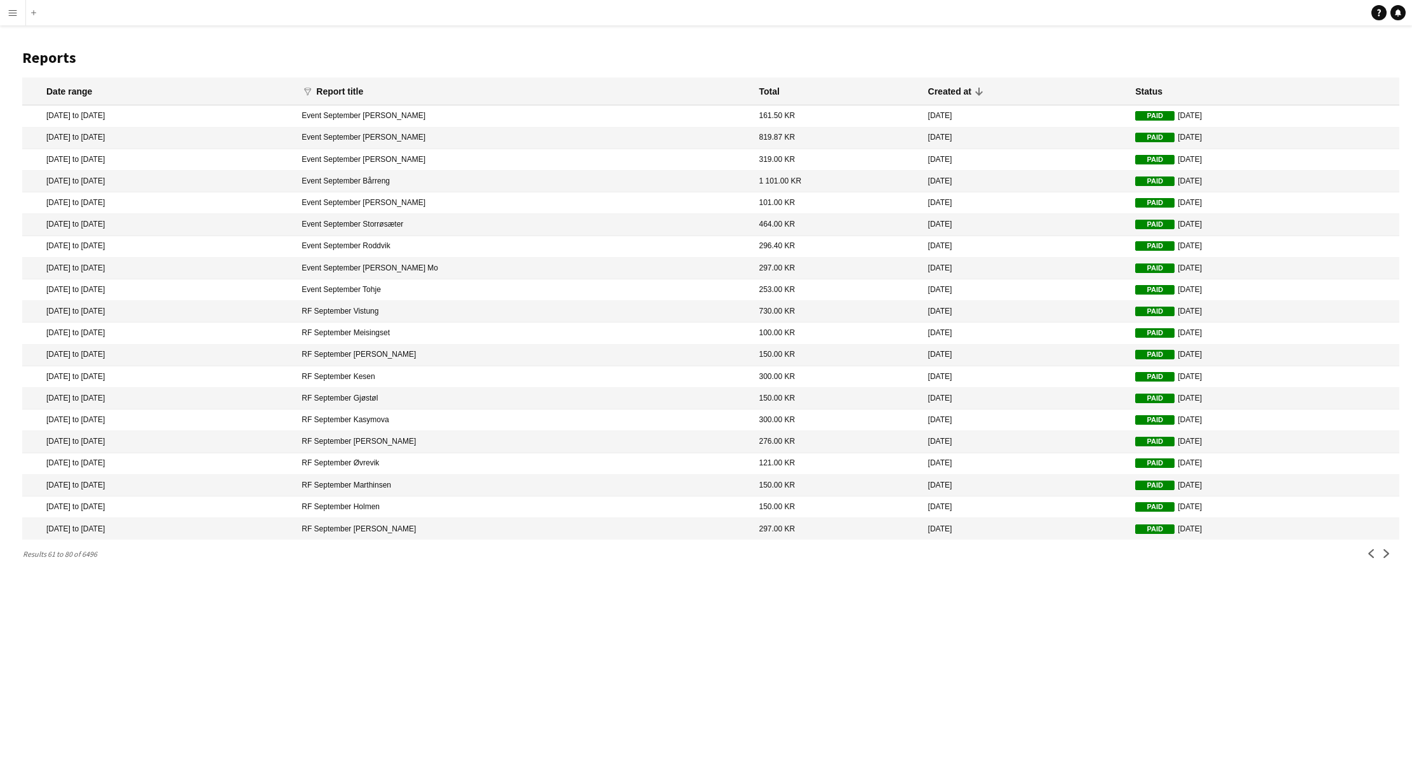
click at [1384, 558] on app-icon "Next" at bounding box center [1386, 553] width 9 height 9
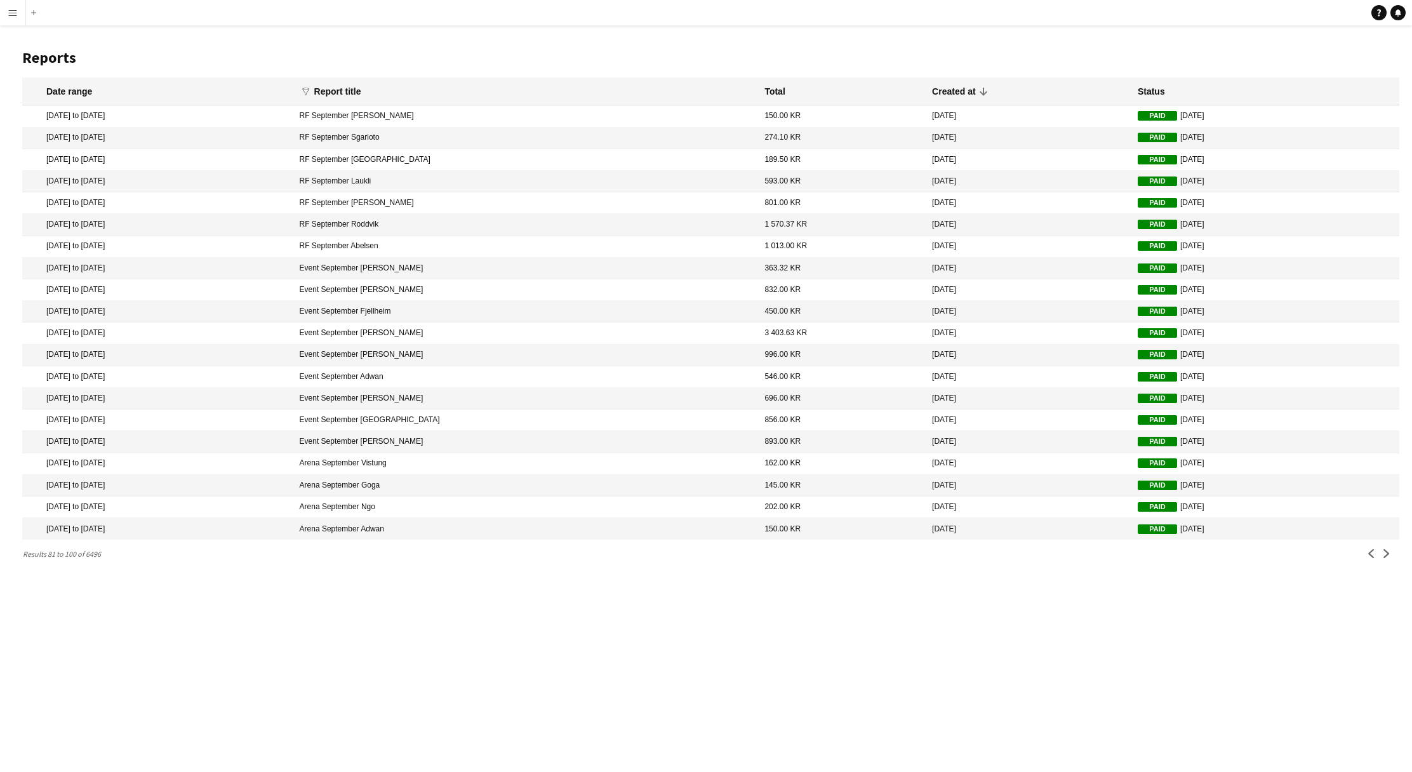
click at [1384, 558] on app-icon "Next" at bounding box center [1386, 553] width 9 height 9
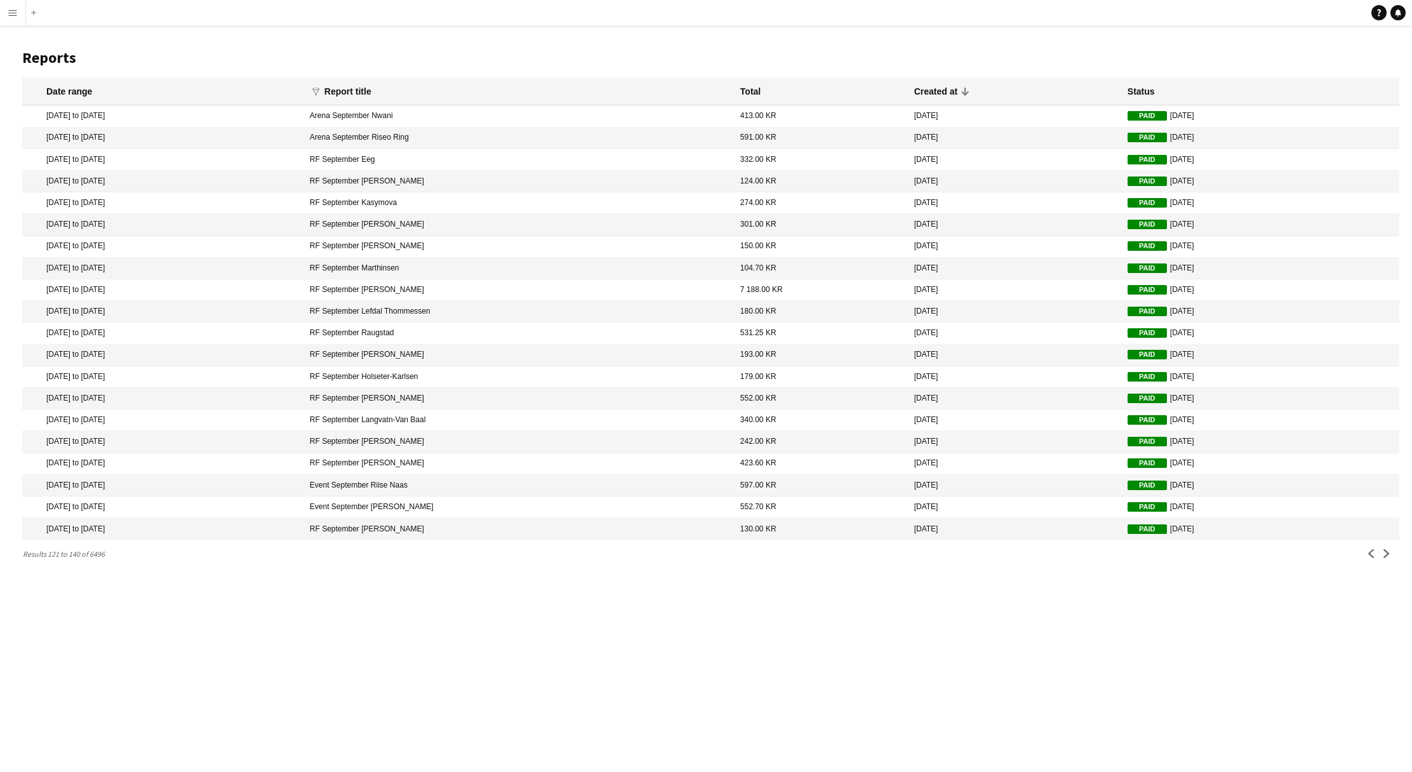
click at [1384, 558] on app-icon "Next" at bounding box center [1386, 553] width 9 height 9
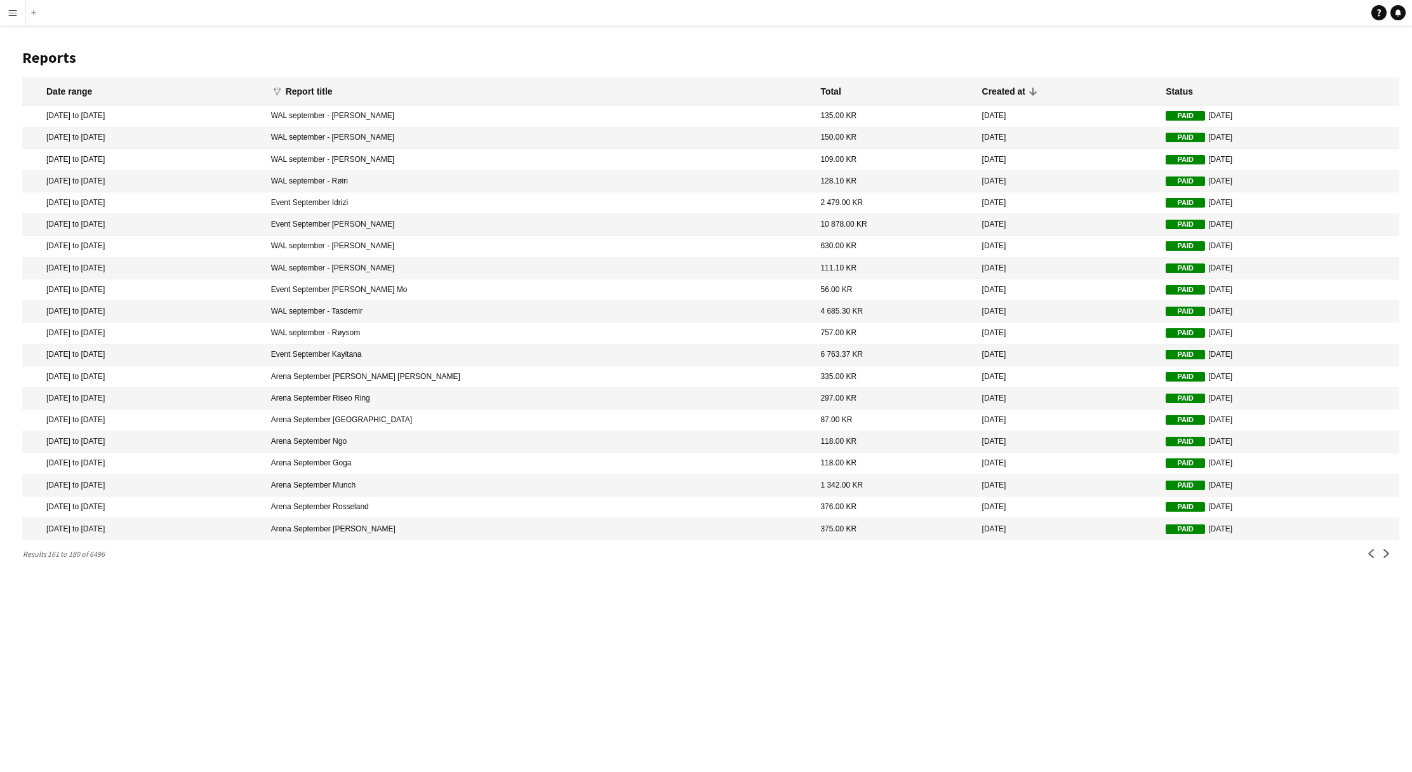
click at [1384, 558] on app-icon "Next" at bounding box center [1386, 553] width 9 height 9
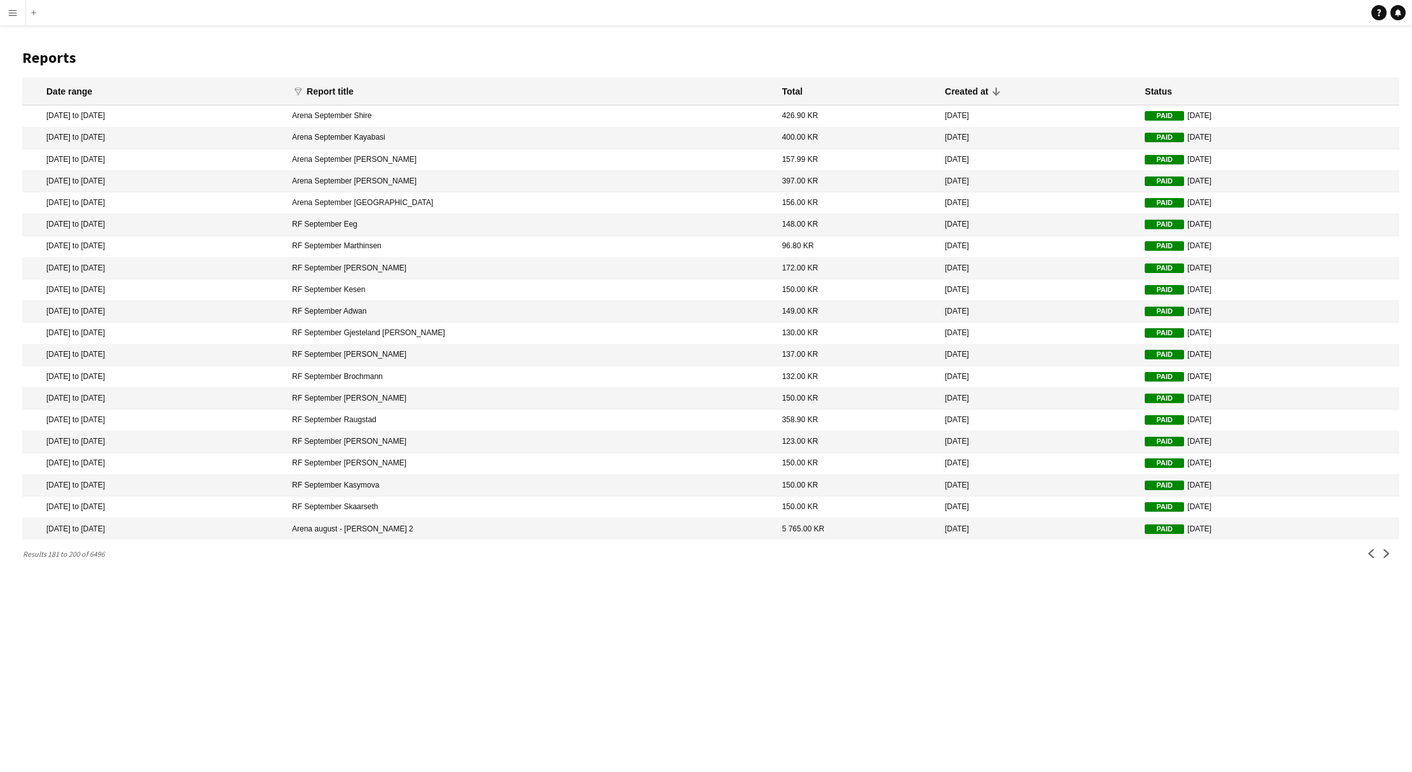
click at [1384, 558] on app-icon "Next" at bounding box center [1386, 553] width 9 height 9
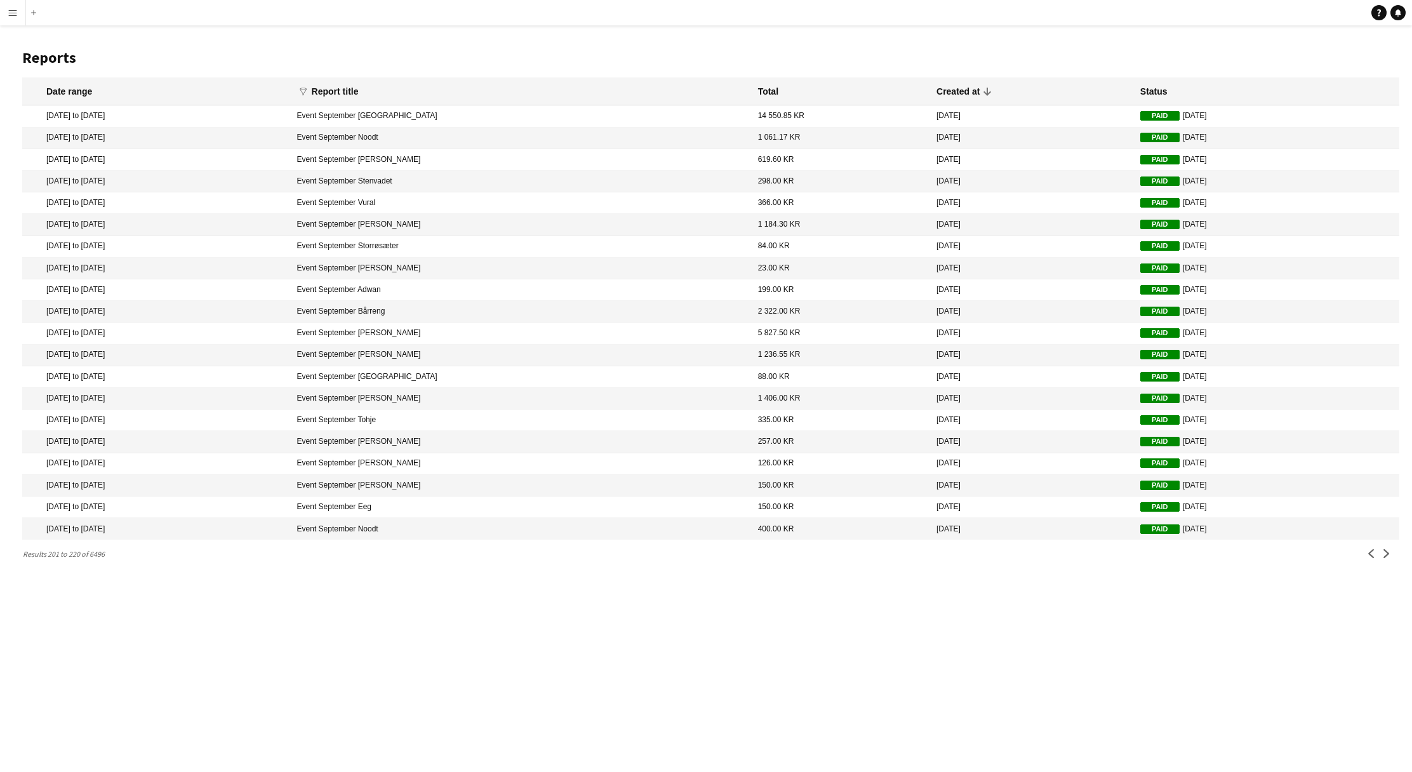
click at [1384, 558] on app-icon "Next" at bounding box center [1386, 553] width 9 height 9
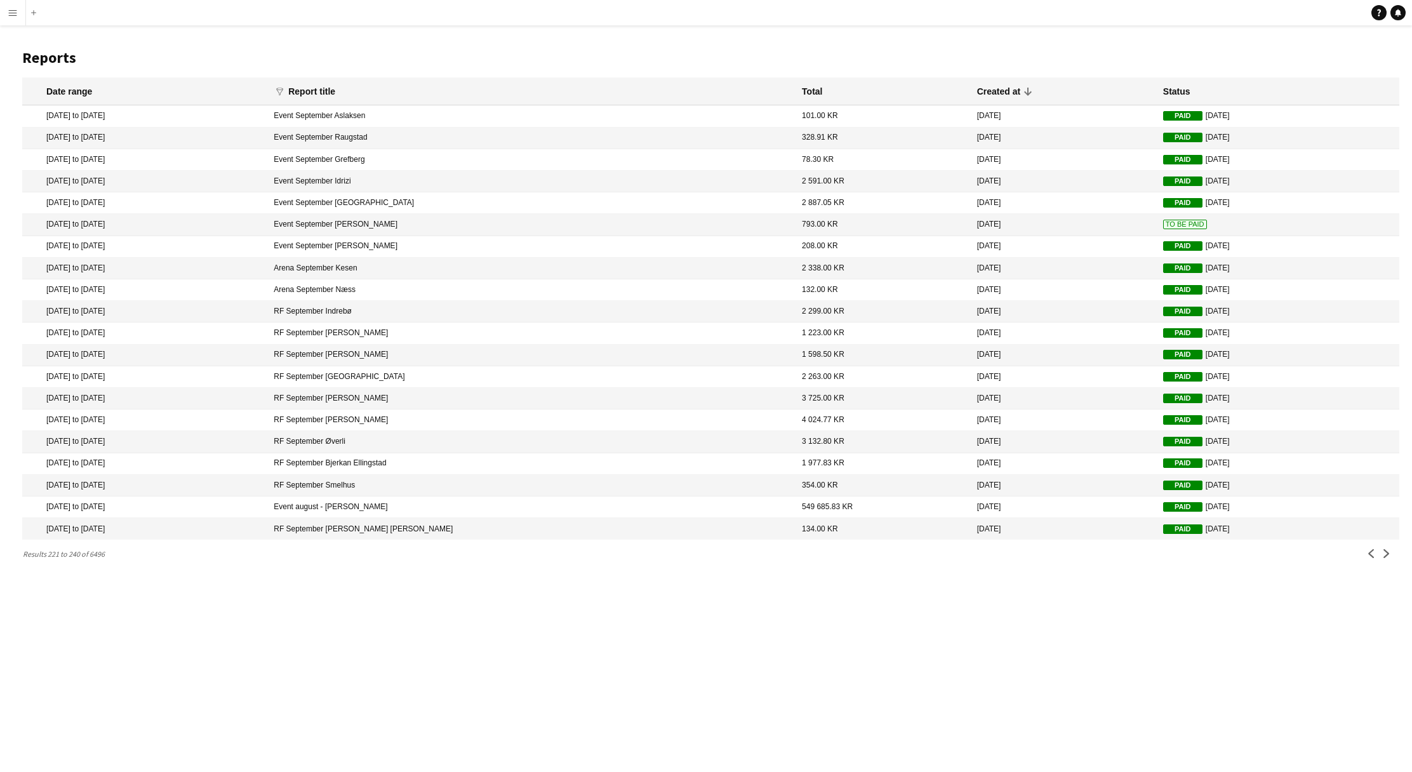
click at [1384, 558] on app-icon "Next" at bounding box center [1386, 553] width 9 height 9
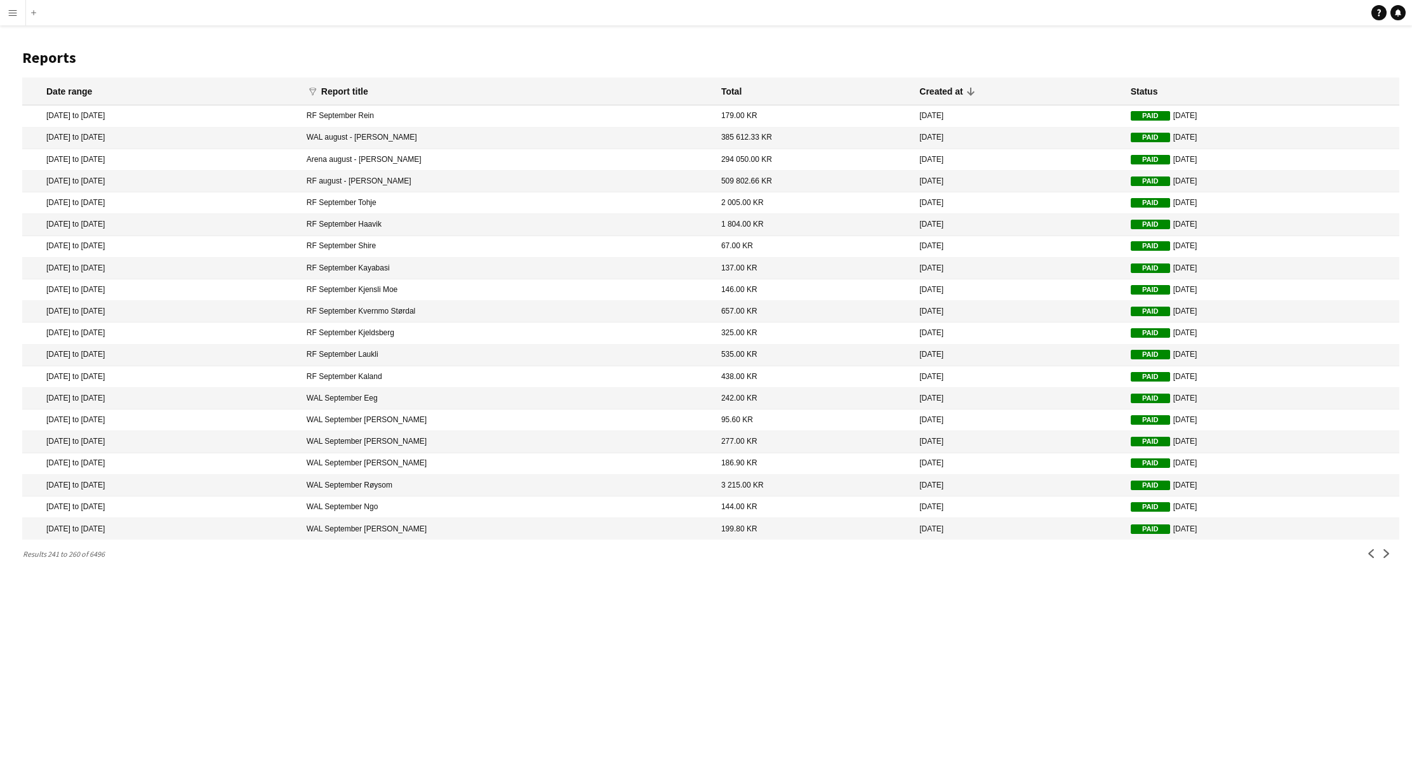
click at [1384, 558] on app-icon "Next" at bounding box center [1386, 553] width 9 height 9
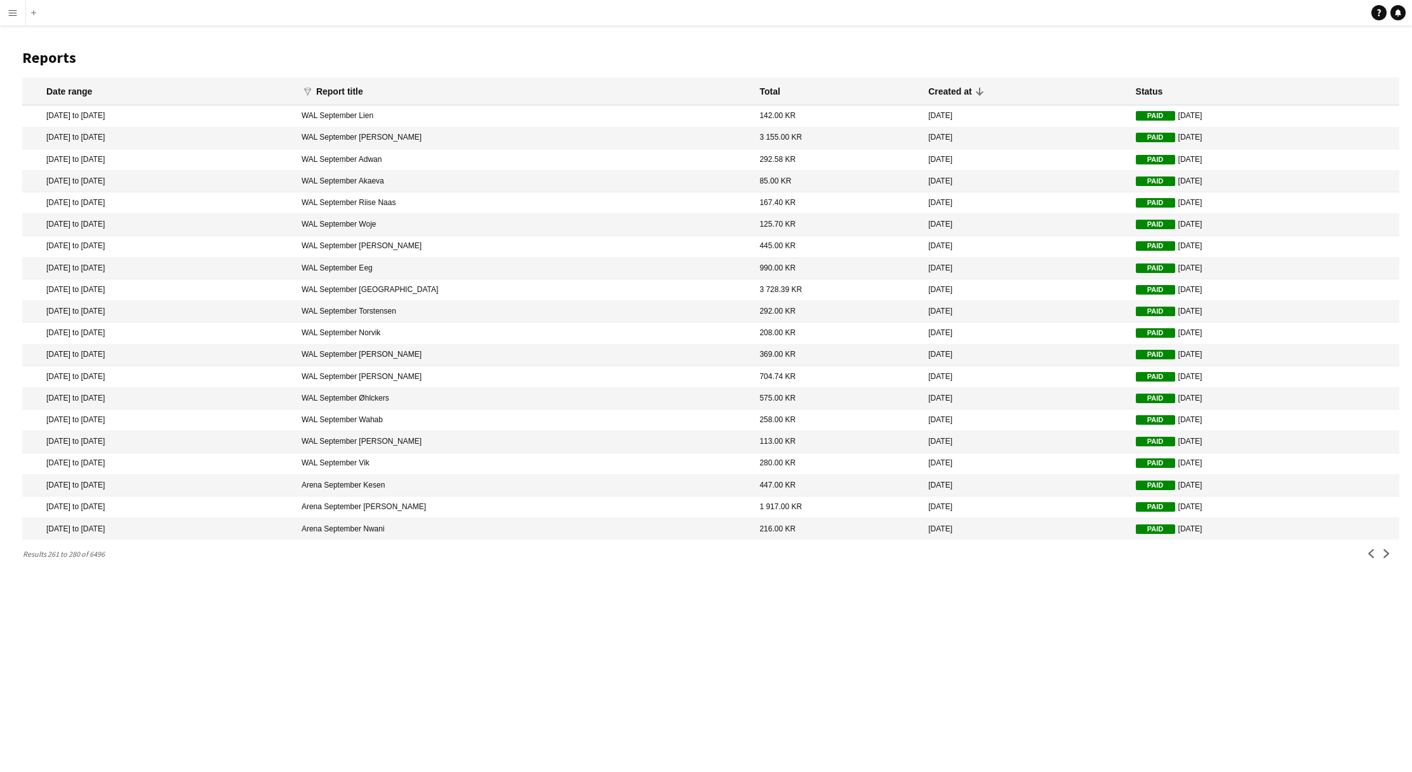
click at [1384, 558] on app-icon "Next" at bounding box center [1386, 553] width 9 height 9
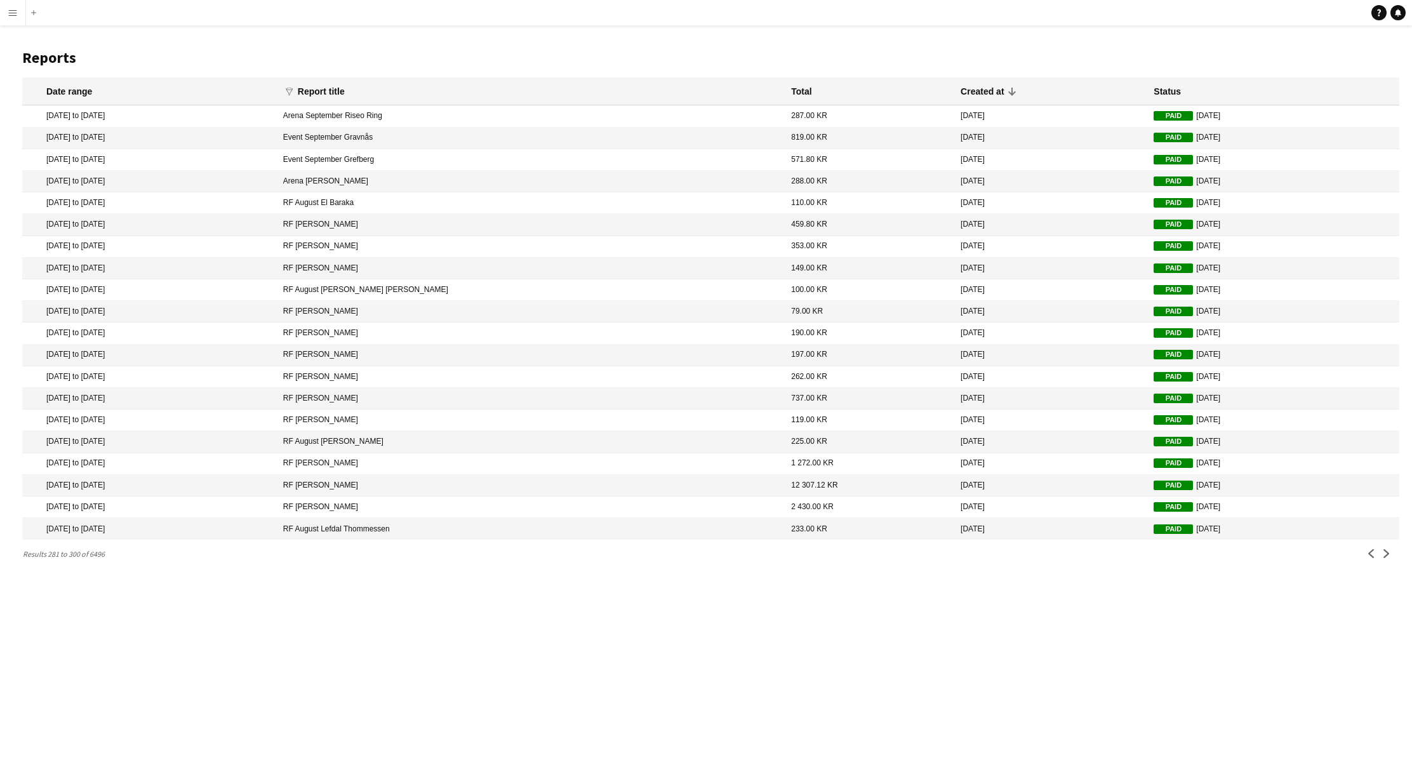
click at [1384, 558] on app-icon "Next" at bounding box center [1386, 553] width 9 height 9
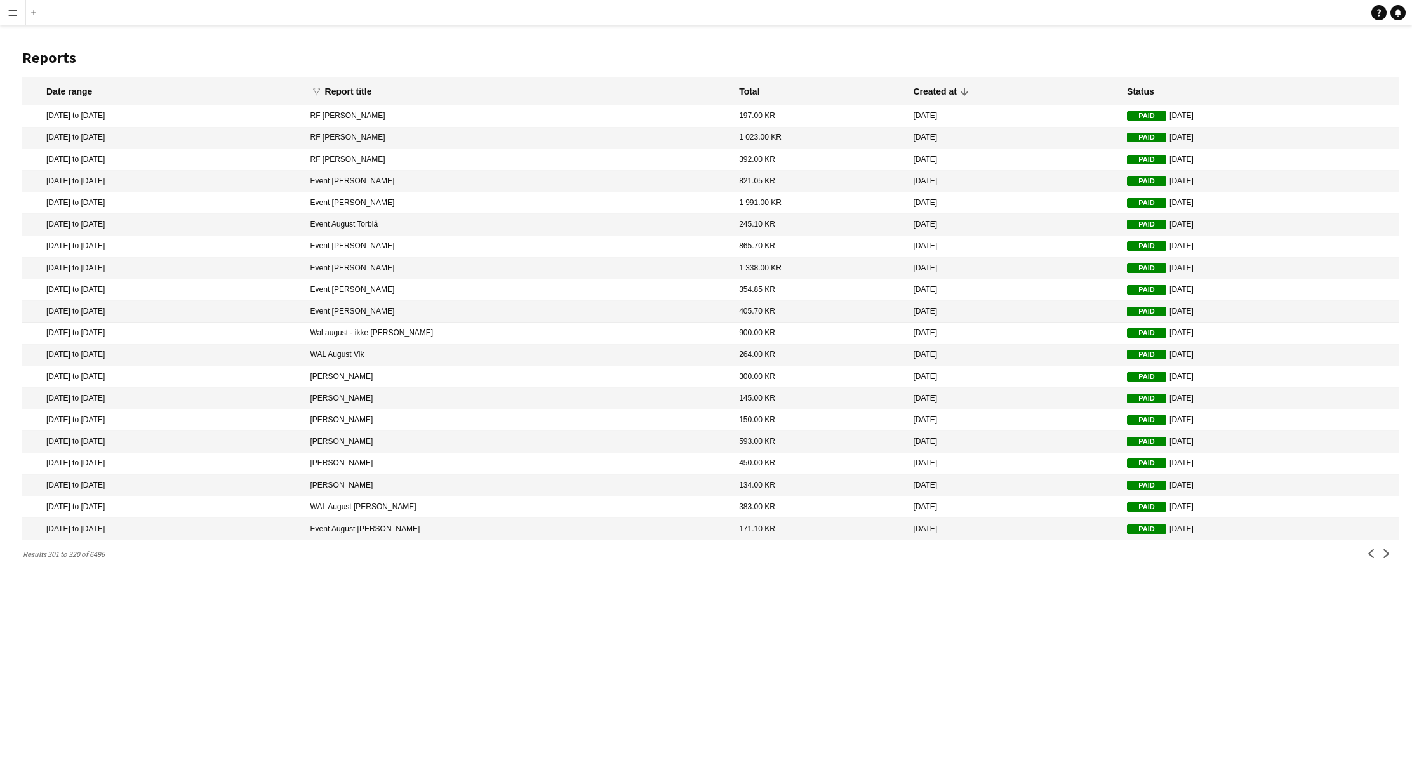
click at [1384, 558] on app-icon "Next" at bounding box center [1386, 553] width 9 height 9
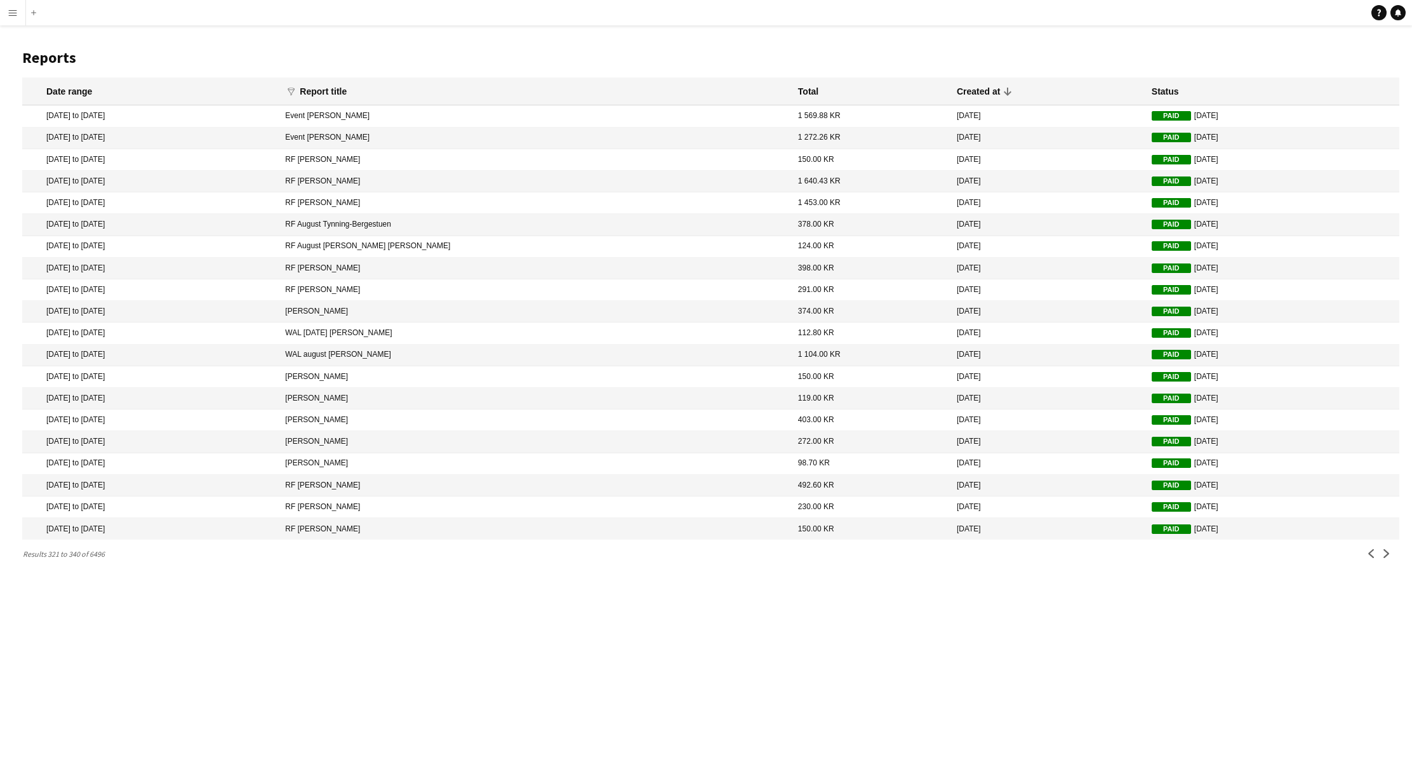
click at [1384, 558] on app-icon "Next" at bounding box center [1386, 553] width 9 height 9
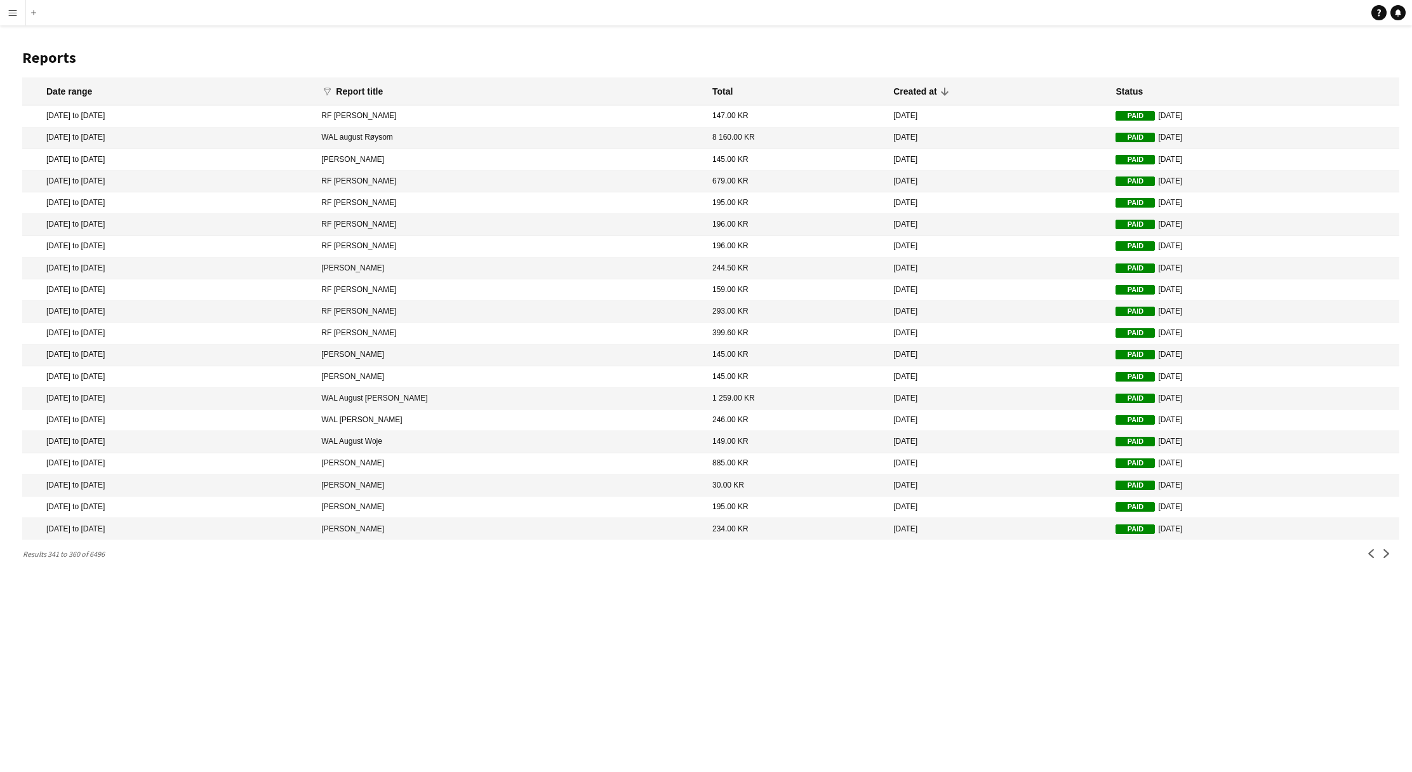
click at [1384, 558] on app-icon "Next" at bounding box center [1386, 553] width 9 height 9
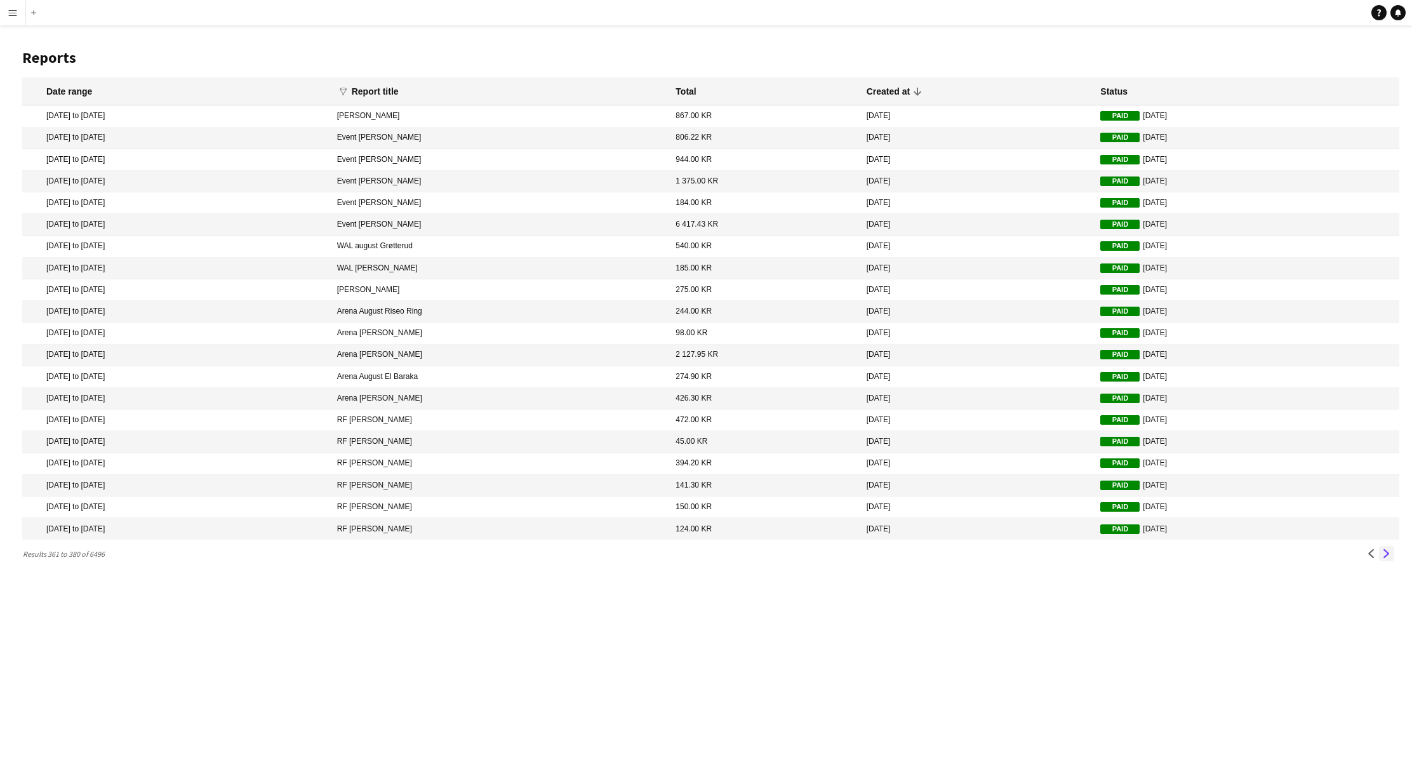
click at [1384, 558] on app-icon "Next" at bounding box center [1386, 553] width 9 height 9
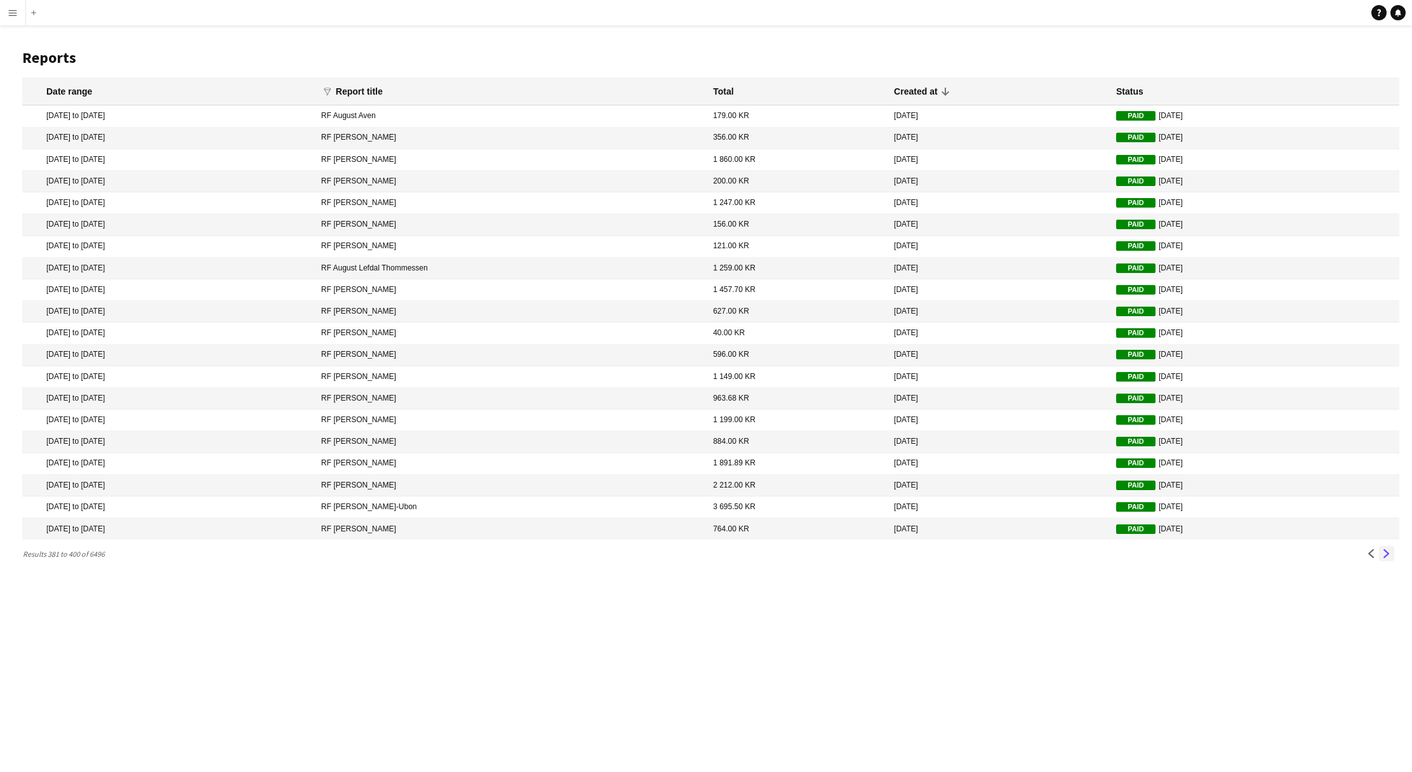
click at [1384, 558] on app-icon "Next" at bounding box center [1386, 553] width 9 height 9
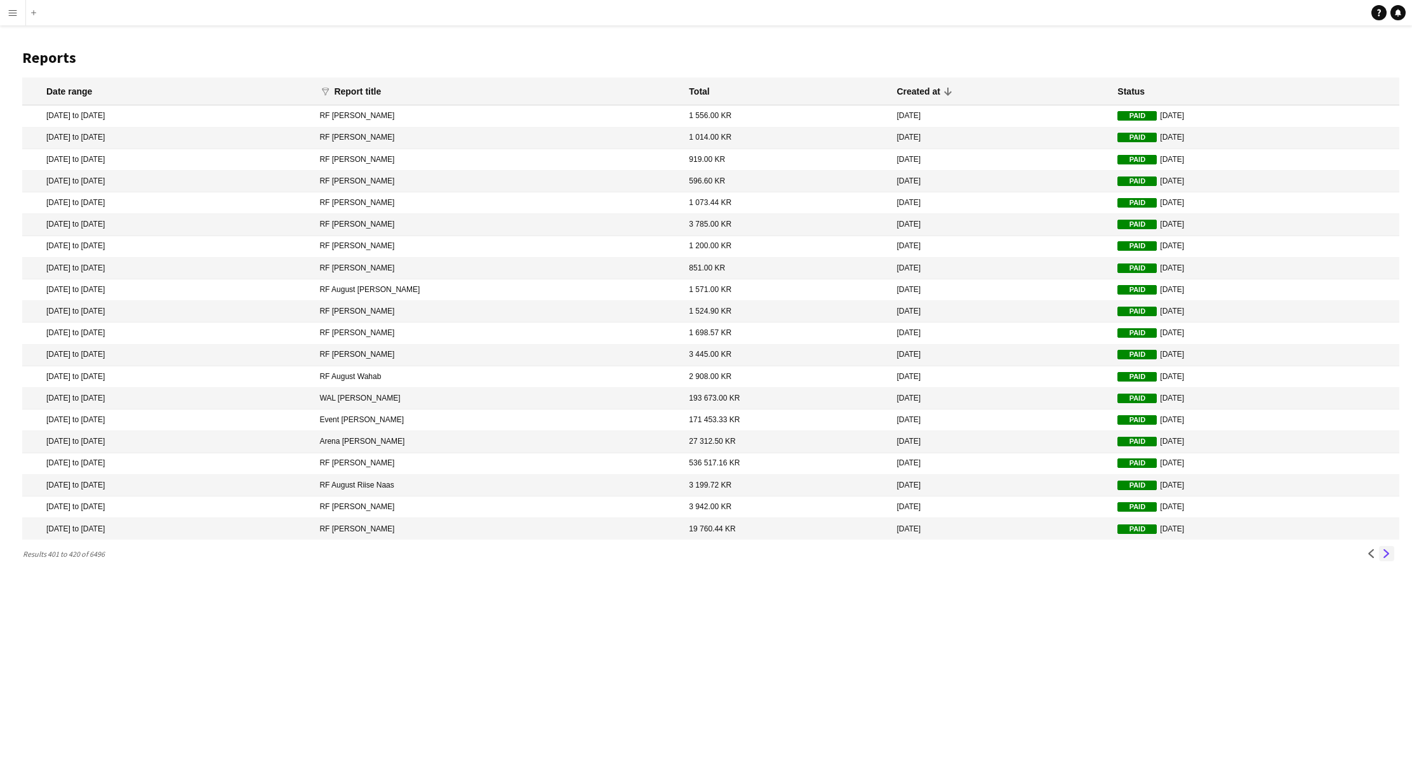
click at [1384, 558] on app-icon "Next" at bounding box center [1386, 553] width 9 height 9
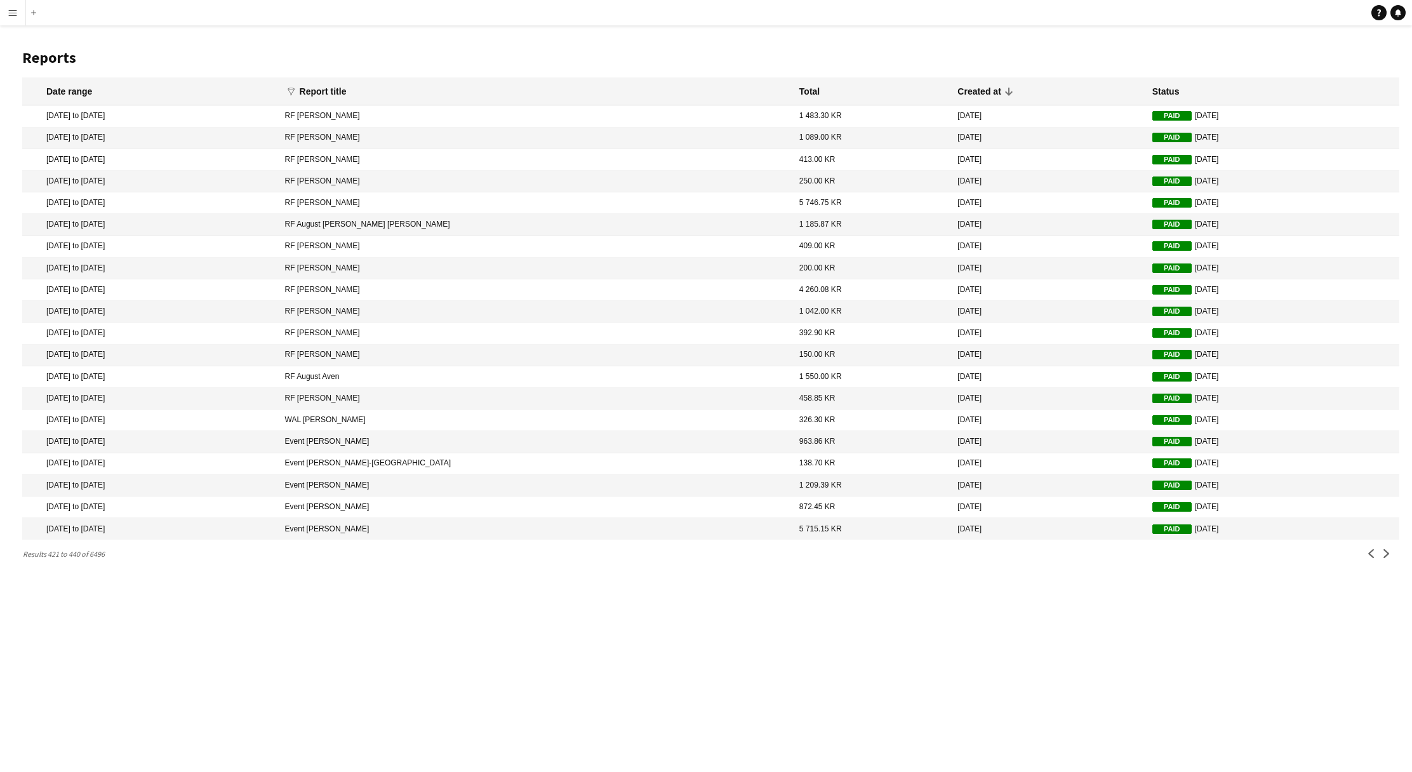
click at [1383, 558] on app-icon "Next" at bounding box center [1386, 553] width 9 height 9
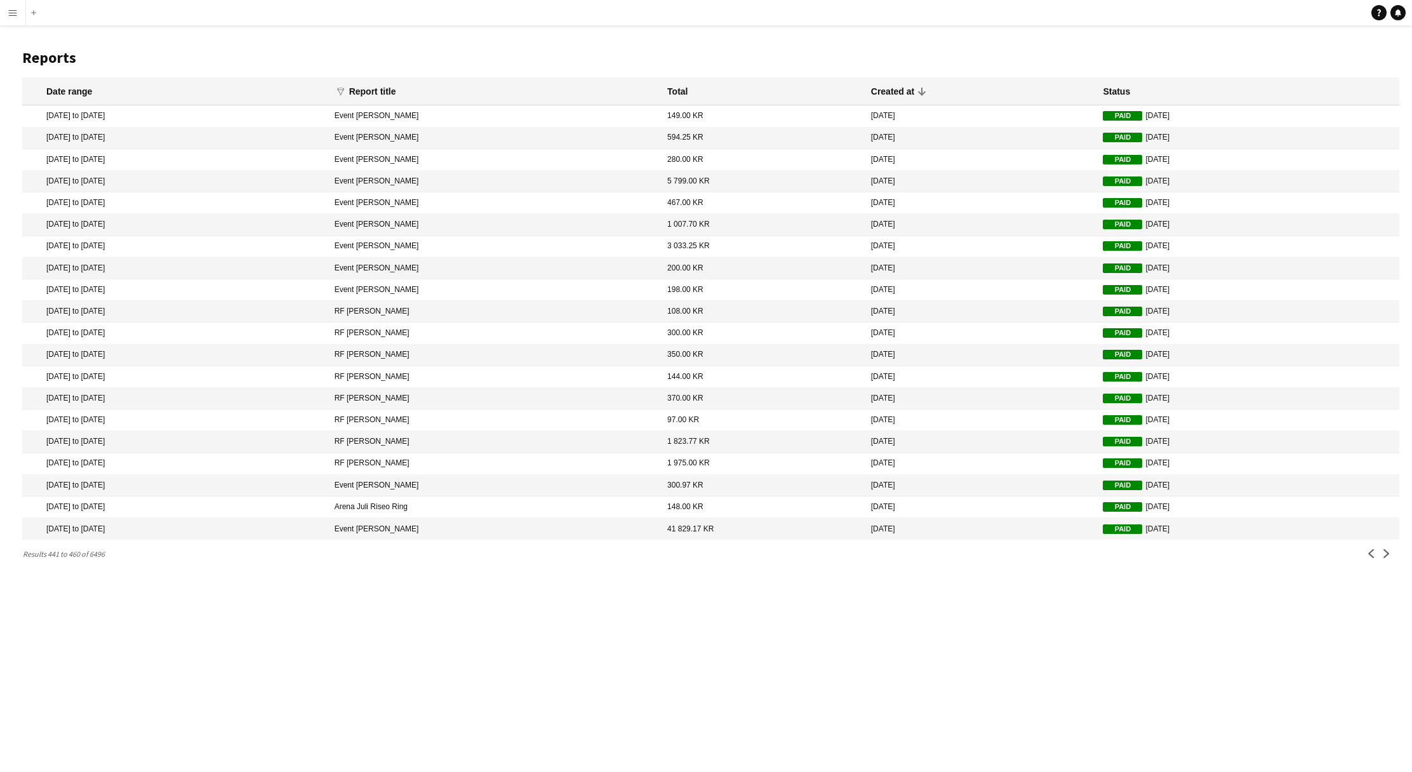
click at [1383, 558] on app-icon "Next" at bounding box center [1386, 553] width 9 height 9
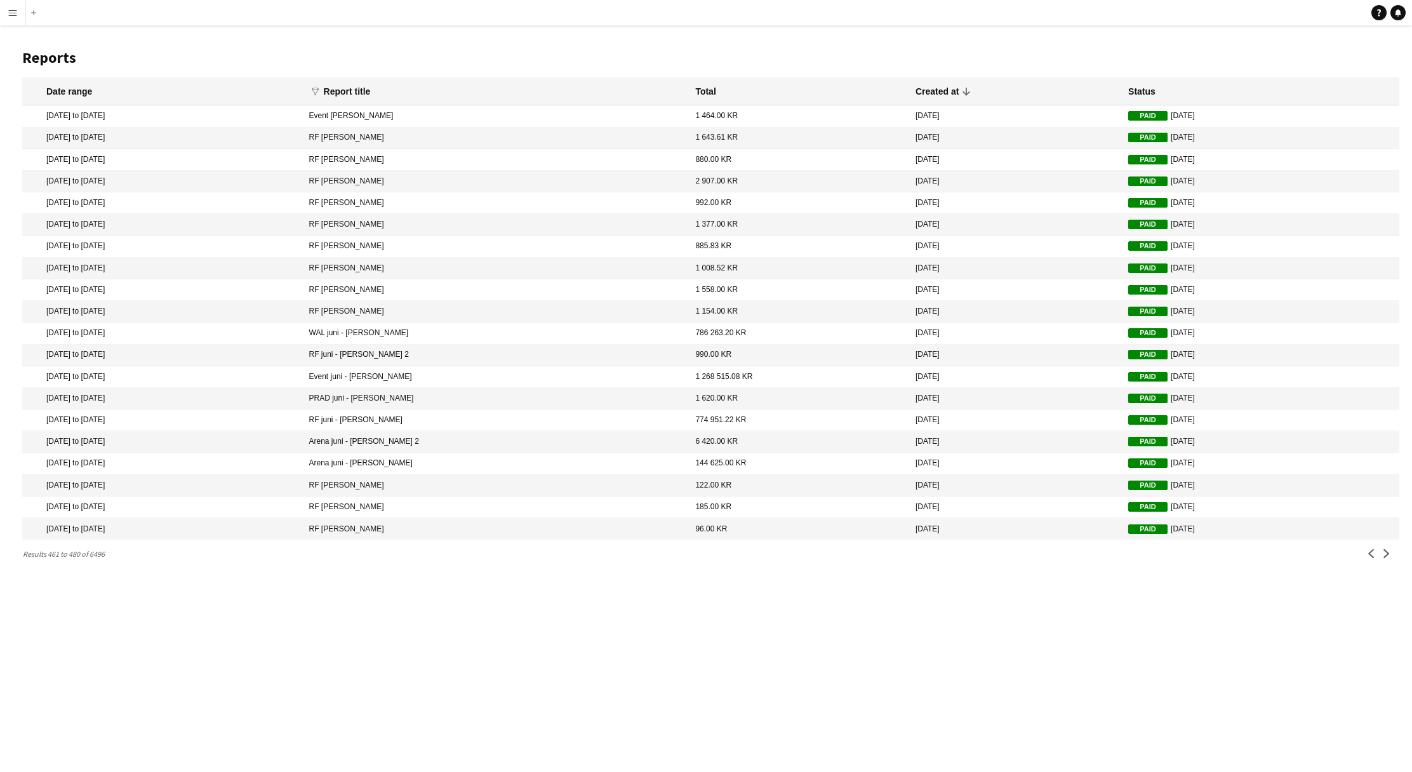
click at [16, 25] on main "Reports Date range funnel Filter magnifier Clear View Results Report title Tota…" at bounding box center [706, 302] width 1412 height 555
click at [16, 18] on button "Menu" at bounding box center [12, 12] width 25 height 25
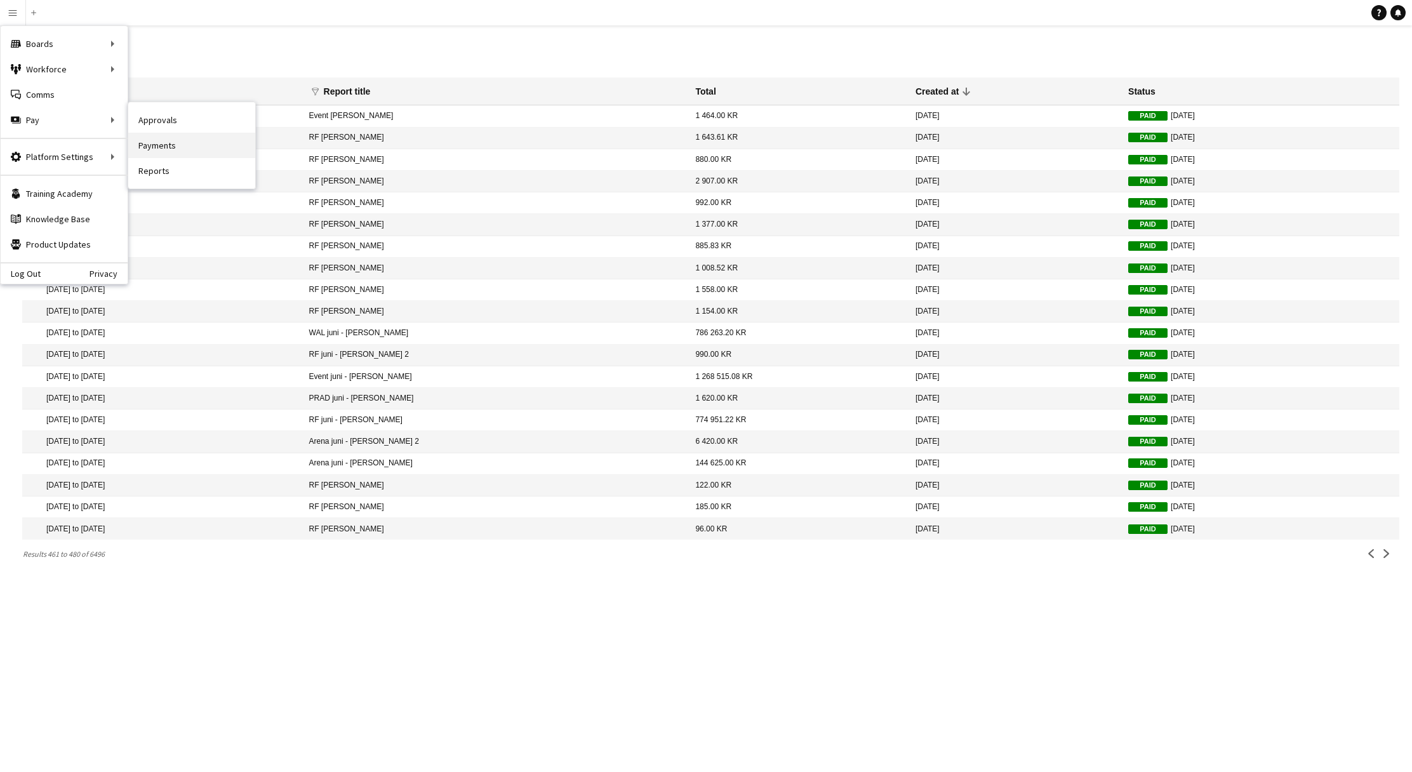
click at [202, 138] on link "Payments" at bounding box center [191, 145] width 127 height 25
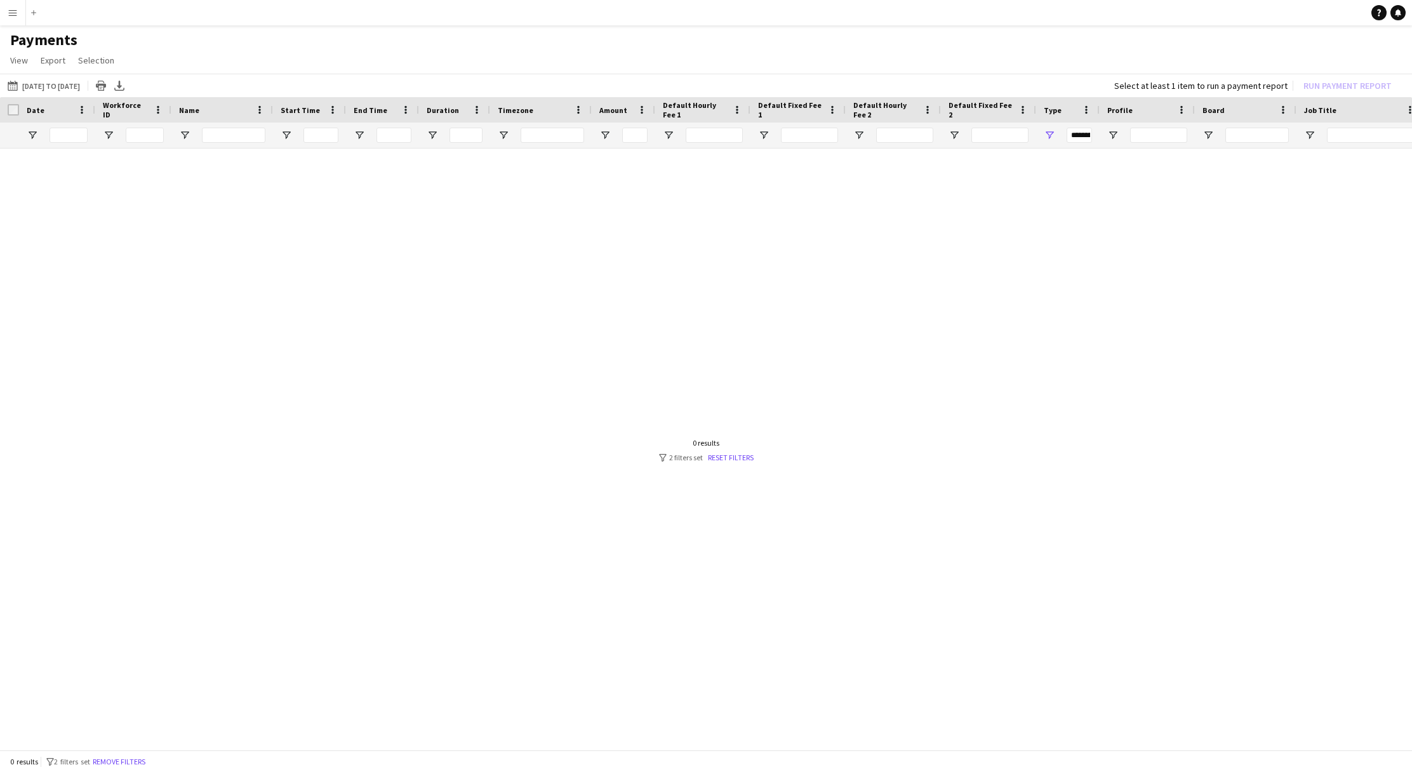
type input "***"
